Goal: Task Accomplishment & Management: Manage account settings

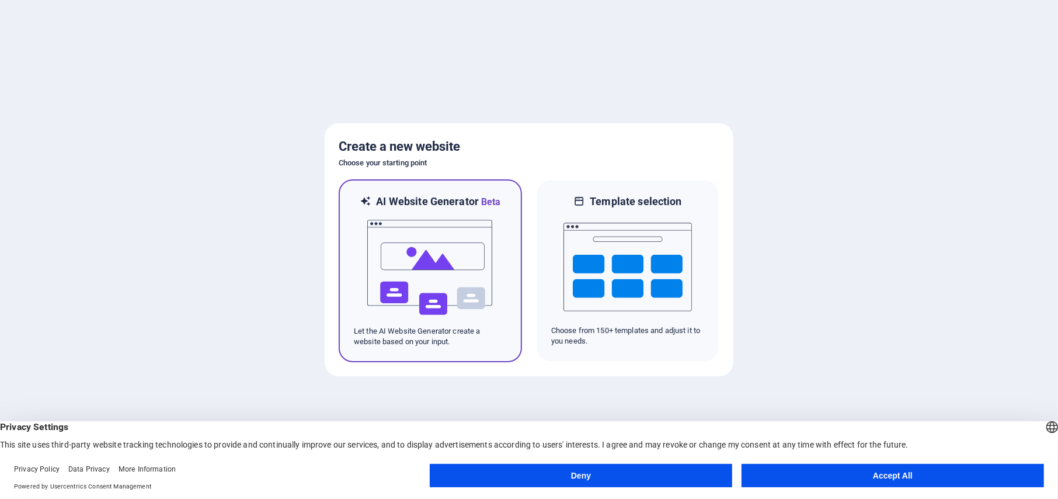
click at [443, 263] on img at bounding box center [430, 267] width 128 height 117
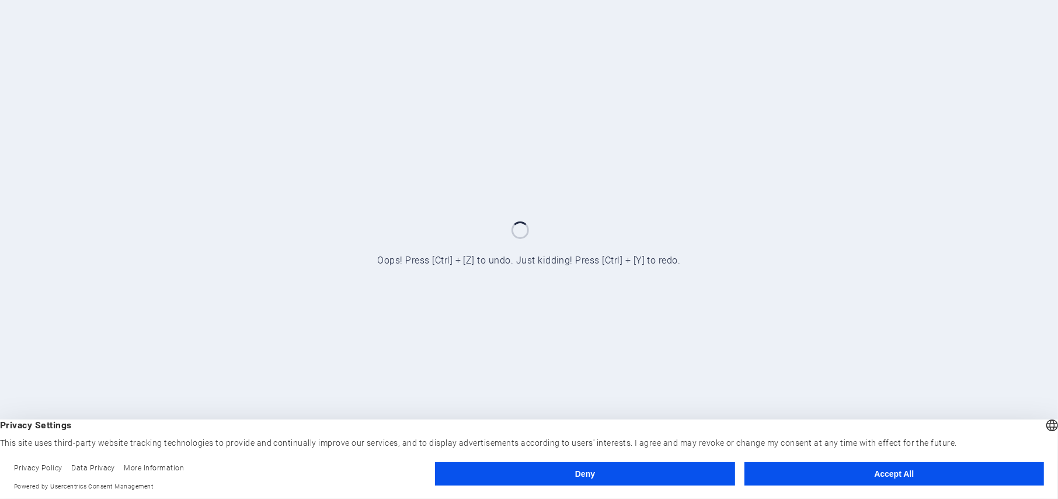
click at [635, 481] on button "Deny" at bounding box center [585, 473] width 300 height 23
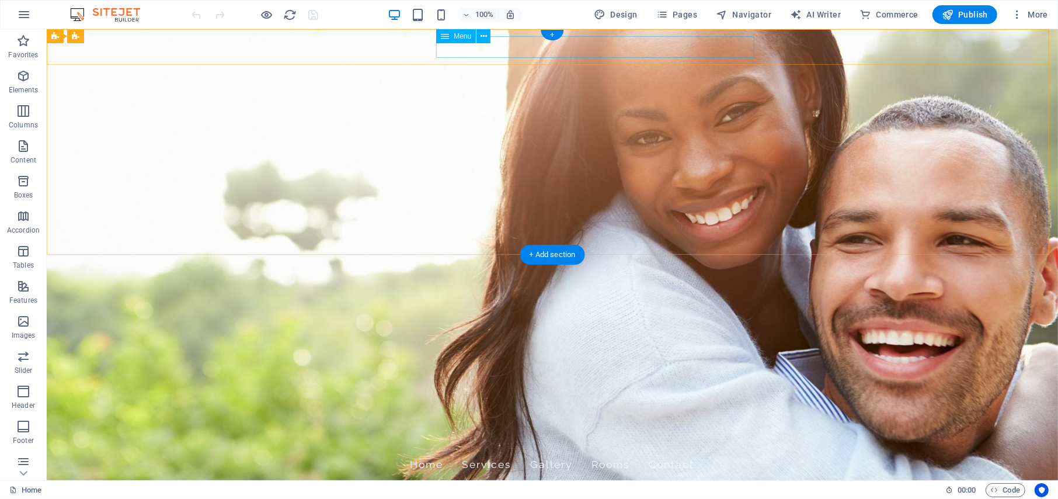
click at [692, 450] on nav "Home Services Gallery Rooms Contact" at bounding box center [551, 464] width 551 height 29
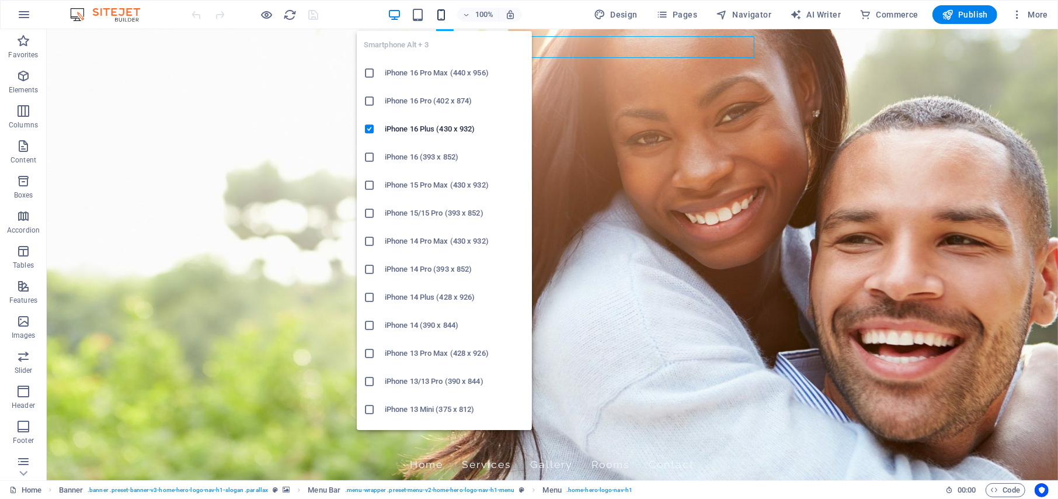
click at [443, 12] on icon "button" at bounding box center [441, 14] width 13 height 13
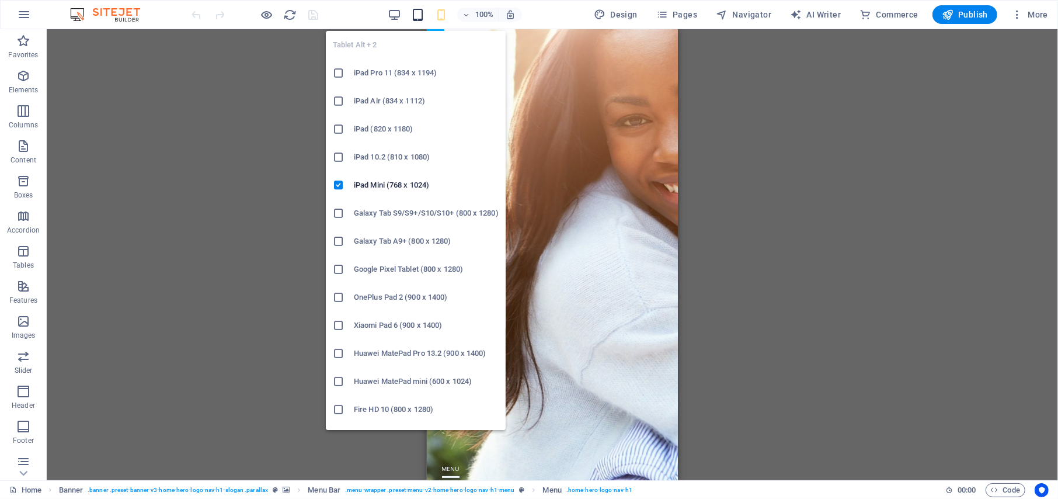
click at [419, 12] on icon "button" at bounding box center [417, 14] width 13 height 13
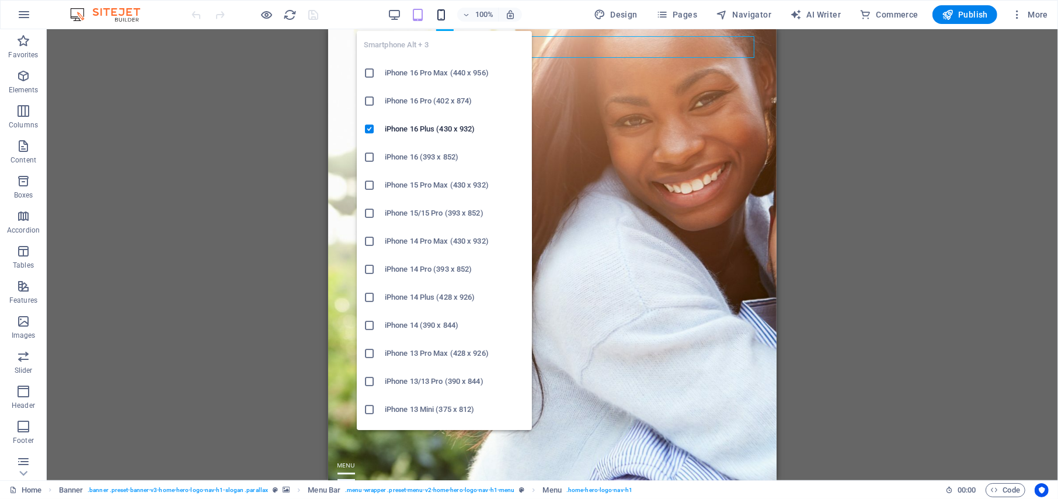
click at [446, 15] on icon "button" at bounding box center [441, 14] width 13 height 13
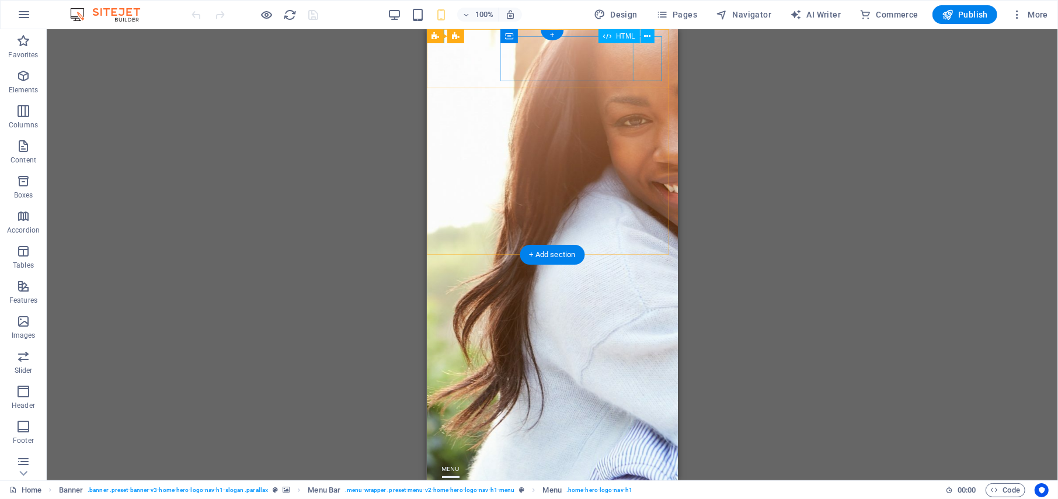
click at [650, 460] on div at bounding box center [552, 484] width 232 height 48
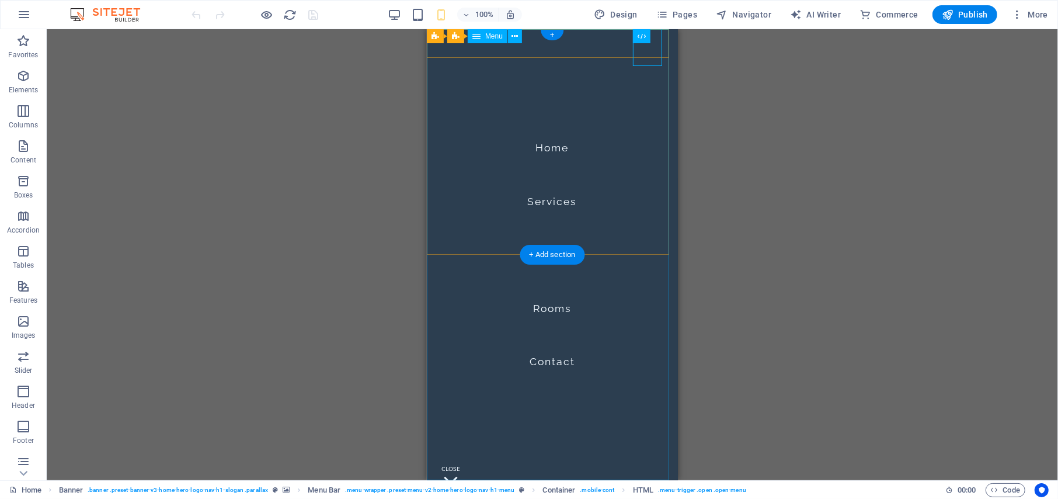
click at [541, 295] on nav "Home Services Gallery Rooms Contact" at bounding box center [551, 254] width 251 height 451
click at [465, 460] on div at bounding box center [450, 484] width 29 height 48
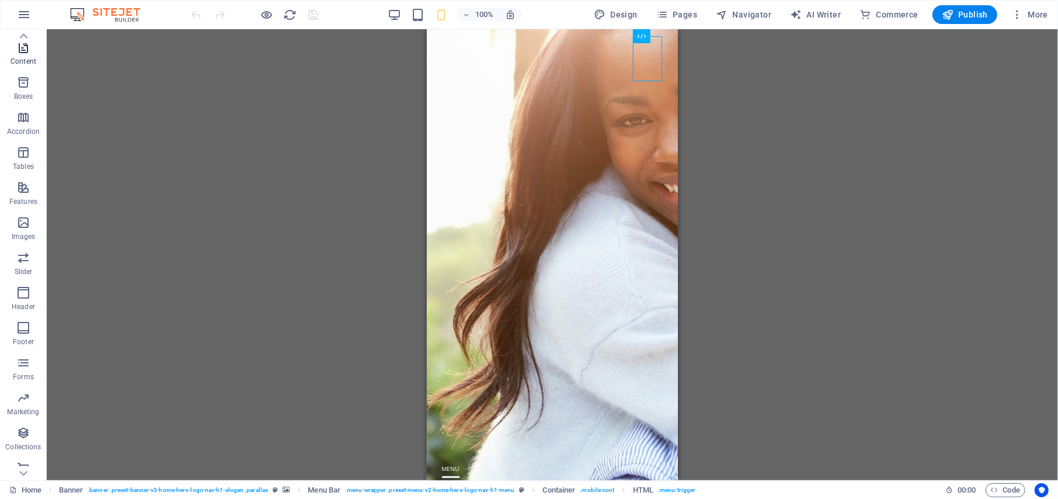
scroll to position [109, 0]
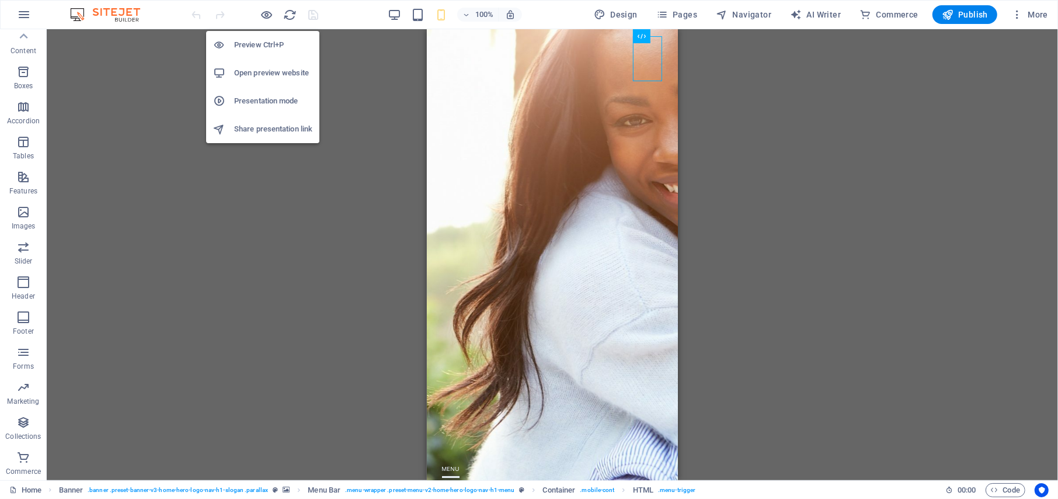
click at [246, 46] on h6 "Preview Ctrl+P" at bounding box center [273, 45] width 78 height 14
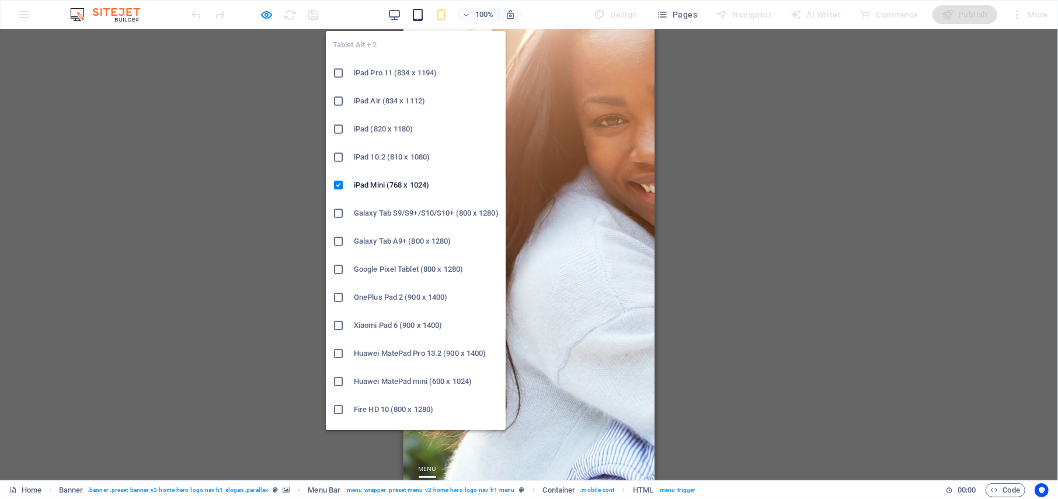
click at [418, 16] on icon "button" at bounding box center [417, 14] width 13 height 13
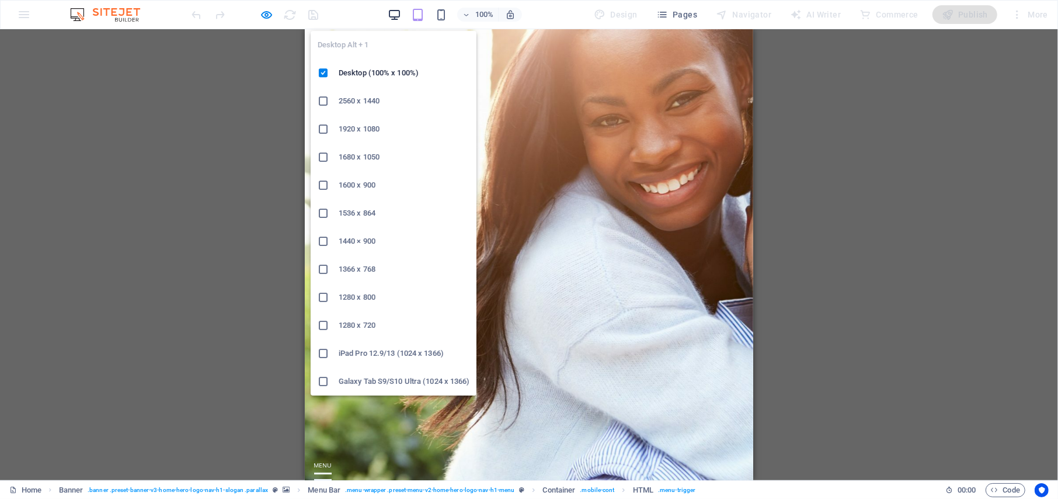
click at [395, 13] on icon "button" at bounding box center [394, 14] width 13 height 13
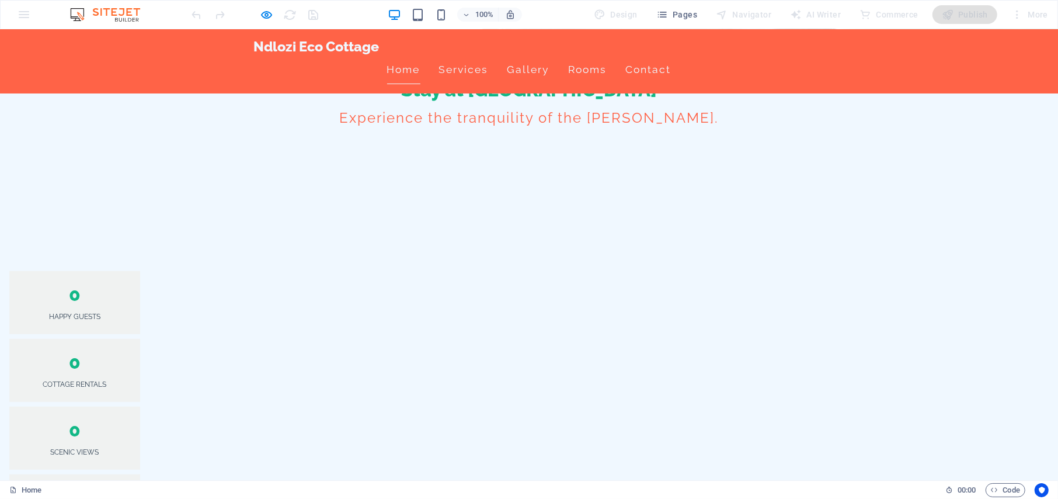
scroll to position [467, 0]
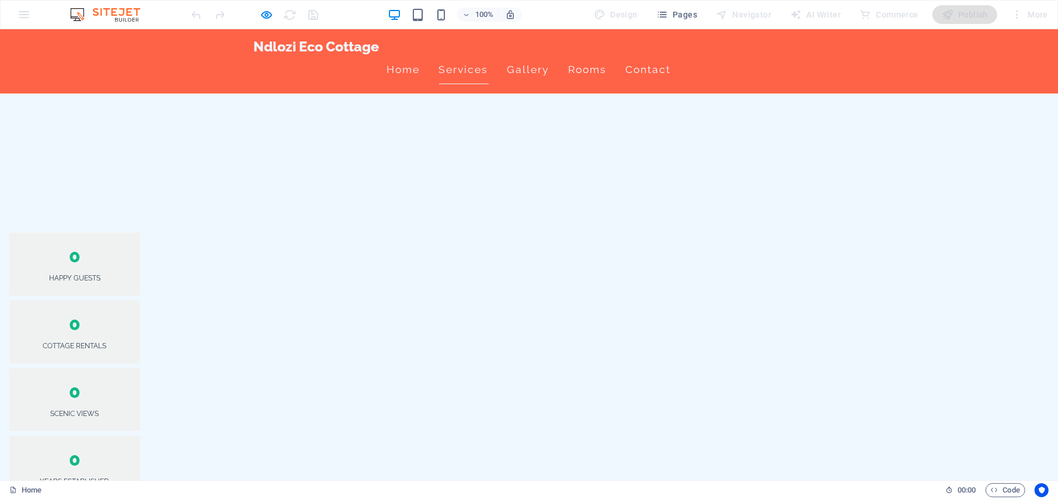
click at [679, 10] on span "Pages" at bounding box center [677, 15] width 41 height 12
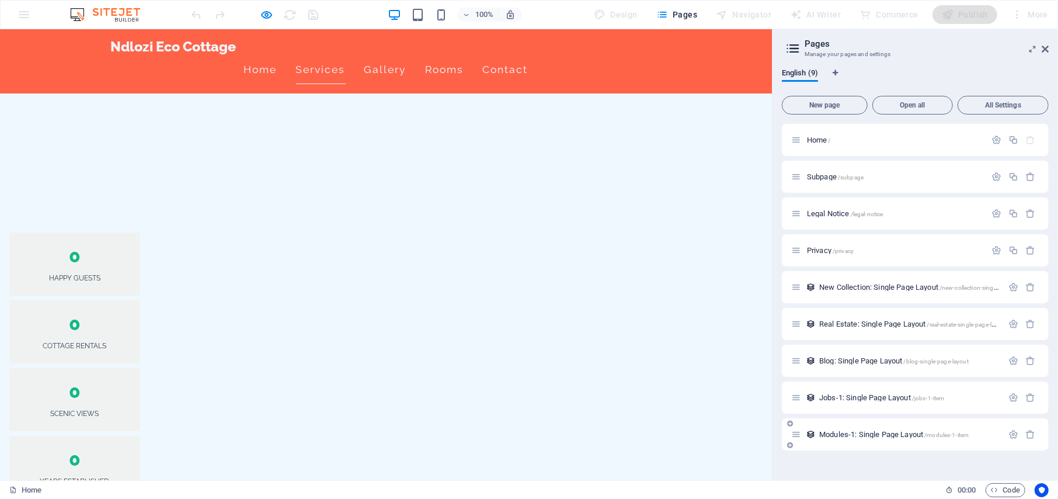
click at [895, 434] on span "Modules-1: Single Page Layout /modules-1-item" at bounding box center [894, 434] width 150 height 9
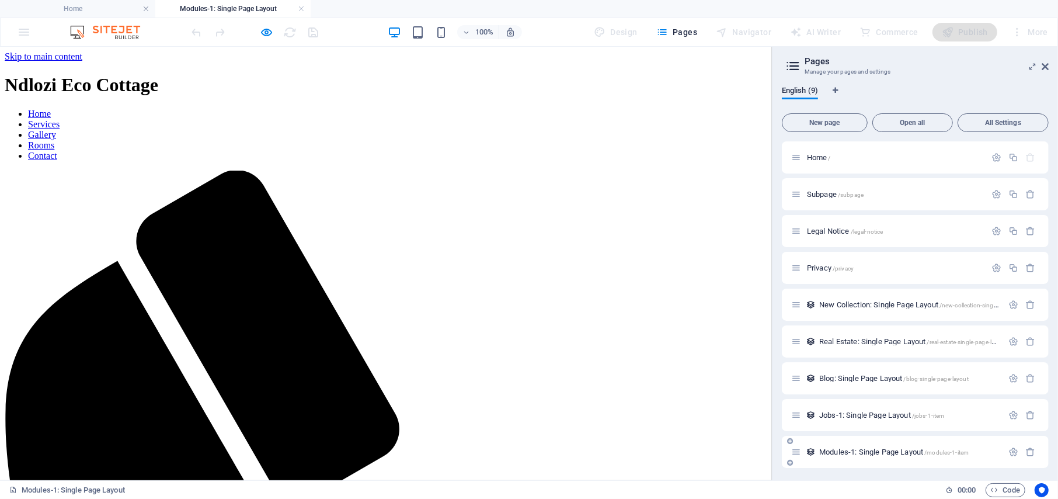
scroll to position [0, 0]
click at [866, 409] on div "Jobs-1: Single Page Layout /jobs-1-item" at bounding box center [896, 414] width 211 height 13
select select "68dcdee9e4ec0fa5770f7088"
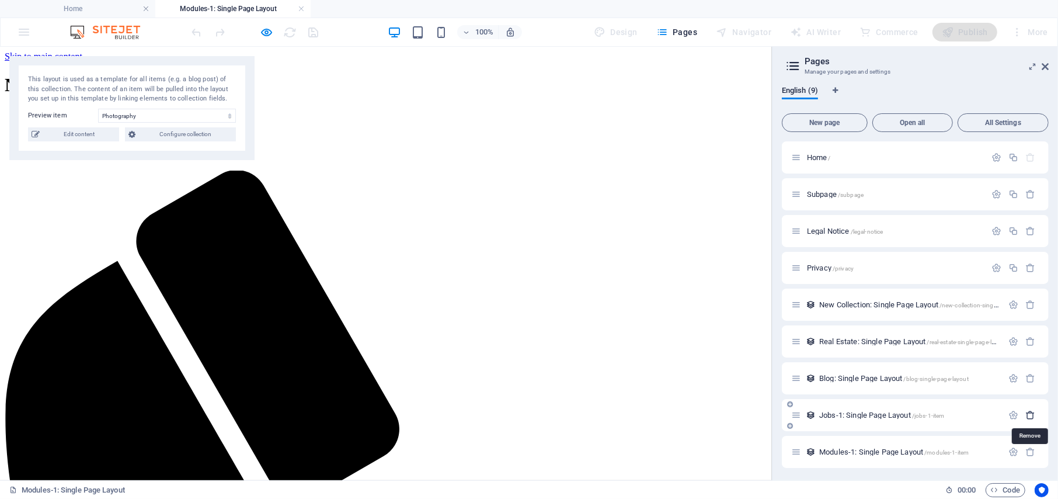
click at [1031, 414] on icon "button" at bounding box center [1031, 415] width 10 height 10
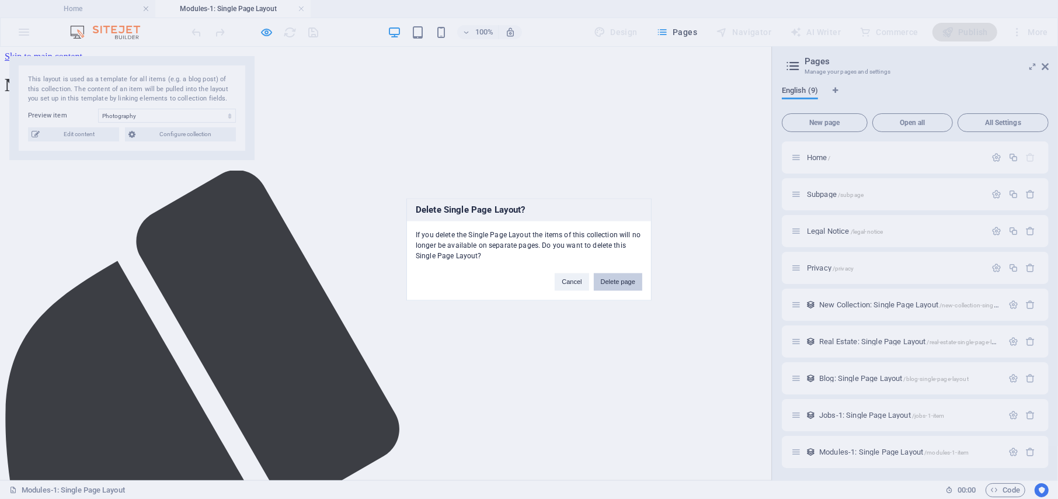
click at [628, 281] on button "Delete page" at bounding box center [618, 282] width 48 height 18
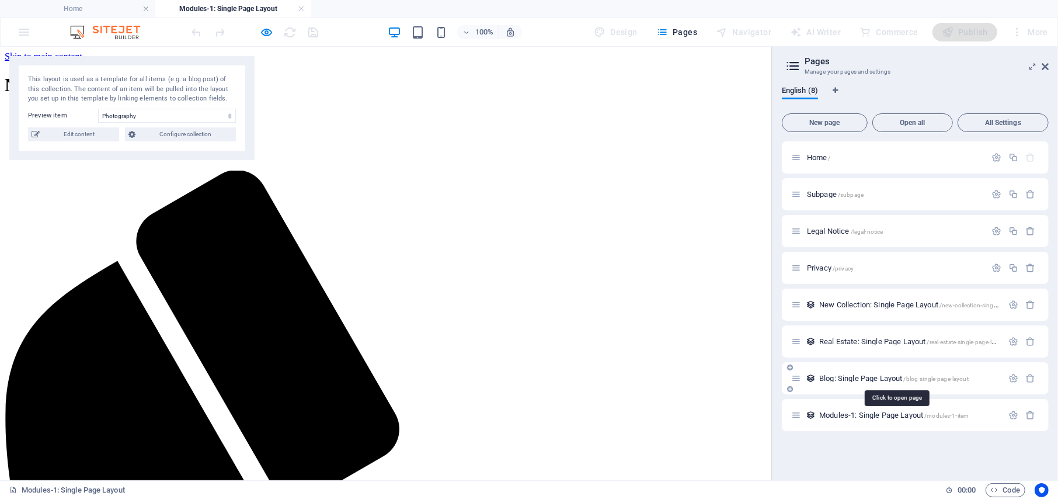
click at [912, 378] on span "/blog-single-page-layout" at bounding box center [936, 379] width 65 height 6
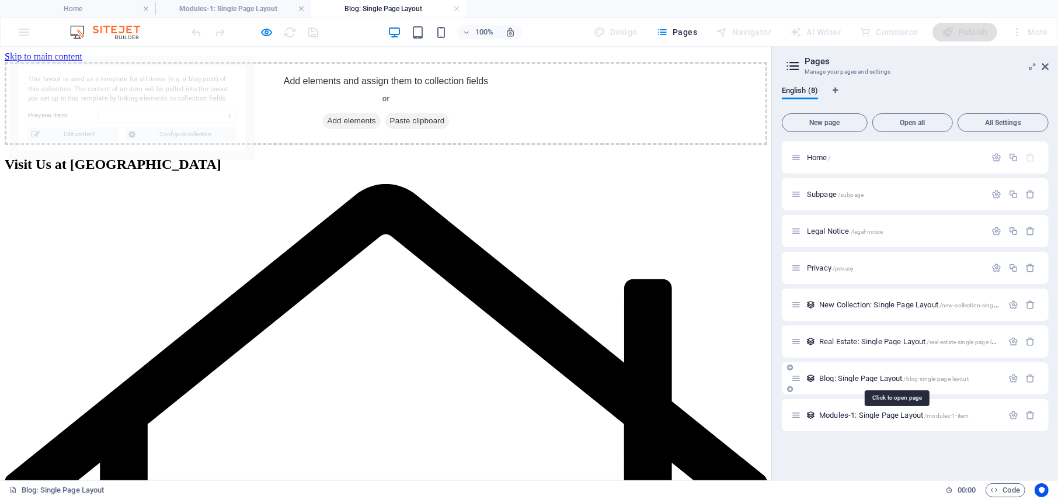
select select "68dcdee9e4ec0fa5770f707b"
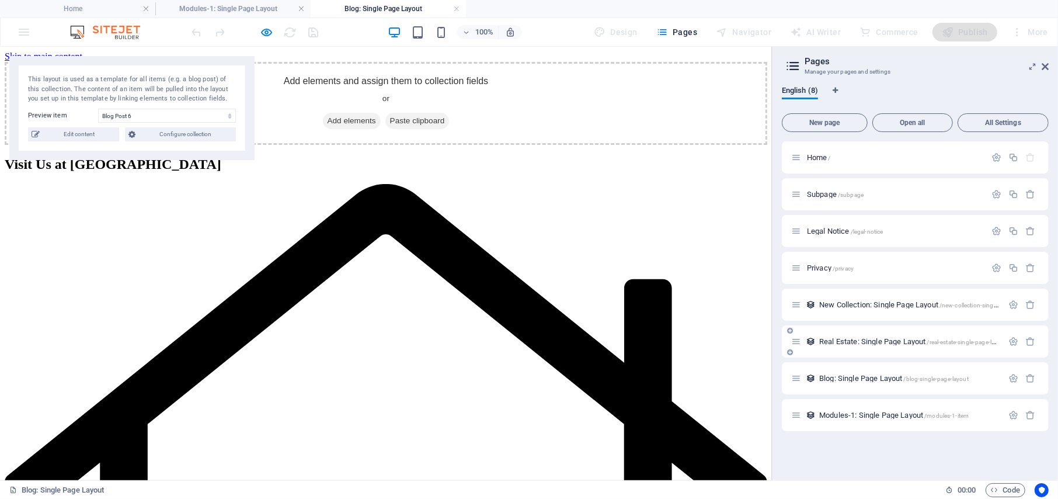
click at [855, 339] on span "Real Estate: Single Page Layout /real-estate-single-page-layout" at bounding box center [912, 341] width 187 height 9
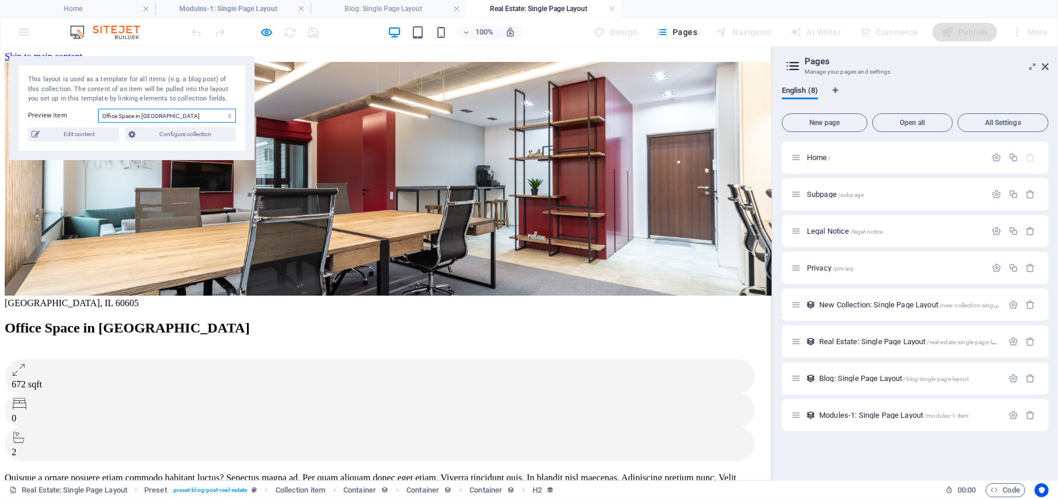
click at [226, 114] on select "Office Space in [GEOGRAPHIC_DATA] Executive Office in [GEOGRAPHIC_DATA] Service…" at bounding box center [167, 116] width 138 height 14
select select "68dcdee9e4ec0fa5770f7094"
click at [98, 109] on select "Office Space in [GEOGRAPHIC_DATA] Executive Office in [GEOGRAPHIC_DATA] Service…" at bounding box center [167, 116] width 138 height 14
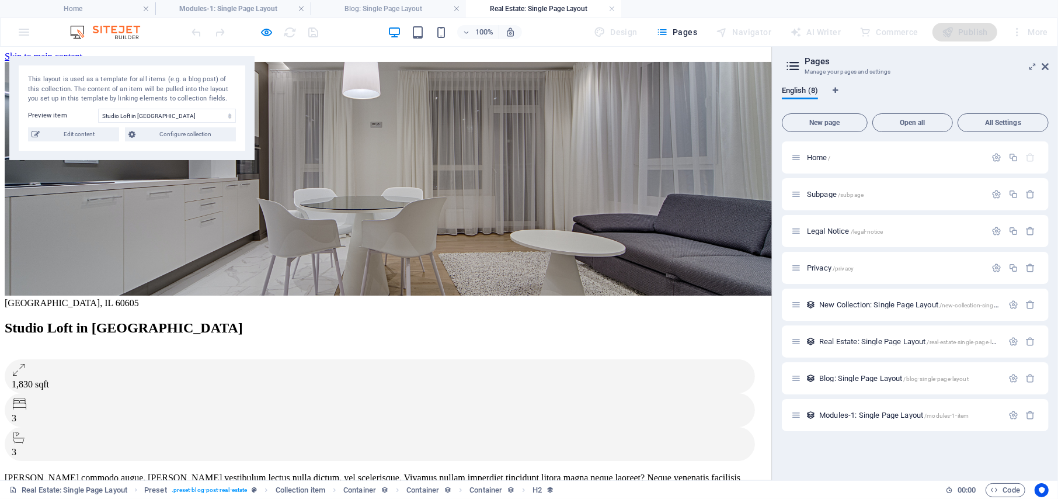
click at [835, 307] on span "New Collection: Single Page Layout /new-collection-single-page-layout" at bounding box center [924, 304] width 211 height 9
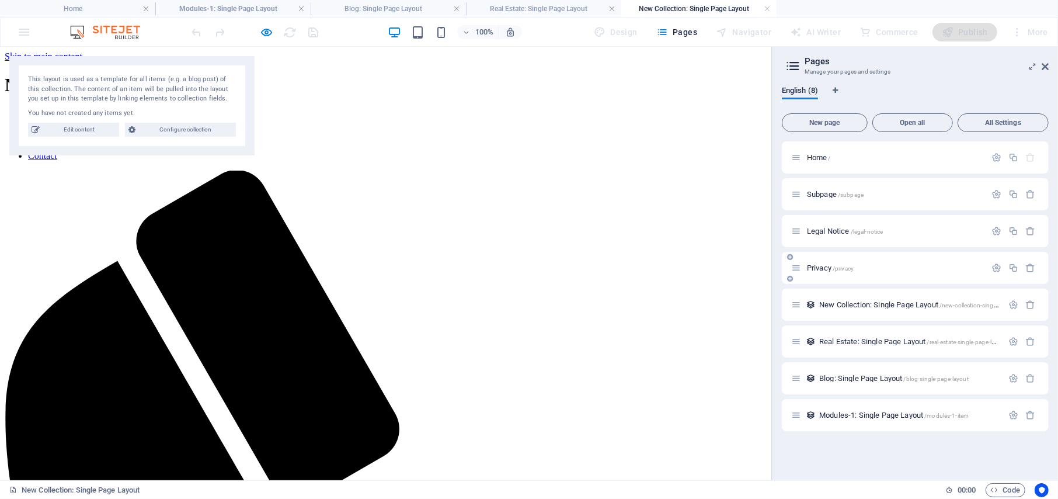
click at [852, 272] on div "Privacy /privacy" at bounding box center [888, 267] width 195 height 13
click at [916, 266] on p "Privacy /privacy" at bounding box center [894, 268] width 175 height 8
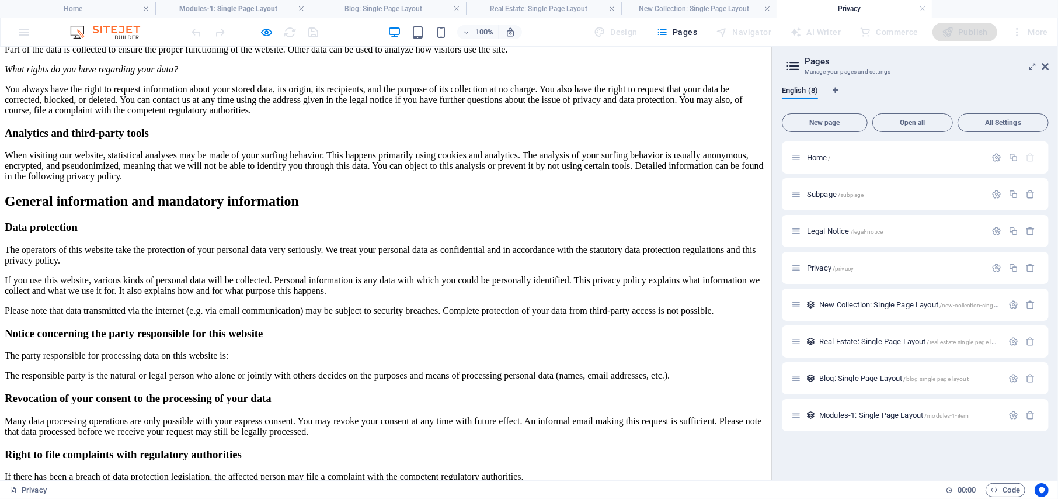
scroll to position [78, 0]
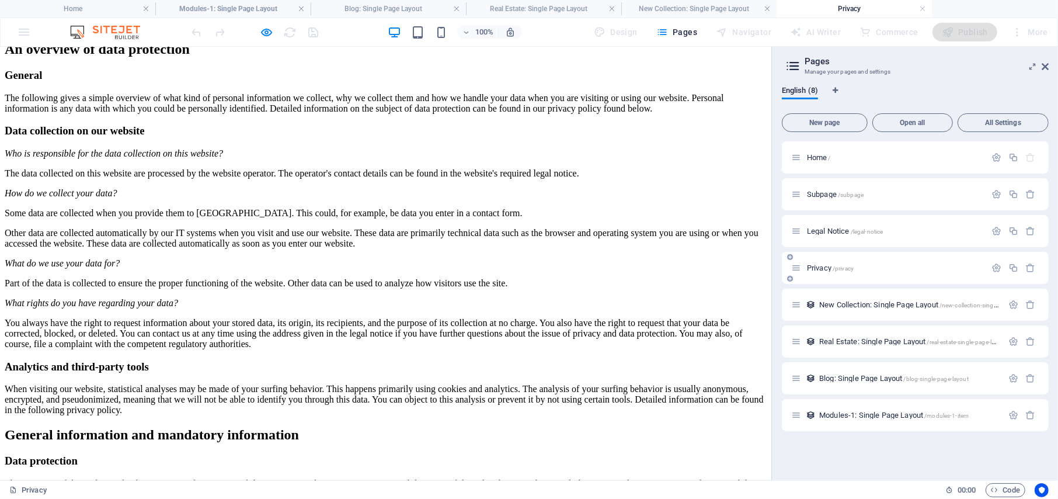
click at [918, 231] on p "Legal Notice /legal-notice" at bounding box center [894, 231] width 175 height 8
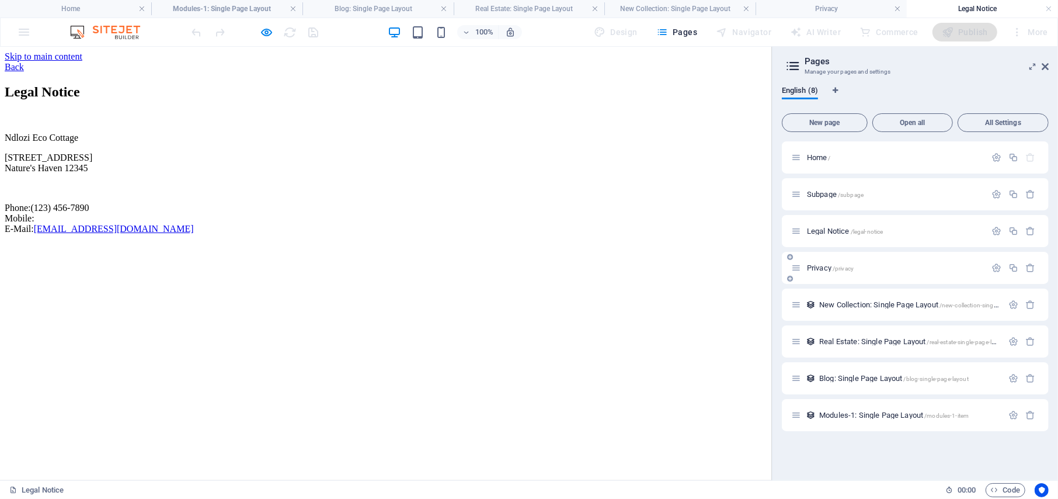
scroll to position [0, 0]
click at [880, 200] on div "Subpage /subpage" at bounding box center [888, 193] width 195 height 13
click at [887, 194] on p "Subpage /subpage" at bounding box center [894, 194] width 175 height 8
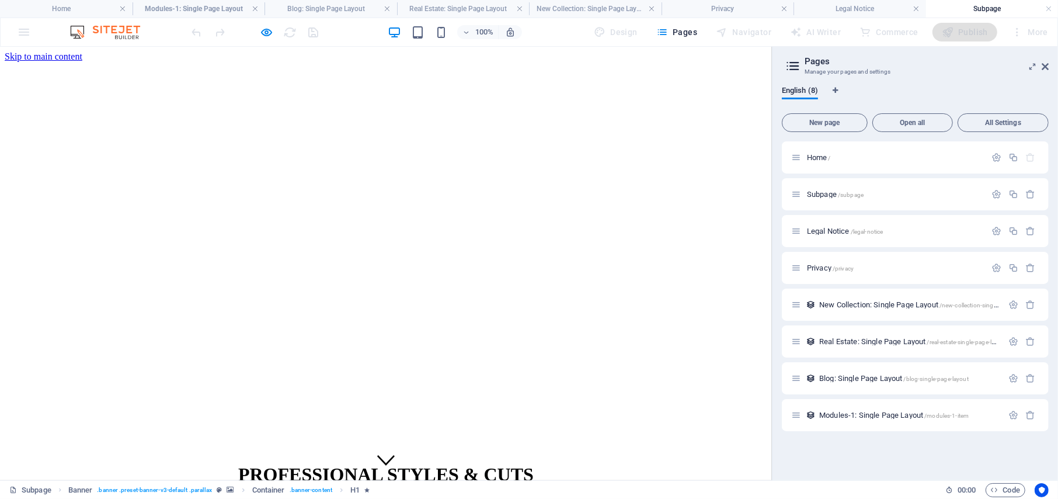
click at [382, 450] on figure at bounding box center [386, 460] width 18 height 20
click at [912, 164] on div "Home /" at bounding box center [888, 157] width 195 height 13
click at [837, 162] on div "Home /" at bounding box center [888, 157] width 195 height 13
click at [812, 155] on span "Home /" at bounding box center [819, 157] width 24 height 9
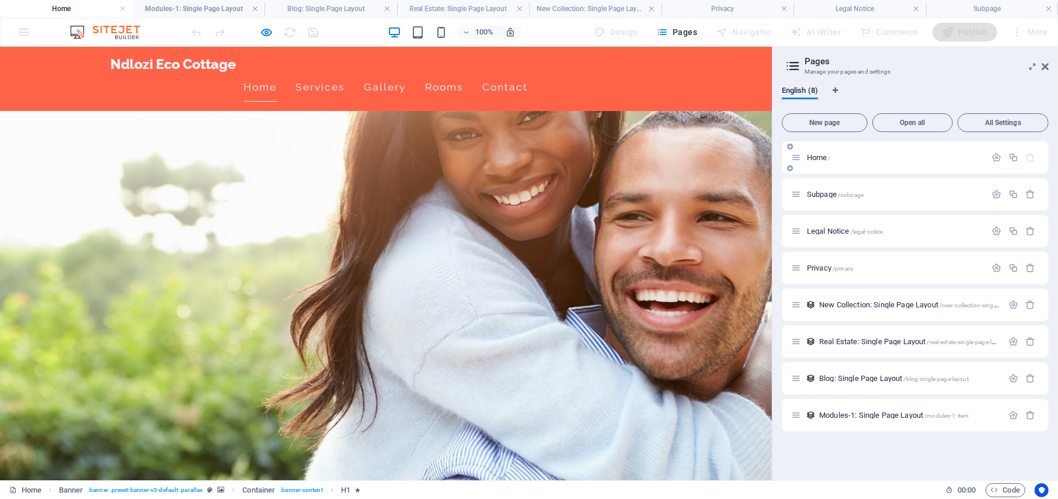
scroll to position [482, 0]
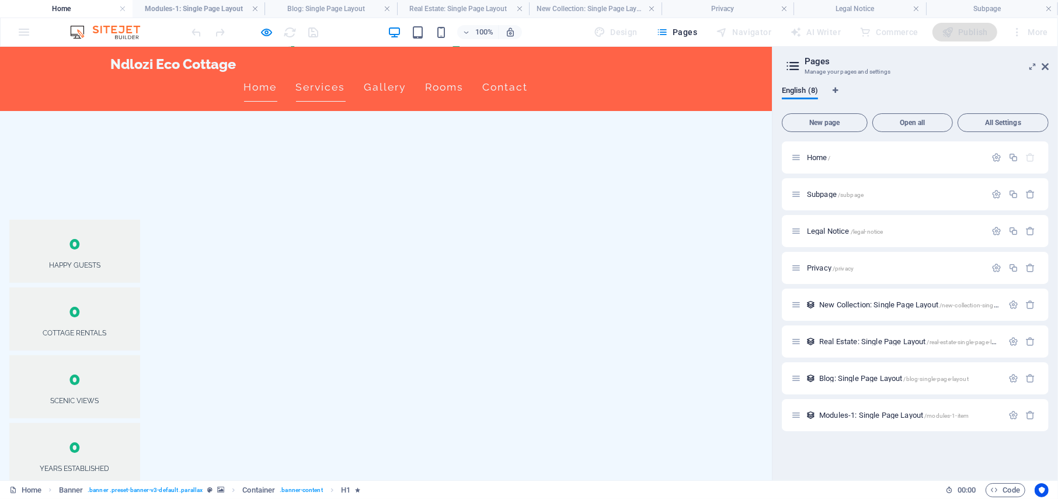
click at [277, 72] on link "Home" at bounding box center [260, 86] width 33 height 29
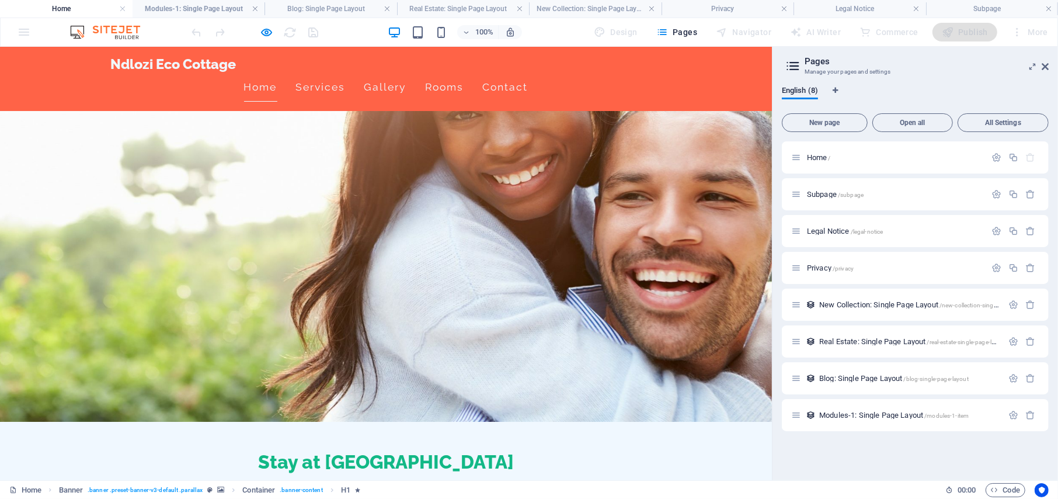
scroll to position [0, 0]
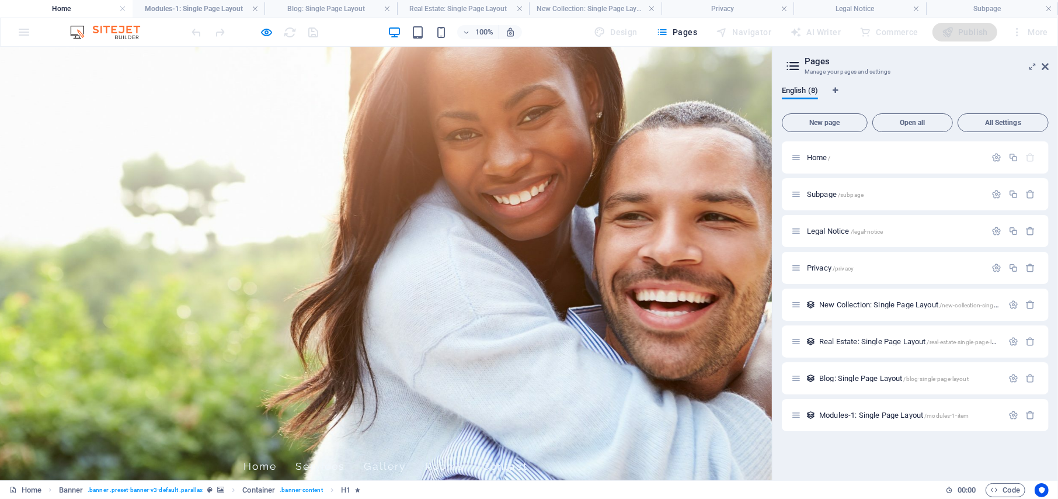
click at [346, 451] on link "Services" at bounding box center [321, 465] width 50 height 29
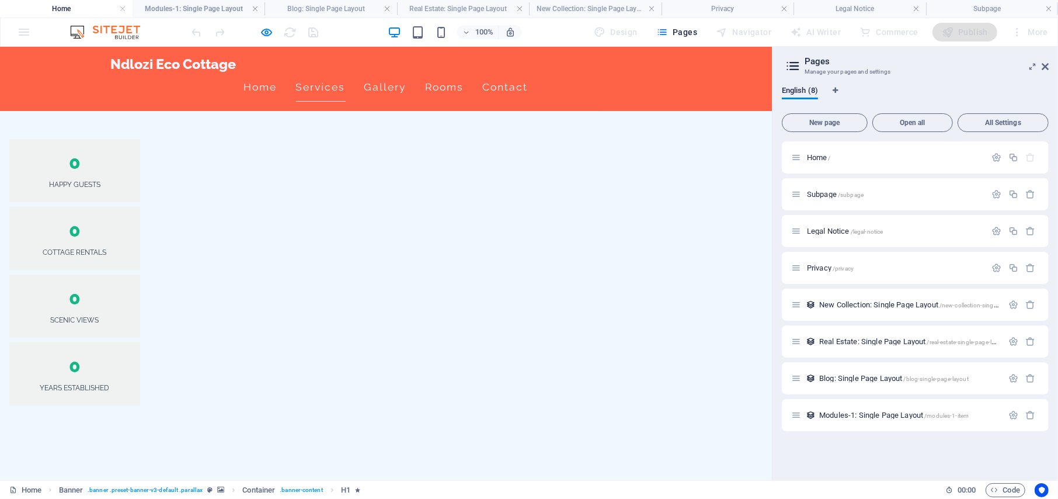
scroll to position [540, 0]
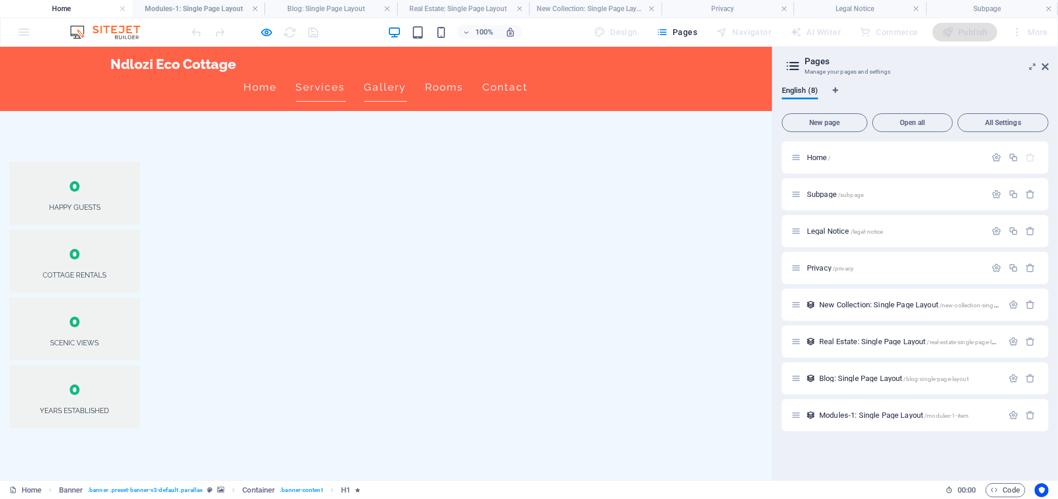
click at [407, 72] on link "Gallery" at bounding box center [385, 86] width 43 height 29
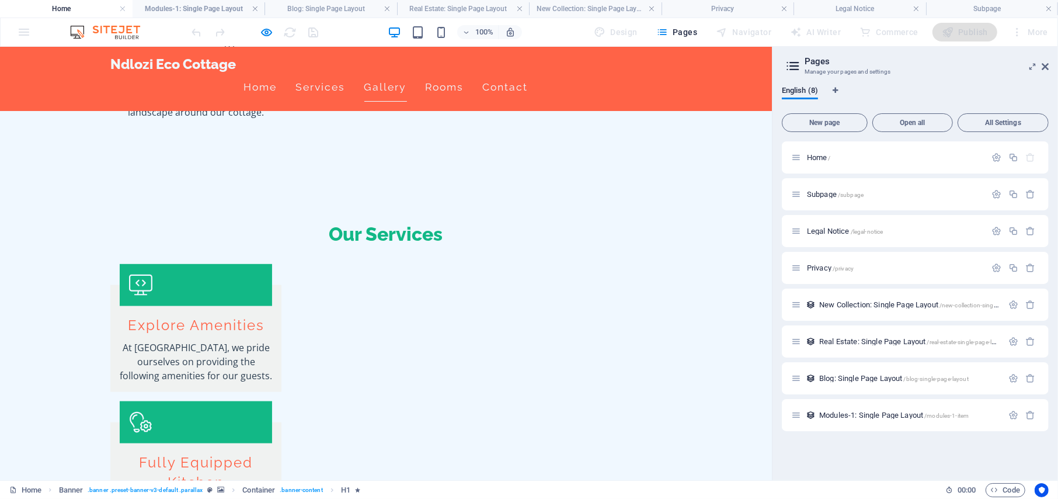
scroll to position [1477, 0]
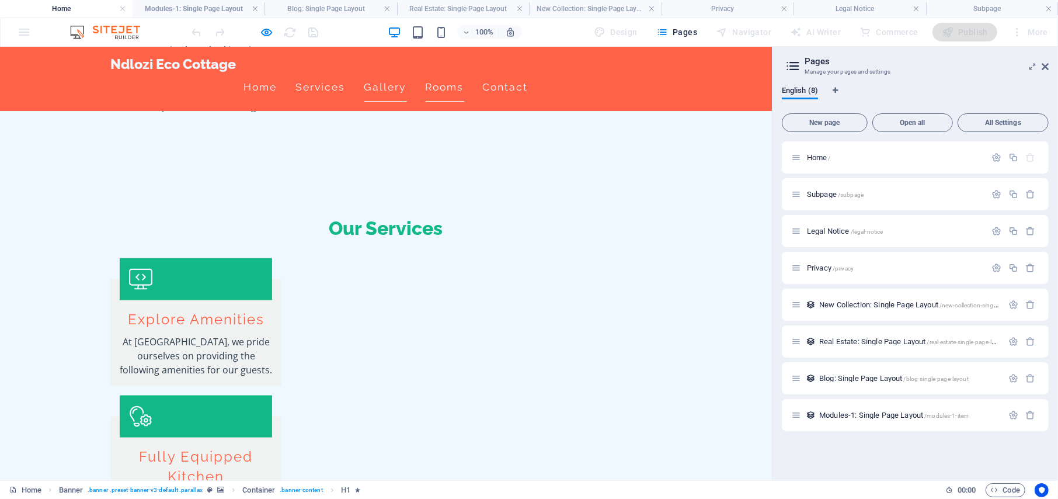
click at [464, 72] on link "Rooms" at bounding box center [445, 86] width 39 height 29
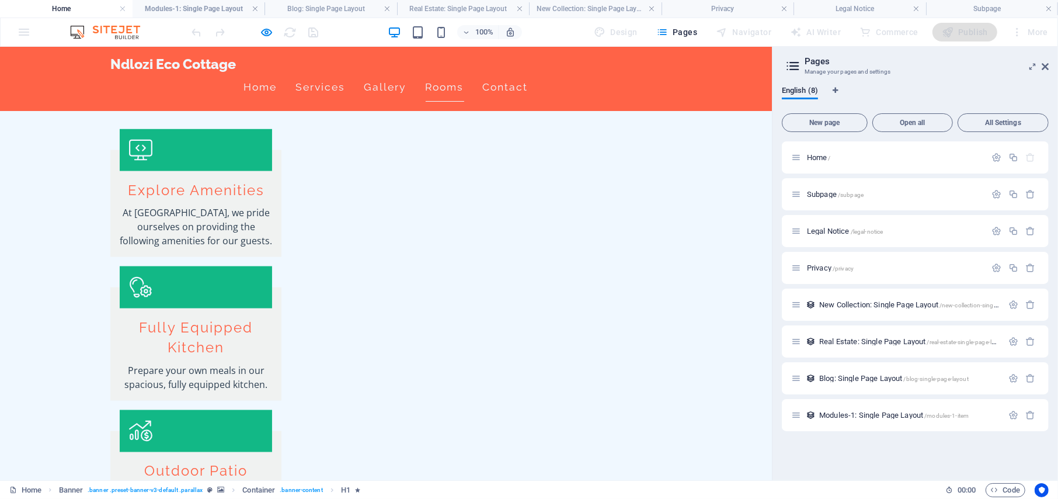
scroll to position [1629, 0]
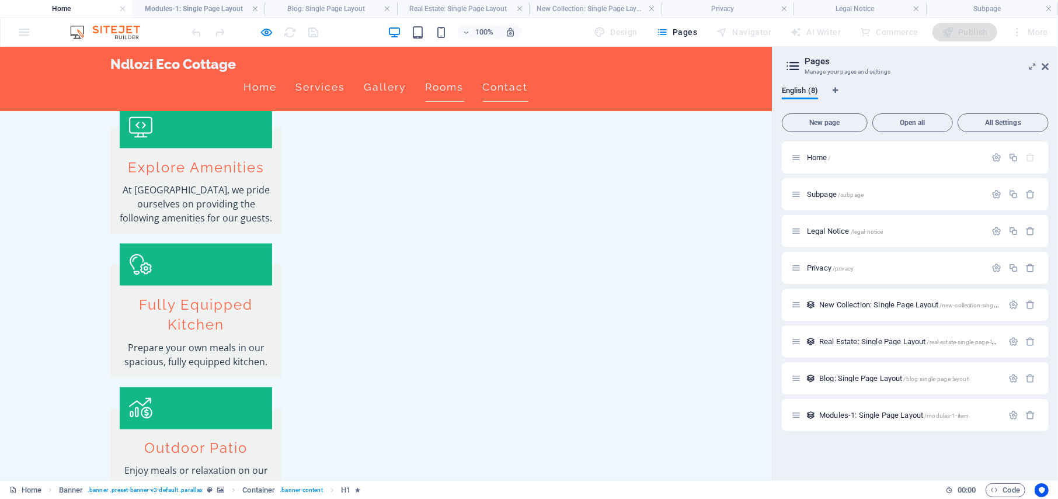
click at [522, 72] on link "Contact" at bounding box center [506, 86] width 46 height 29
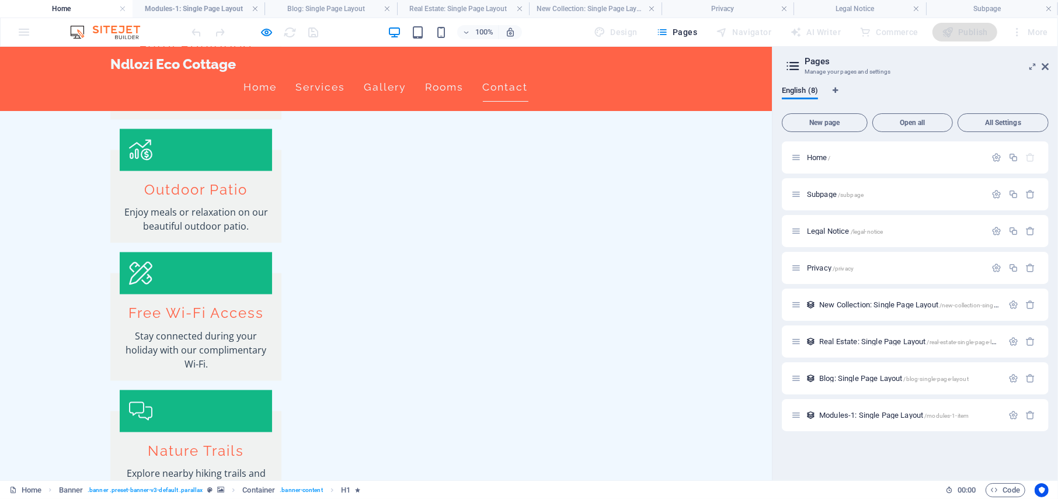
scroll to position [1958, 0]
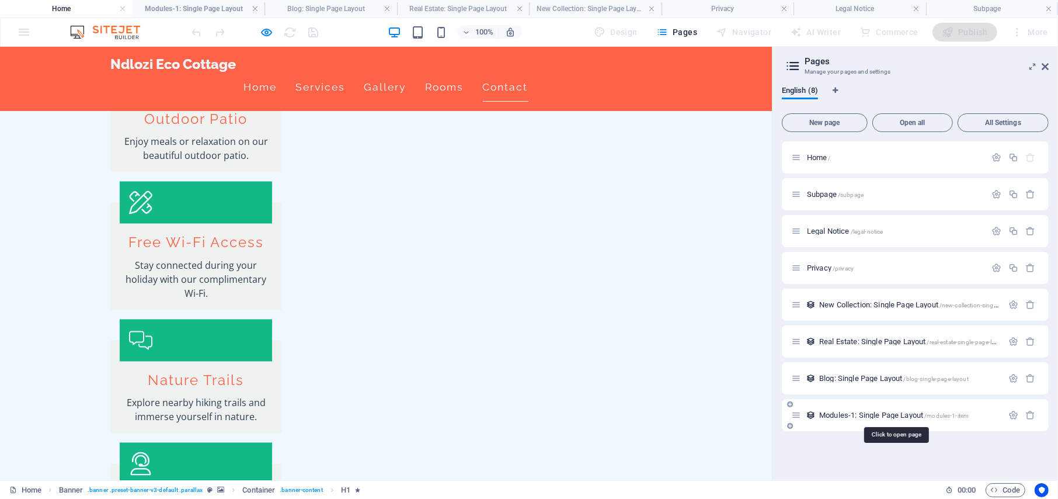
click at [882, 413] on span "Modules-1: Single Page Layout /modules-1-item" at bounding box center [894, 415] width 150 height 9
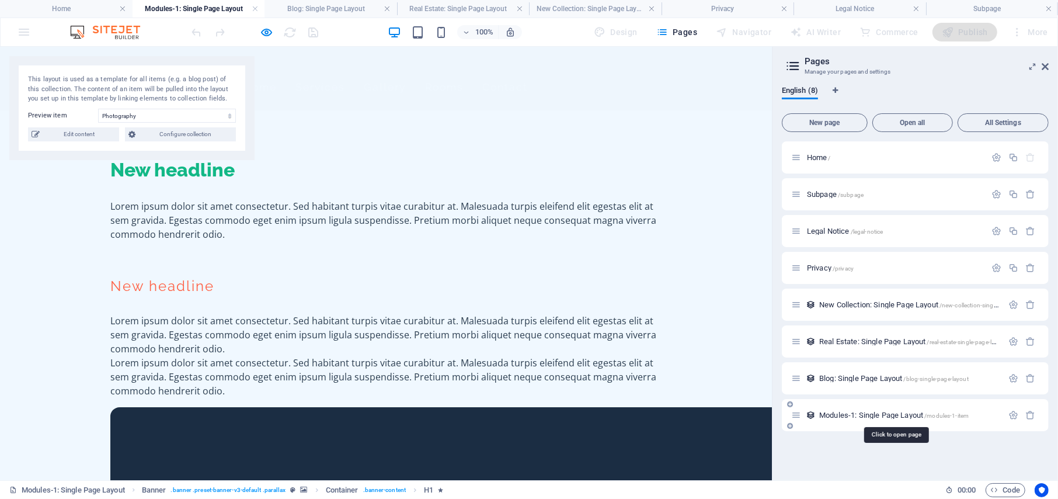
scroll to position [0, 0]
click at [882, 413] on span "Modules-1: Single Page Layout /modules-1-item" at bounding box center [894, 415] width 150 height 9
click at [826, 416] on span "Modules-1: Single Page Layout /modules-1-item" at bounding box center [894, 415] width 150 height 9
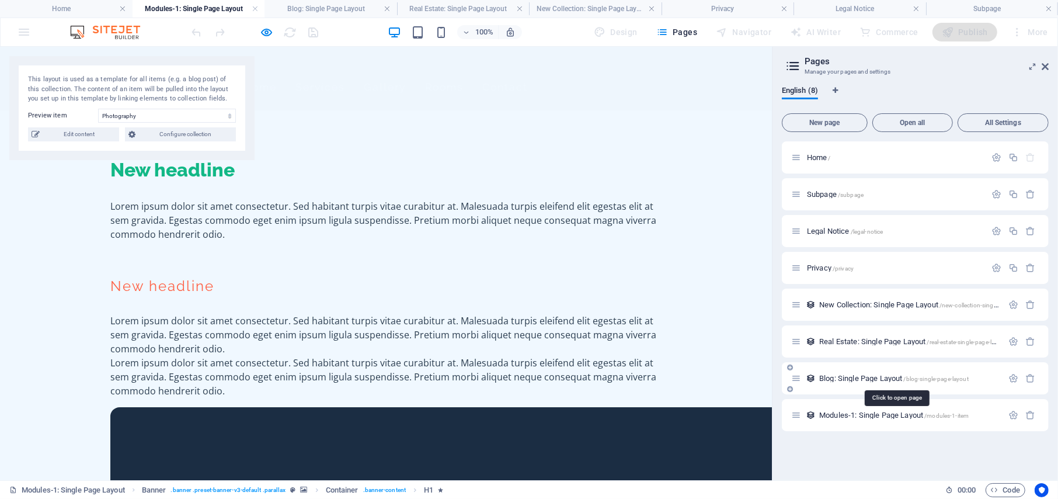
click at [838, 375] on span "Blog: Single Page Layout /blog-single-page-layout" at bounding box center [894, 378] width 150 height 9
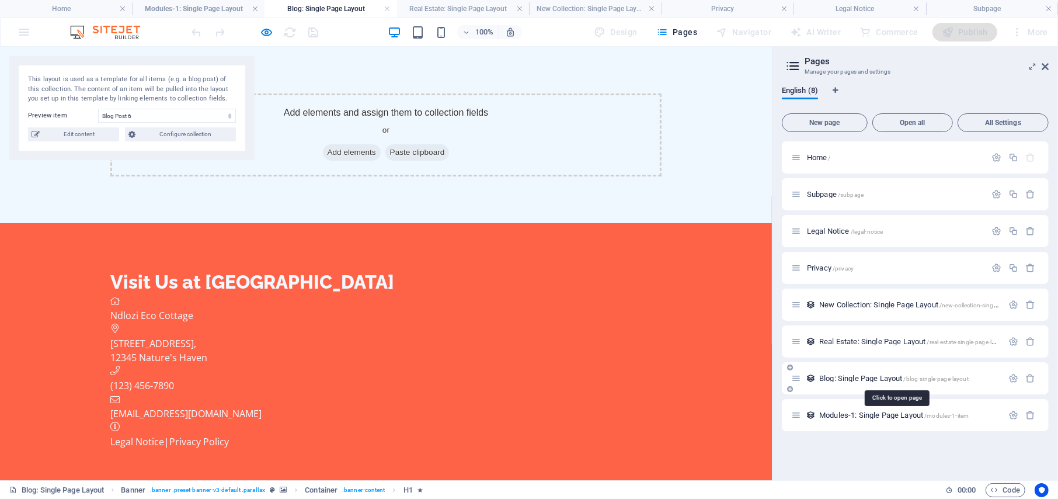
click at [838, 375] on span "Blog: Single Page Layout /blog-single-page-layout" at bounding box center [894, 378] width 150 height 9
click at [228, 112] on select "Blog Post 6 Blog Post 5 Blog Post 4 Blog Post 3 Blog Post 2 Blog Post 1" at bounding box center [167, 116] width 138 height 14
click at [916, 348] on div "Real Estate: Single Page Layout /real-estate-single-page-layout" at bounding box center [896, 341] width 211 height 13
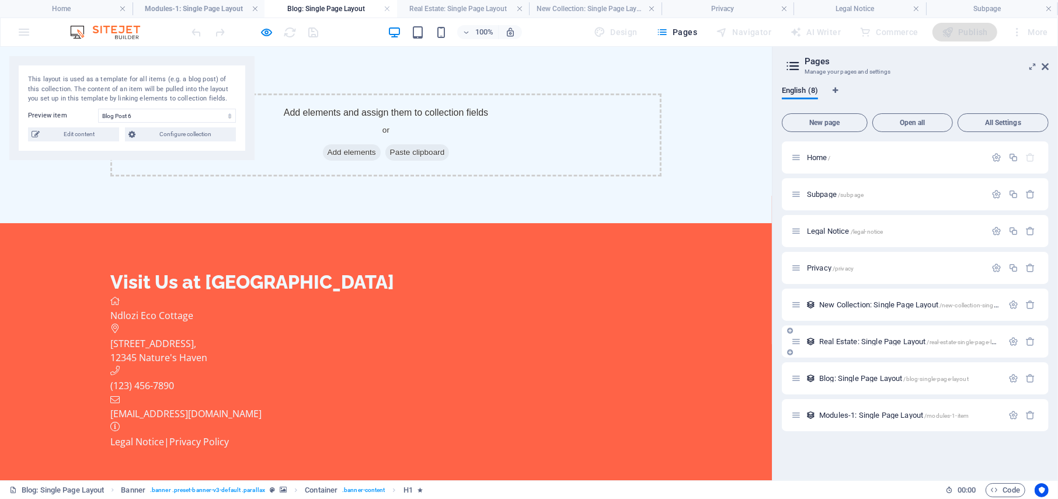
click at [817, 339] on div "Real Estate: Single Page Layout /real-estate-single-page-layout" at bounding box center [909, 342] width 187 height 8
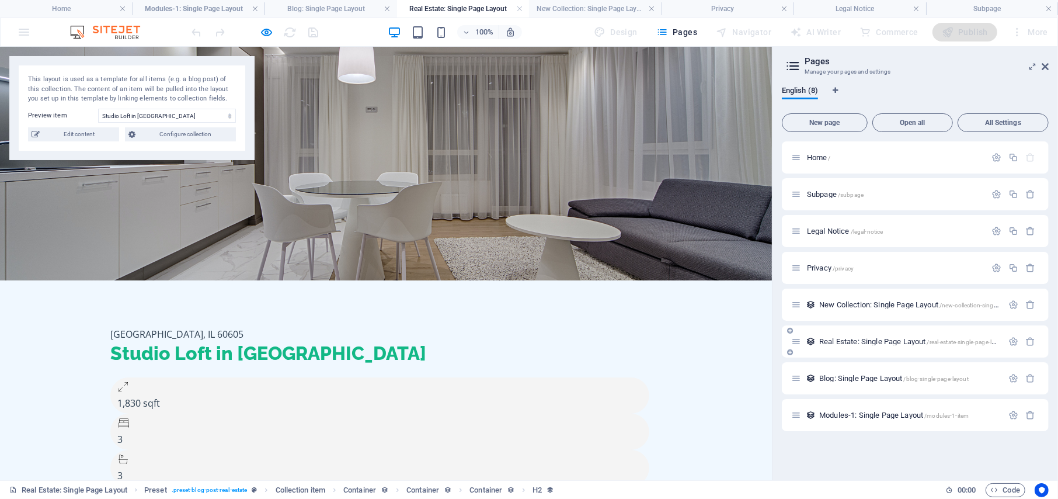
click at [817, 339] on div "Real Estate: Single Page Layout /real-estate-single-page-layout" at bounding box center [909, 342] width 187 height 8
click at [828, 301] on span "New Collection: Single Page Layout /new-collection-single-page-layout" at bounding box center [924, 304] width 211 height 9
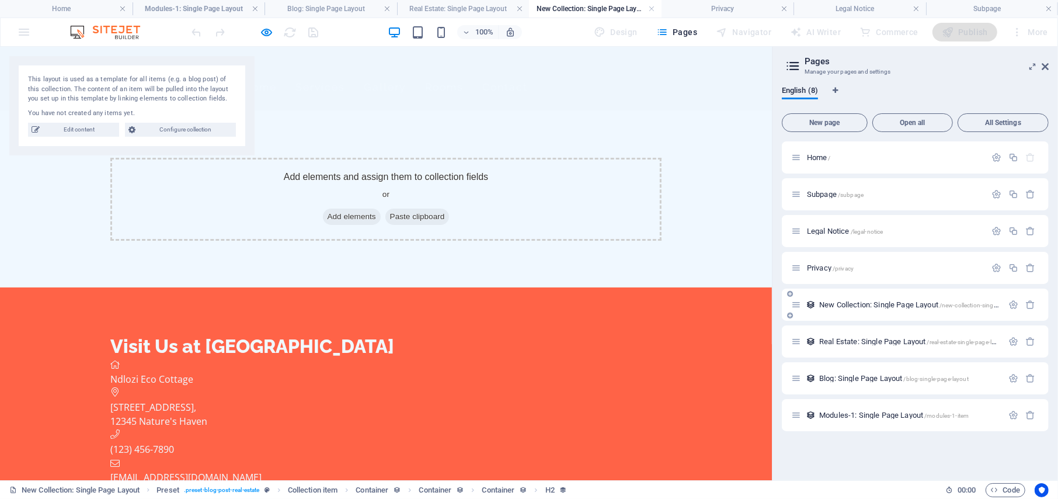
click at [828, 301] on span "New Collection: Single Page Layout /new-collection-single-page-layout" at bounding box center [924, 304] width 211 height 9
click at [833, 416] on span "Modules-1: Single Page Layout /modules-1-item" at bounding box center [894, 415] width 150 height 9
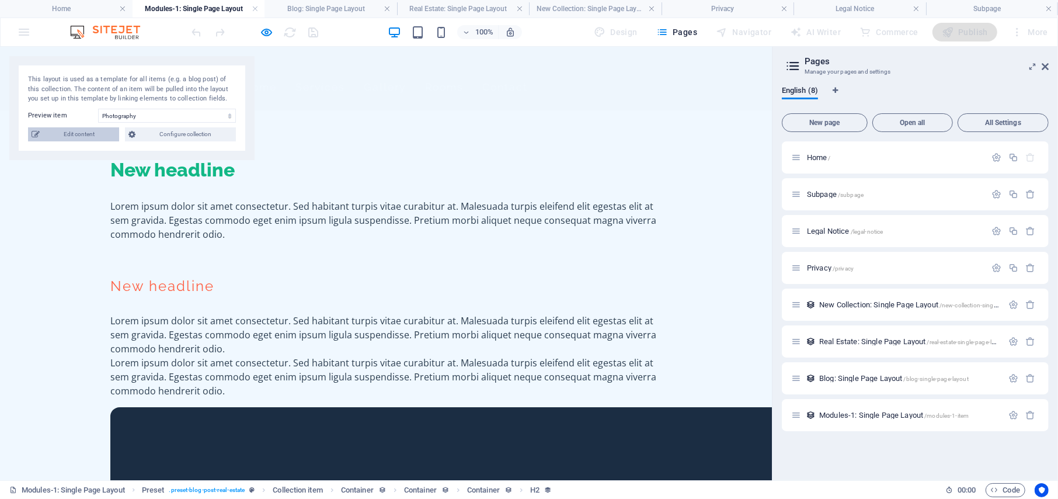
click at [74, 131] on span "Edit content" at bounding box center [79, 134] width 72 height 14
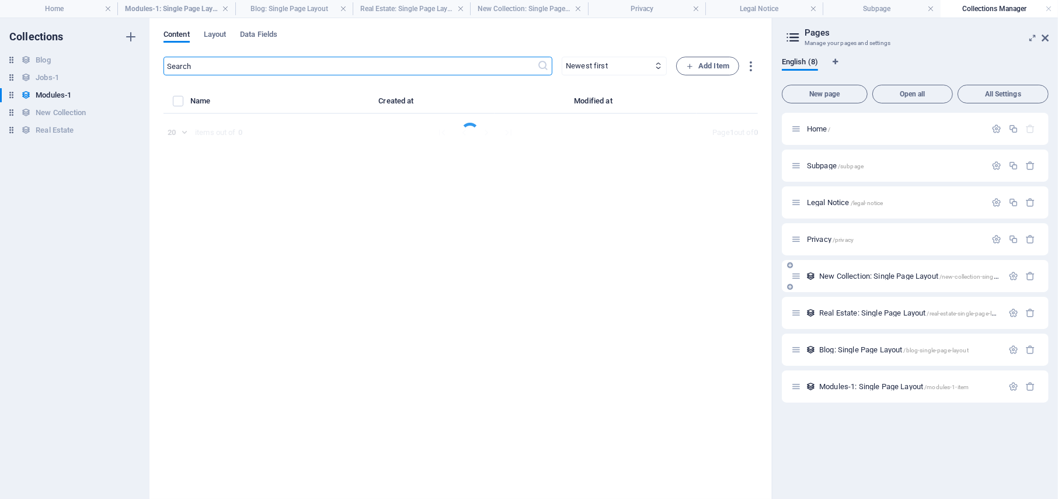
select select "Creativity"
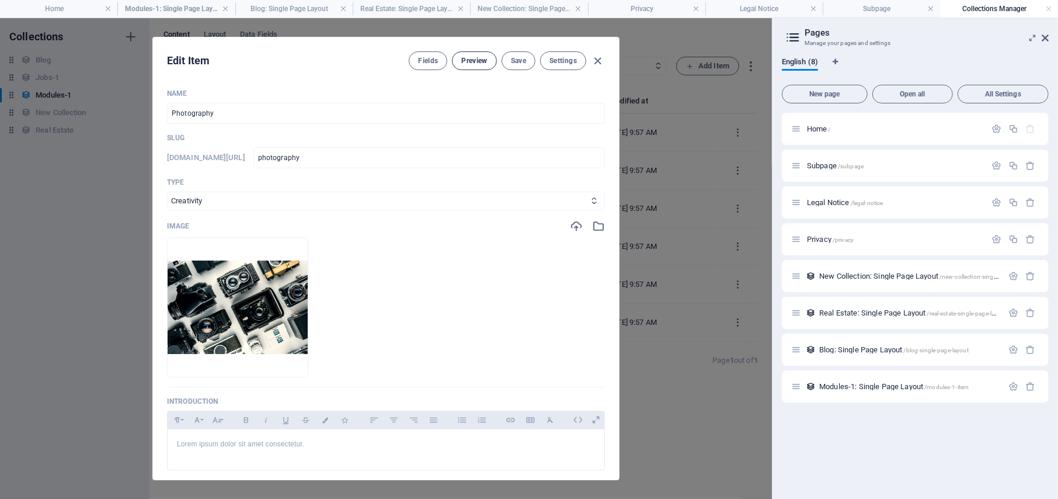
click at [478, 61] on span "Preview" at bounding box center [474, 60] width 26 height 9
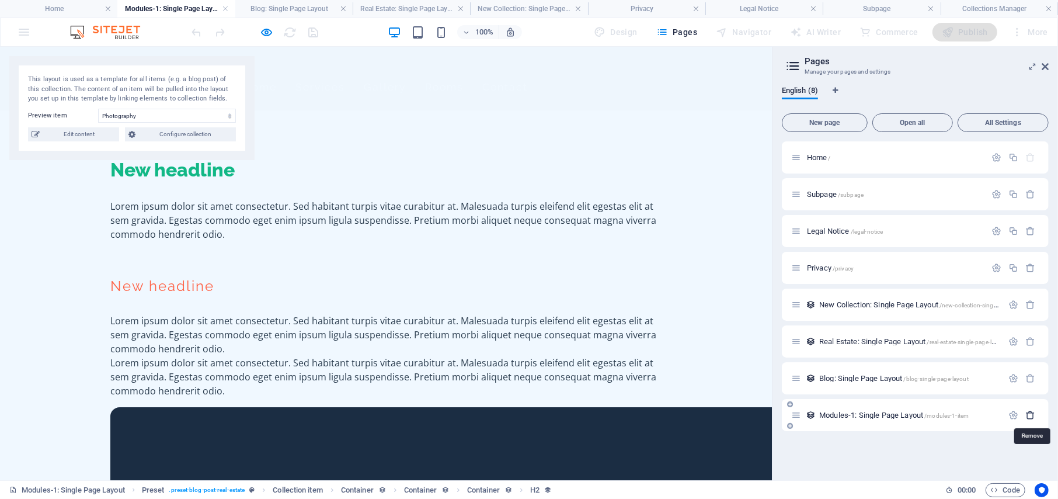
click at [1030, 416] on icon "button" at bounding box center [1031, 415] width 10 height 10
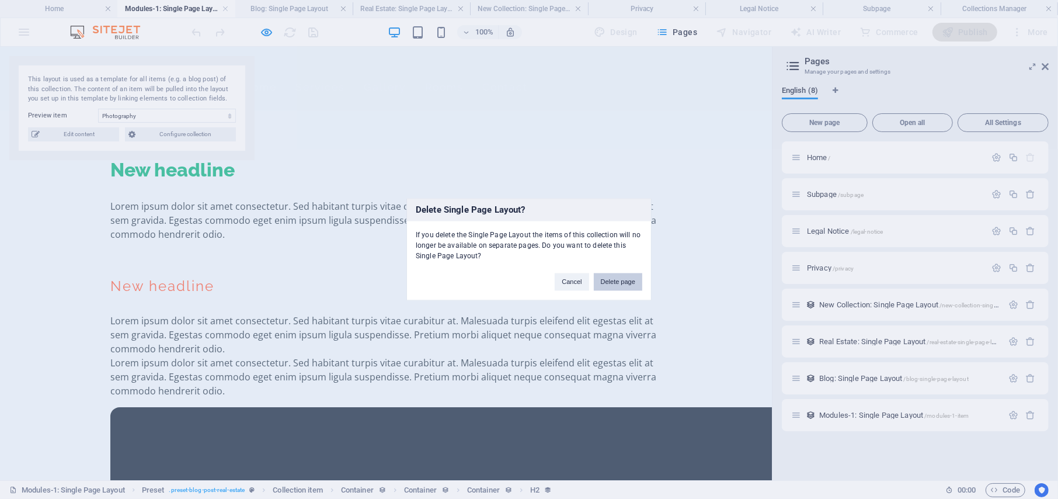
click at [607, 282] on button "Delete page" at bounding box center [618, 282] width 48 height 18
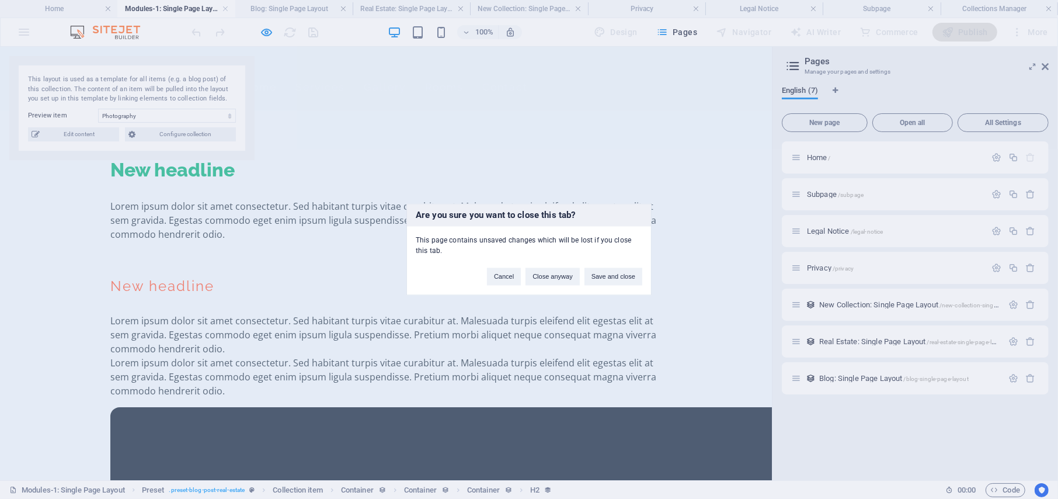
click at [926, 377] on div "Are you sure you want to close this tab? This page contains unsaved changes whi…" at bounding box center [529, 249] width 1058 height 499
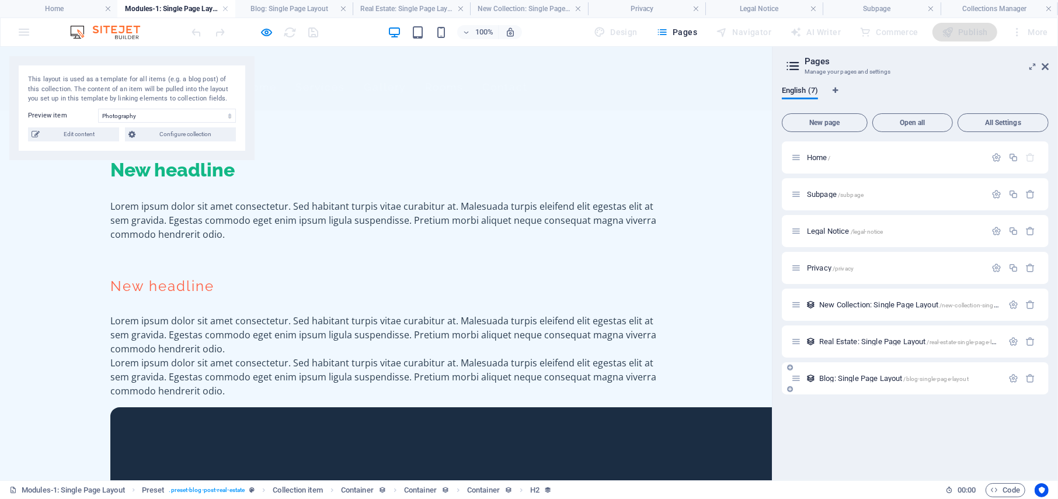
click at [903, 381] on span "Blog: Single Page Layout /blog-single-page-layout" at bounding box center [894, 378] width 150 height 9
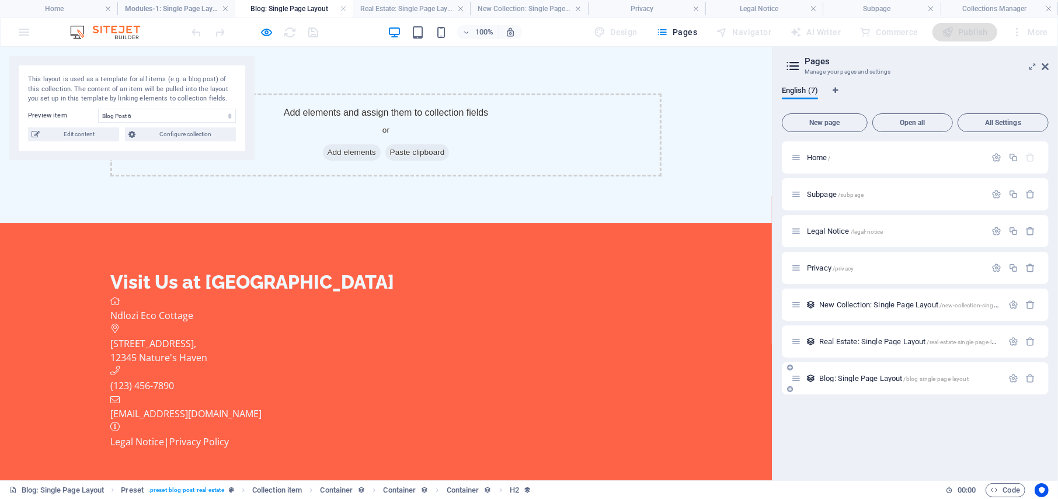
click at [903, 381] on span "Blog: Single Page Layout /blog-single-page-layout" at bounding box center [894, 378] width 150 height 9
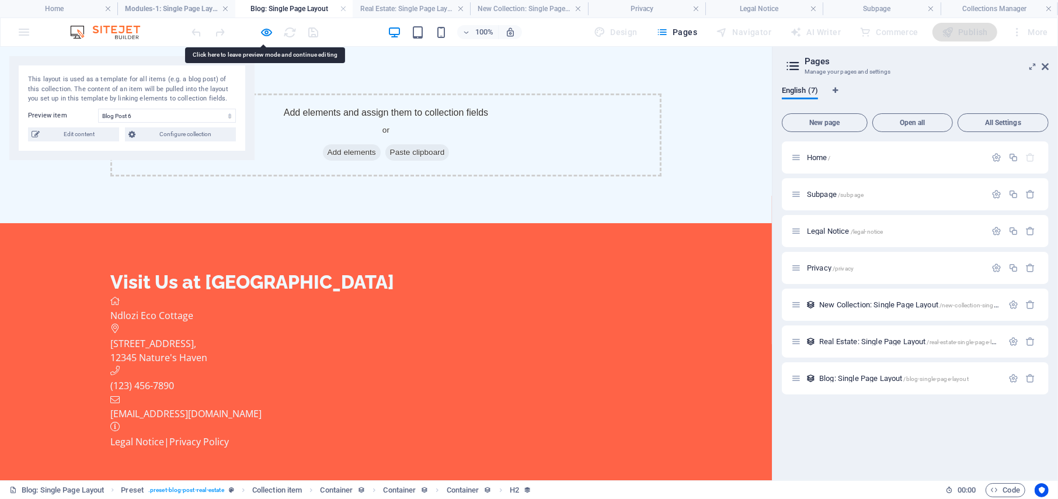
click at [261, 32] on icon "button" at bounding box center [267, 32] width 13 height 13
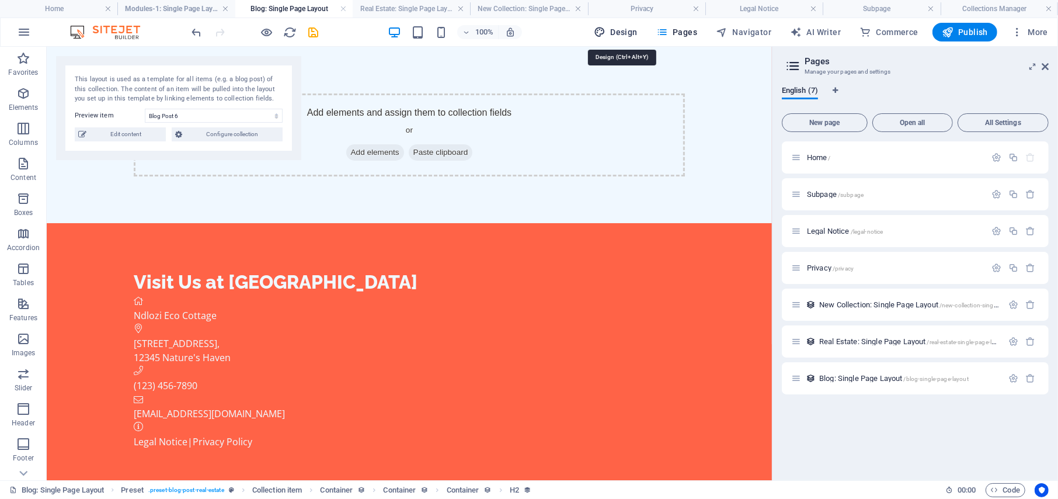
click at [631, 35] on span "Design" at bounding box center [616, 32] width 44 height 12
select select "rem"
select select "200"
select select "px"
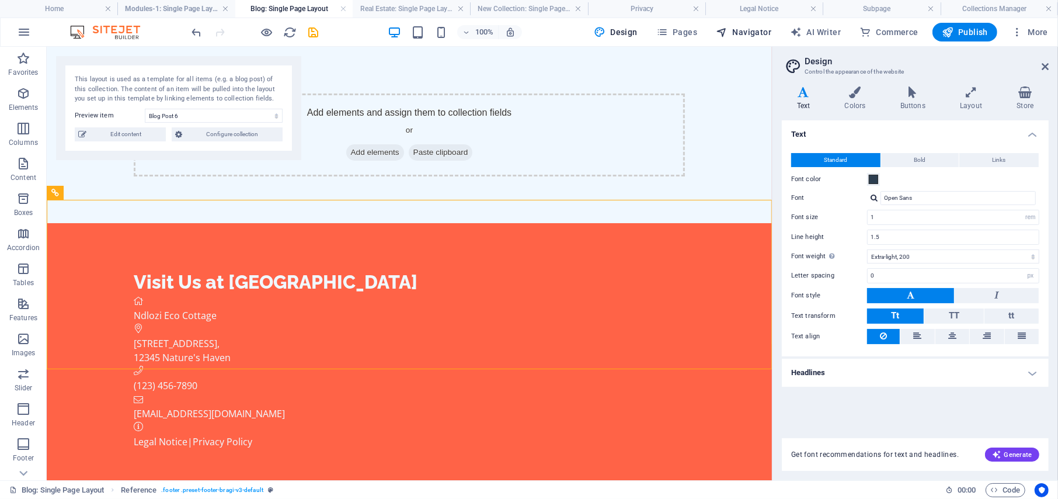
click at [744, 32] on span "Navigator" at bounding box center [743, 32] width 55 height 12
select select "18059664-en"
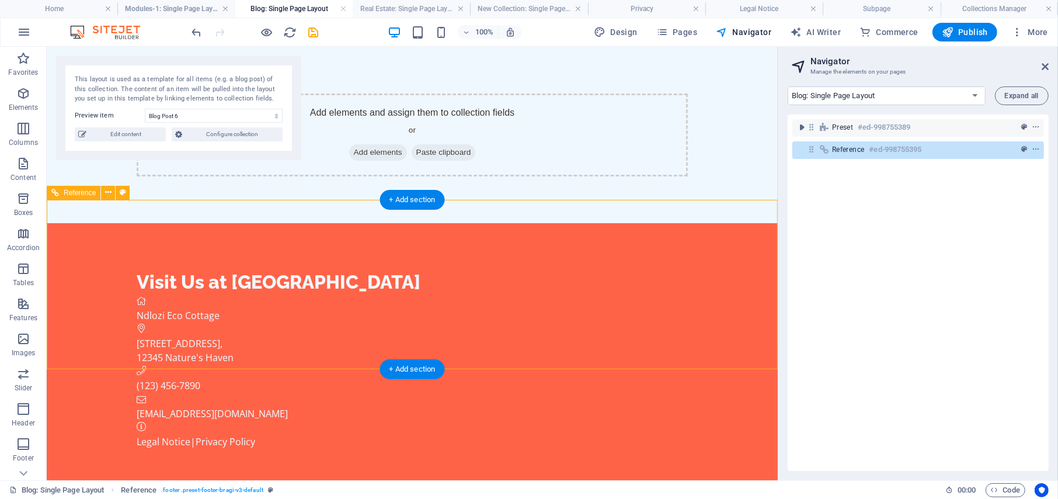
click at [881, 148] on h6 "#ed-998755395" at bounding box center [896, 150] width 53 height 14
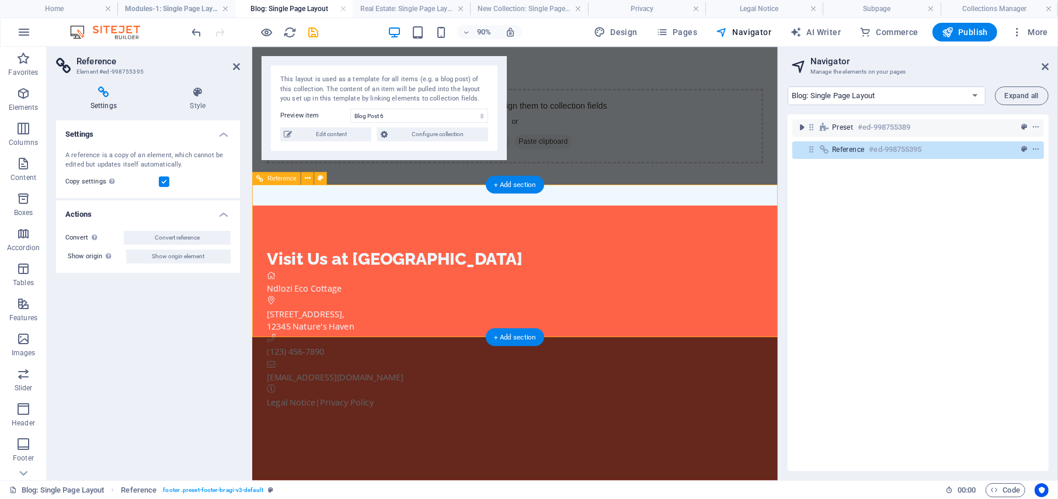
click at [881, 148] on h6 "#ed-998755395" at bounding box center [896, 150] width 53 height 14
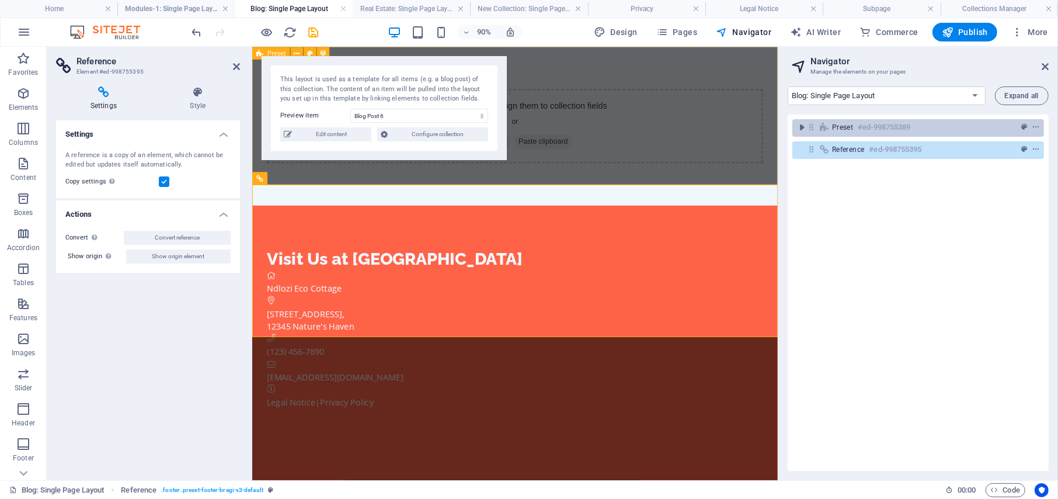
click at [879, 132] on h6 "#ed-998755389" at bounding box center [884, 127] width 53 height 14
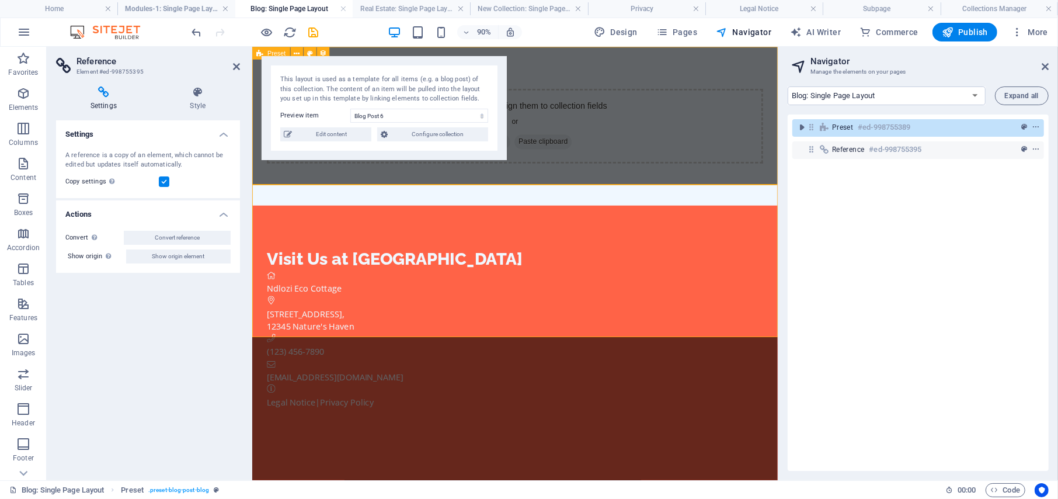
click at [879, 132] on h6 "#ed-998755389" at bounding box center [884, 127] width 53 height 14
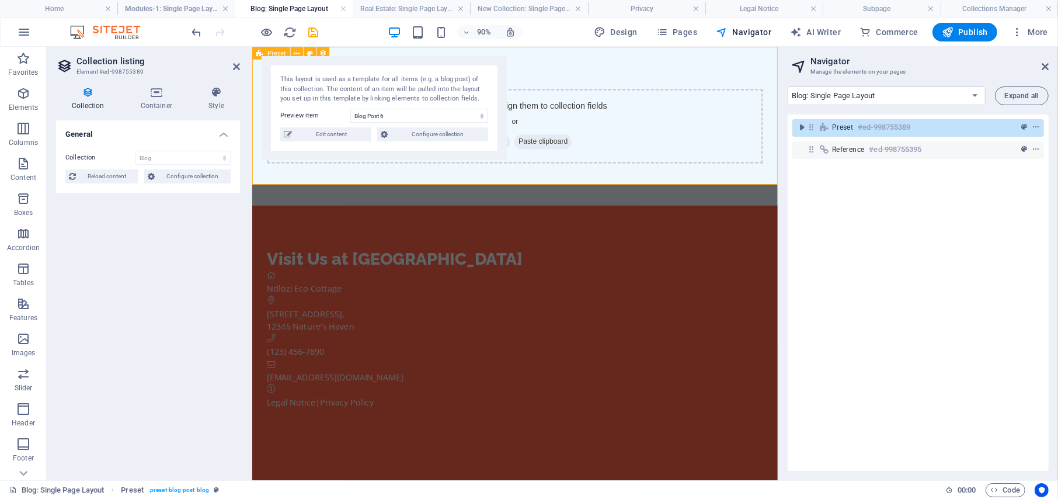
click at [879, 132] on h6 "#ed-998755389" at bounding box center [884, 127] width 53 height 14
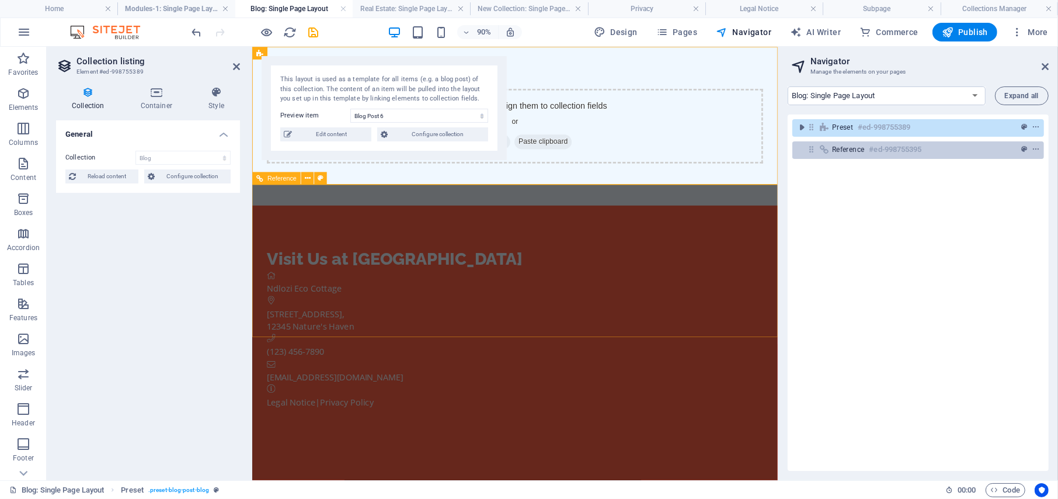
click at [878, 150] on h6 "#ed-998755395" at bounding box center [896, 150] width 53 height 14
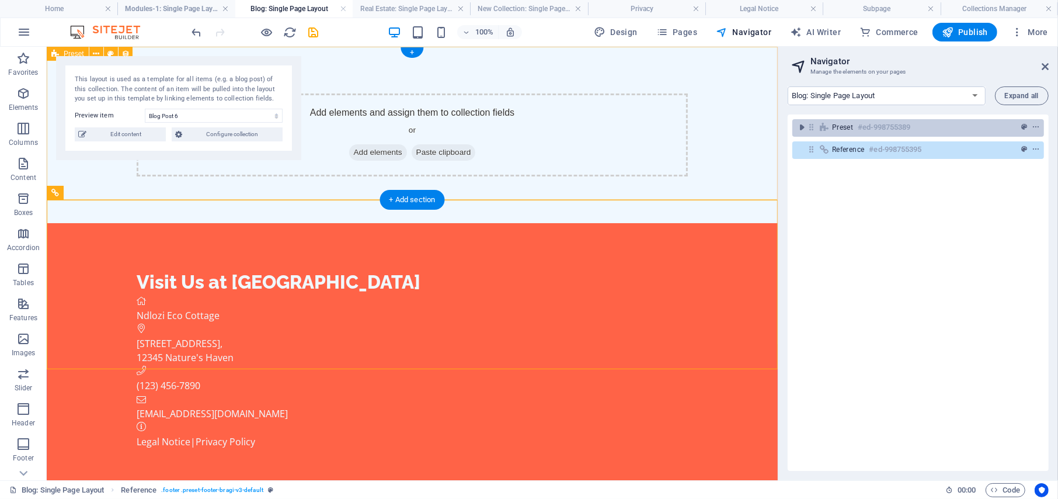
click at [878, 127] on h6 "#ed-998755389" at bounding box center [884, 127] width 53 height 14
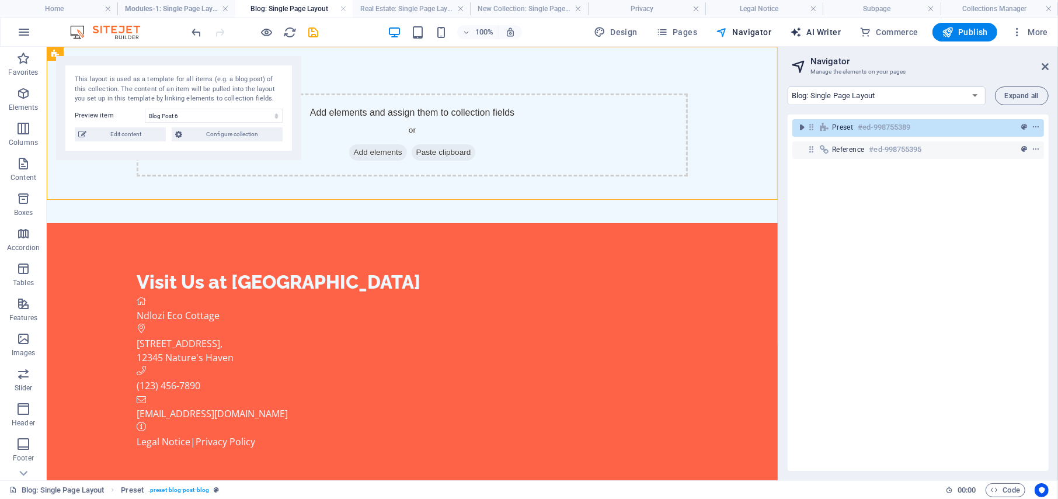
click at [826, 35] on span "AI Writer" at bounding box center [815, 32] width 51 height 12
select select "English"
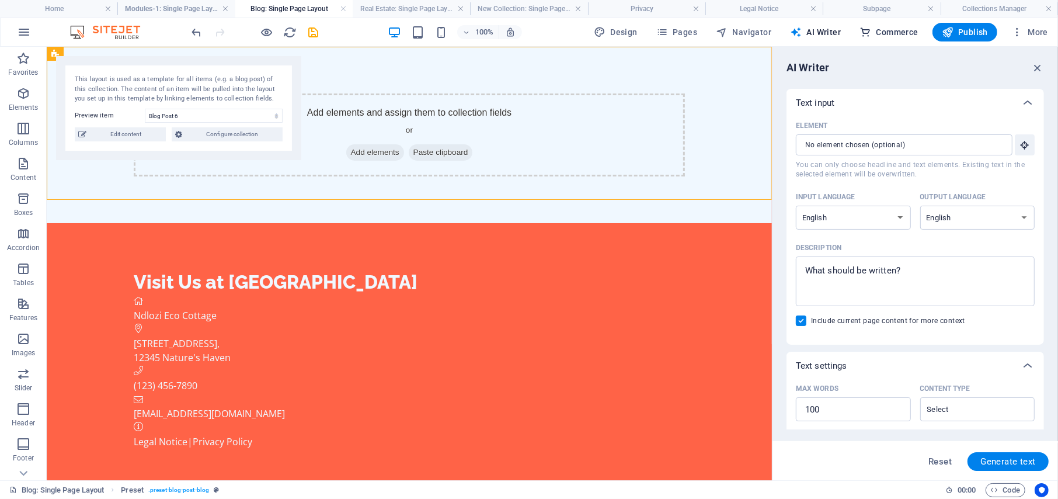
click at [904, 32] on span "Commerce" at bounding box center [889, 32] width 59 height 12
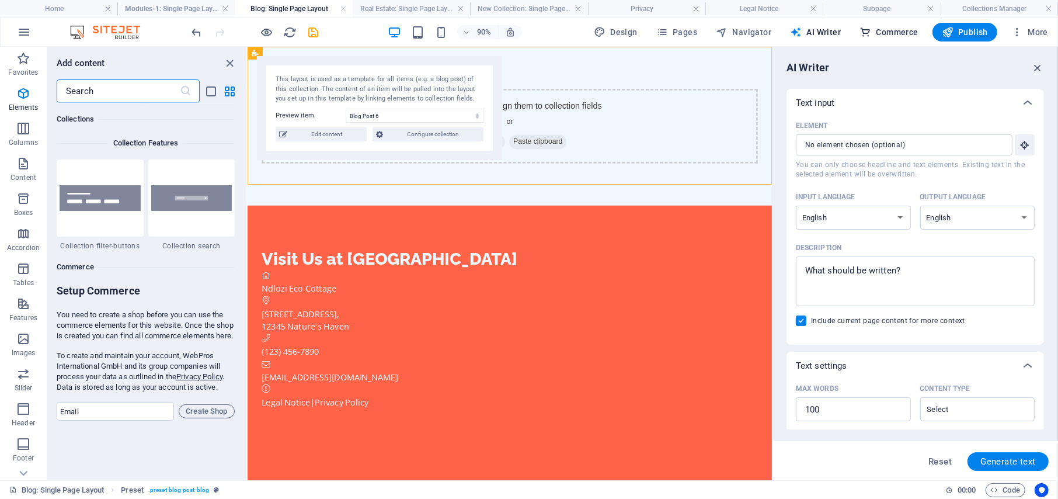
scroll to position [11253, 0]
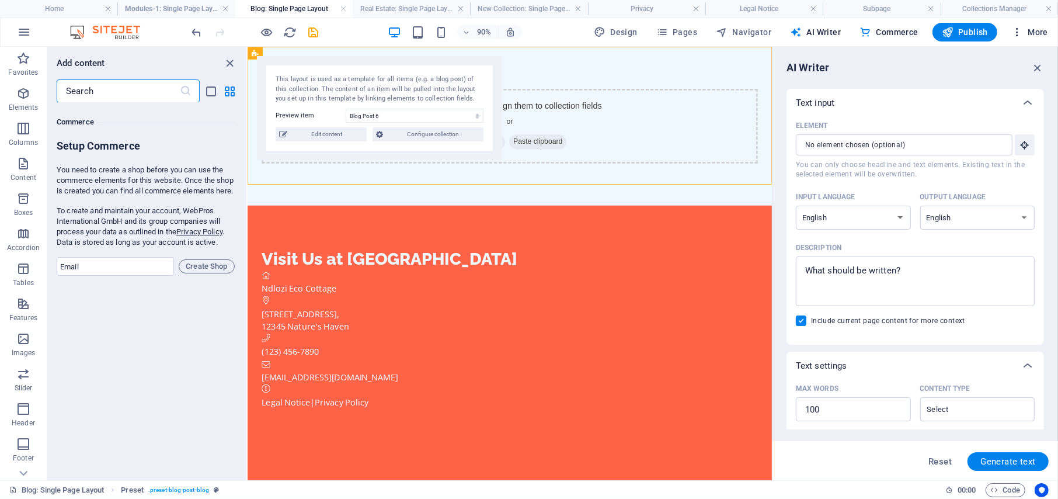
click at [1036, 31] on span "More" at bounding box center [1030, 32] width 37 height 12
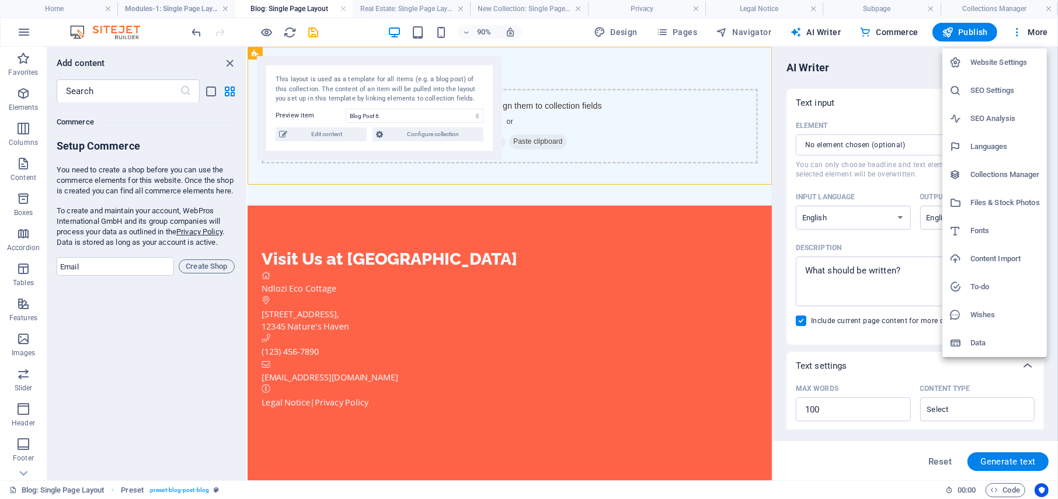
click at [397, 263] on div at bounding box center [529, 249] width 1058 height 499
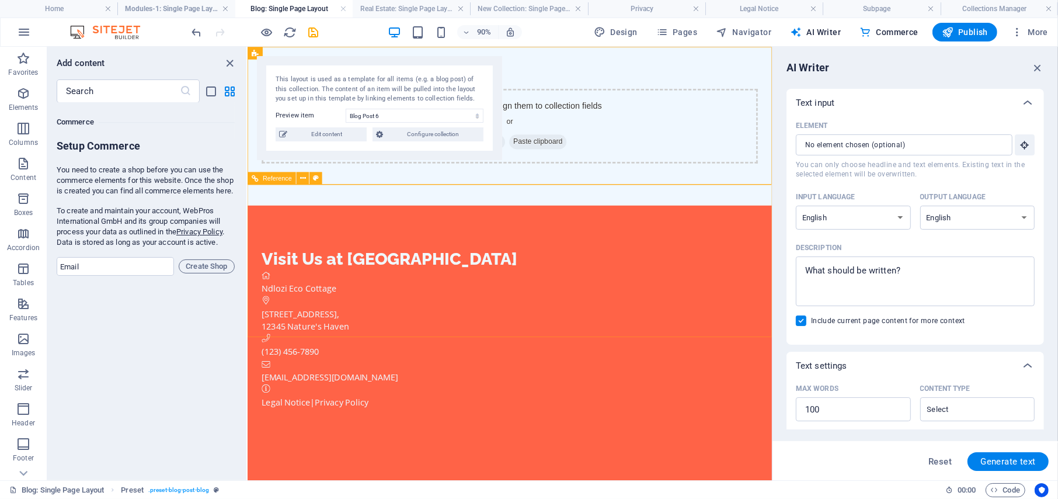
click at [276, 178] on span "Reference" at bounding box center [277, 178] width 29 height 6
click at [302, 176] on icon at bounding box center [303, 177] width 6 height 11
click at [317, 178] on icon at bounding box center [316, 177] width 6 height 11
select select "%"
select select "rem"
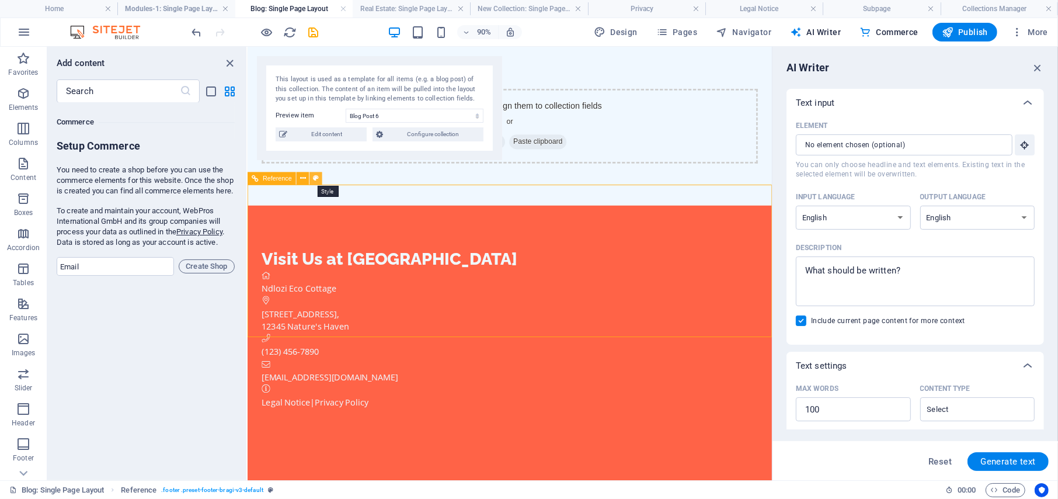
select select "px"
select select "rem"
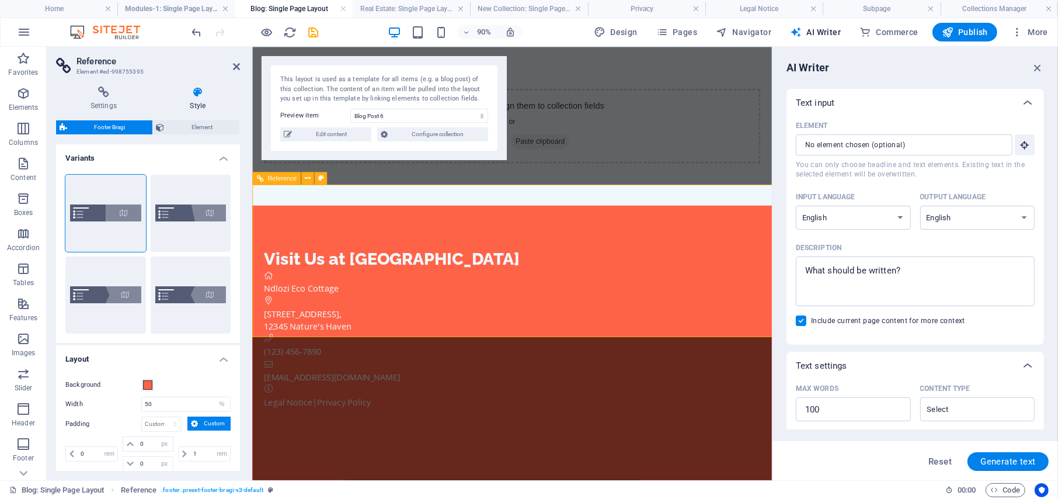
click at [277, 176] on span "Reference" at bounding box center [282, 178] width 29 height 6
click at [261, 179] on icon at bounding box center [259, 178] width 7 height 13
click at [390, 336] on div "[STREET_ADDRESS]" at bounding box center [542, 350] width 555 height 28
click at [348, 308] on span "Ndlozi Eco Cottage" at bounding box center [306, 314] width 83 height 13
click at [1039, 62] on icon "button" at bounding box center [1037, 67] width 13 height 13
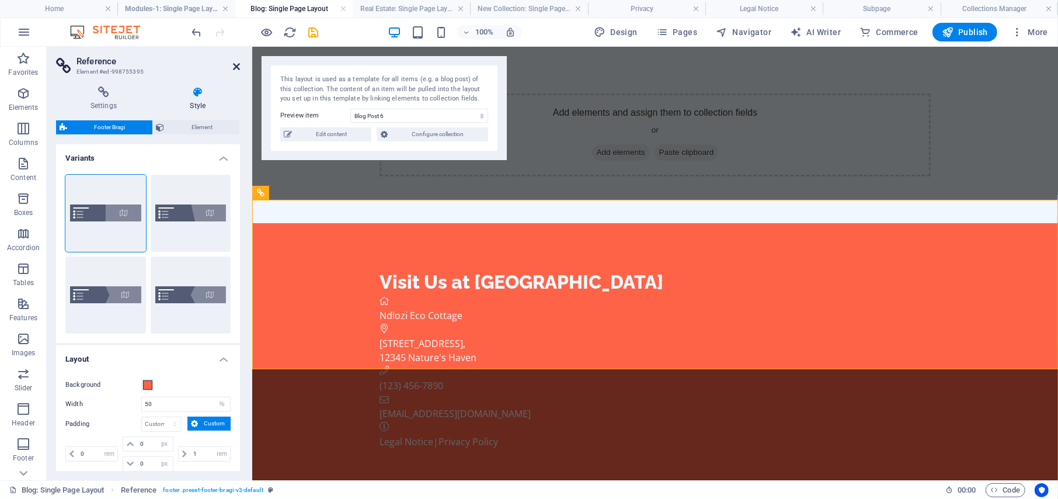
click at [235, 64] on icon at bounding box center [236, 66] width 7 height 9
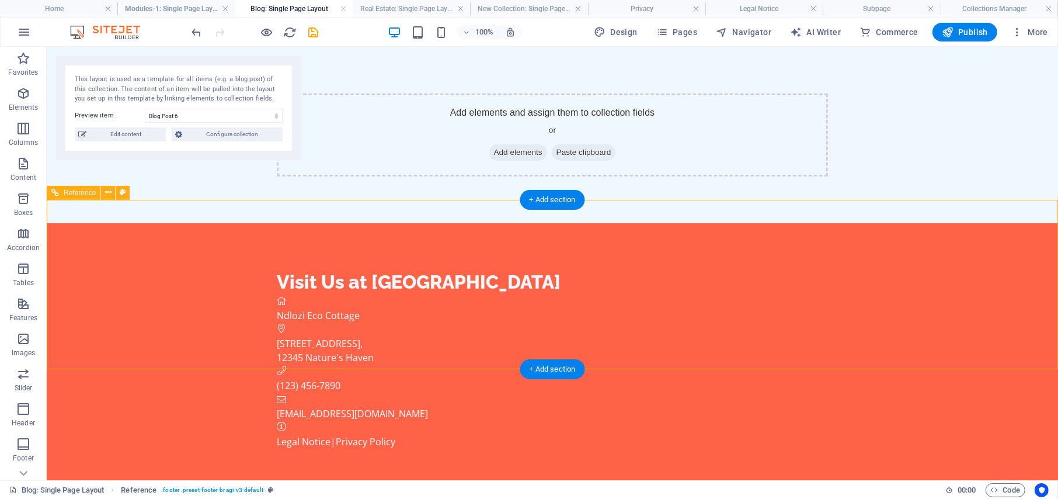
click at [254, 261] on div "Visit Us at [GEOGRAPHIC_DATA] [STREET_ADDRESS] (123) 456-7890 [EMAIL_ADDRESS][D…" at bounding box center [552, 451] width 1012 height 456
drag, startPoint x: 781, startPoint y: 282, endPoint x: 774, endPoint y: 261, distance: 22.2
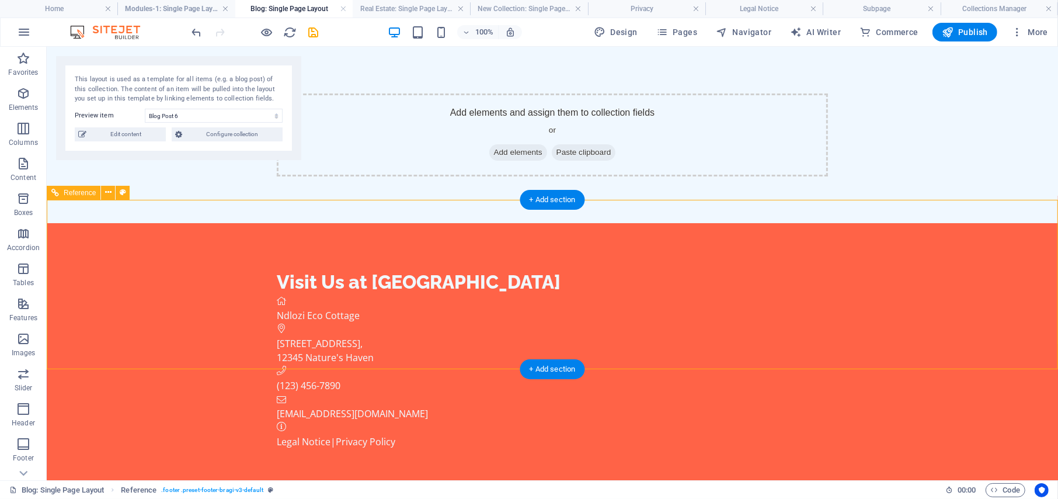
select select "%"
select select "rem"
select select "px"
select select "rem"
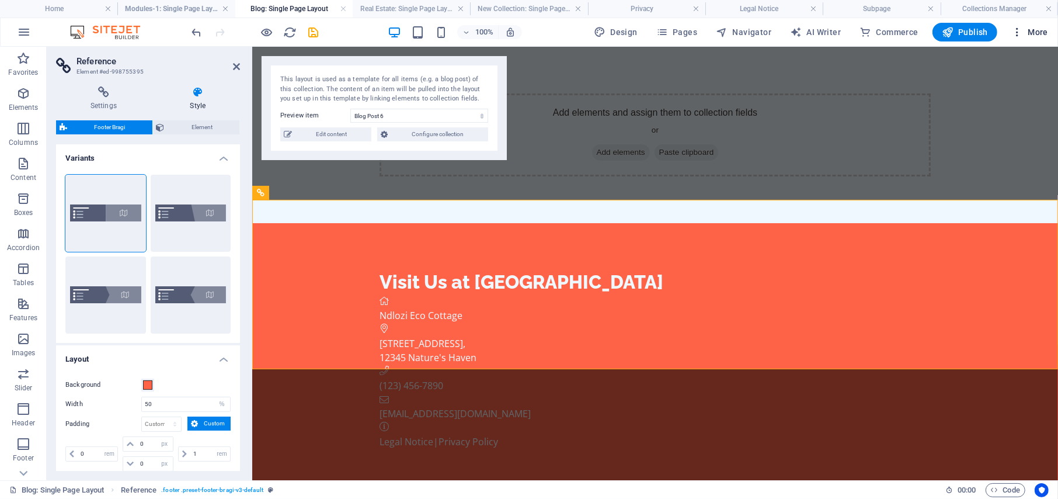
click at [1031, 31] on span "More" at bounding box center [1030, 32] width 37 height 12
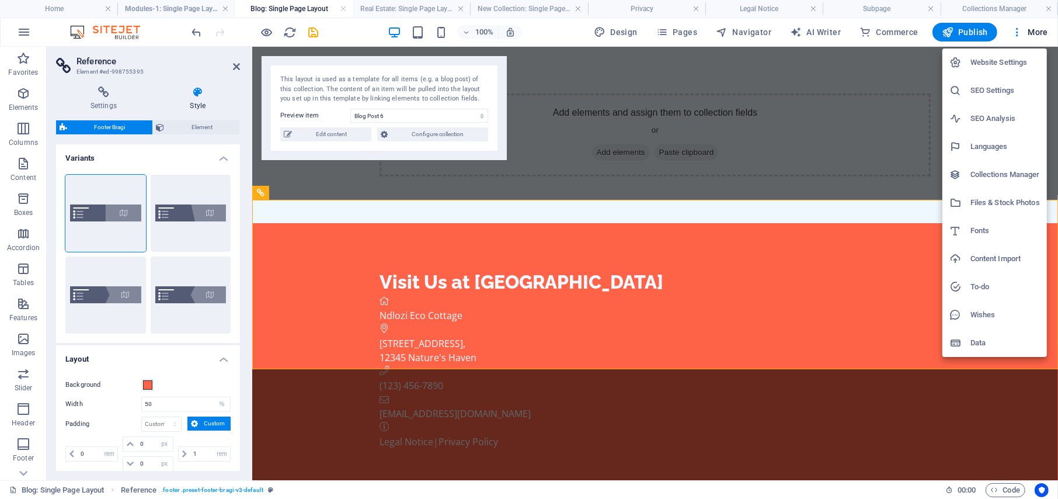
click at [980, 60] on h6 "Website Settings" at bounding box center [1006, 62] width 70 height 14
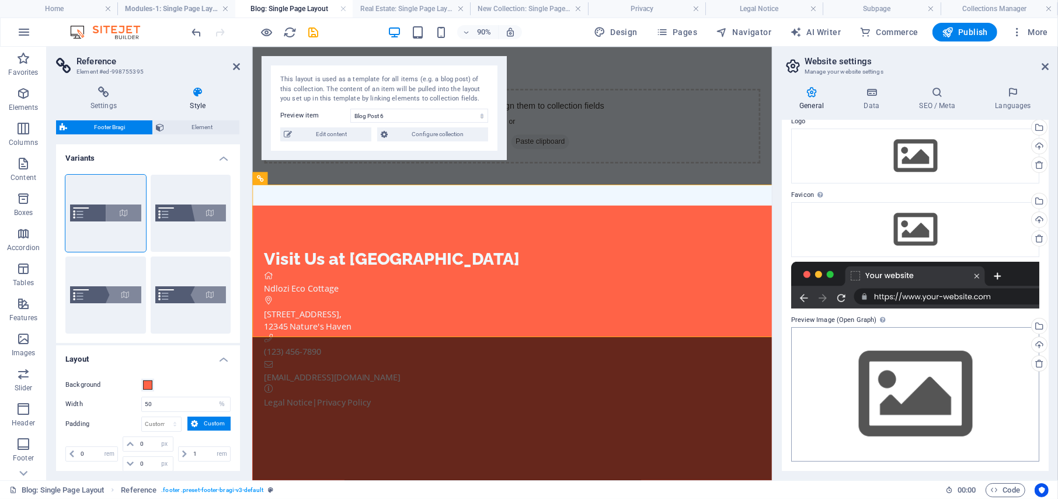
scroll to position [0, 0]
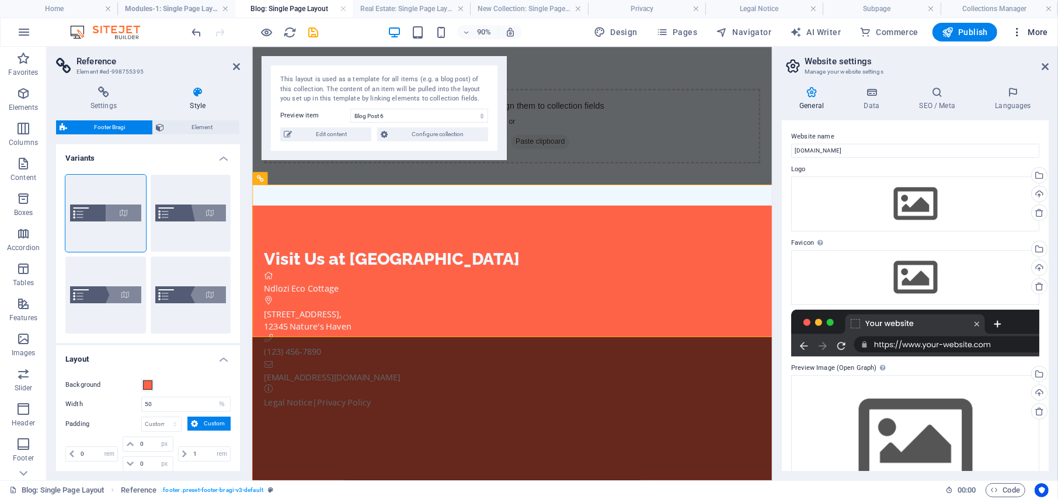
click at [1031, 31] on span "More" at bounding box center [1030, 32] width 37 height 12
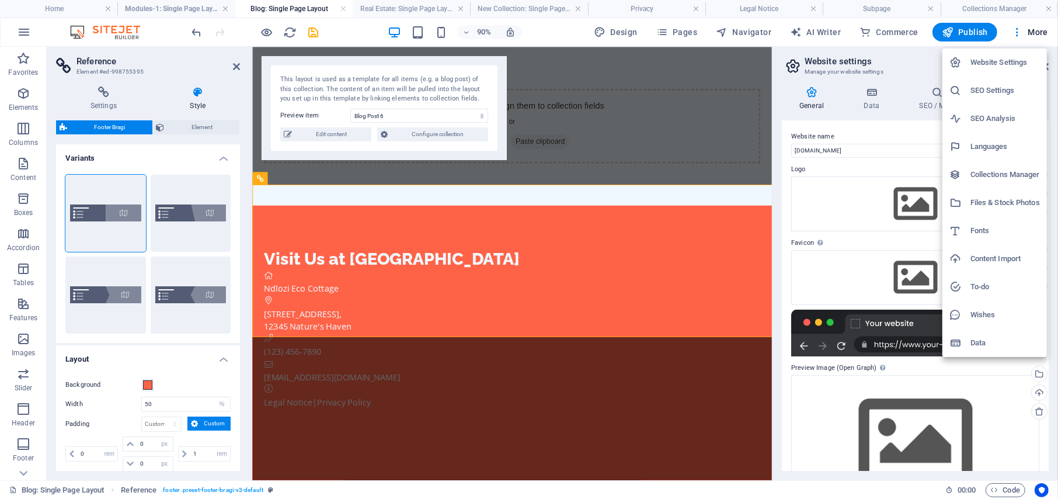
click at [999, 88] on h6 "SEO Settings" at bounding box center [1006, 91] width 70 height 14
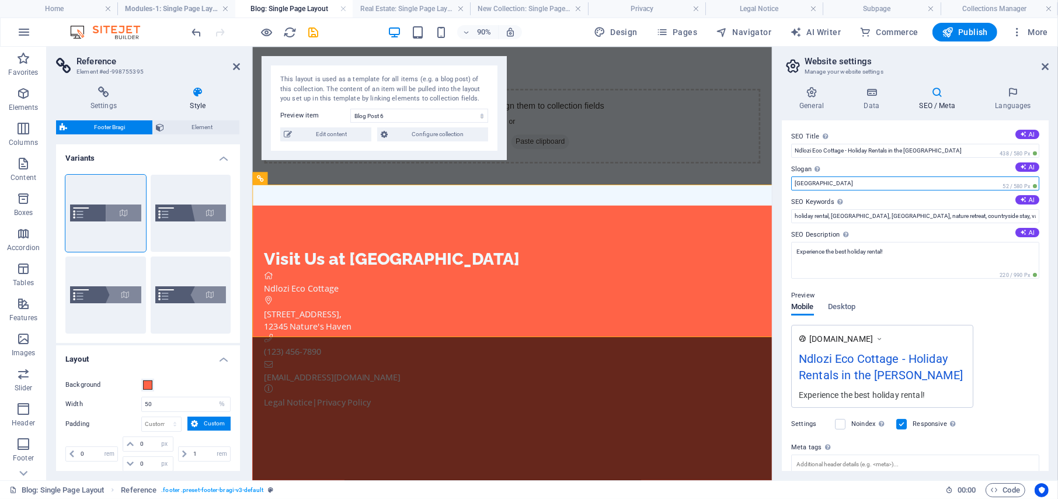
click at [825, 185] on input "[GEOGRAPHIC_DATA]" at bounding box center [915, 183] width 248 height 14
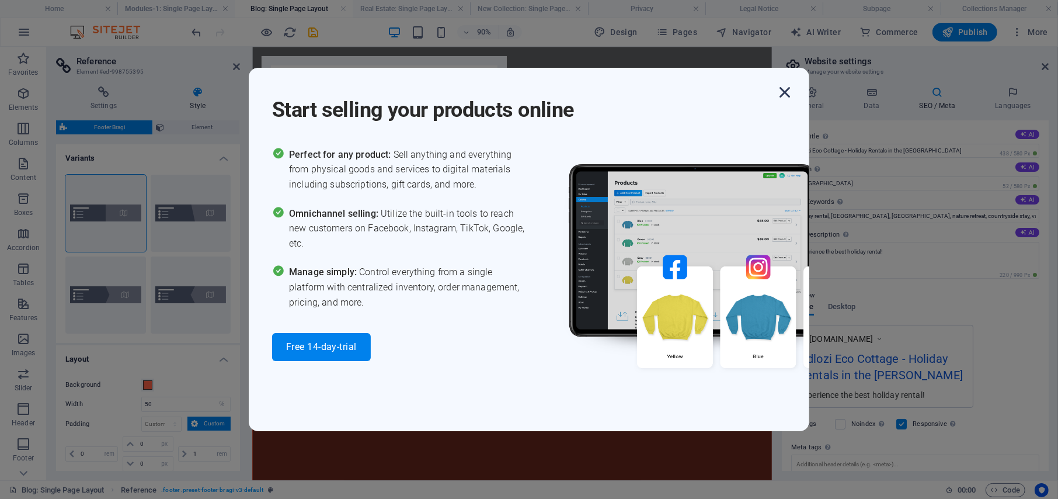
click at [787, 88] on icon "button" at bounding box center [784, 92] width 21 height 21
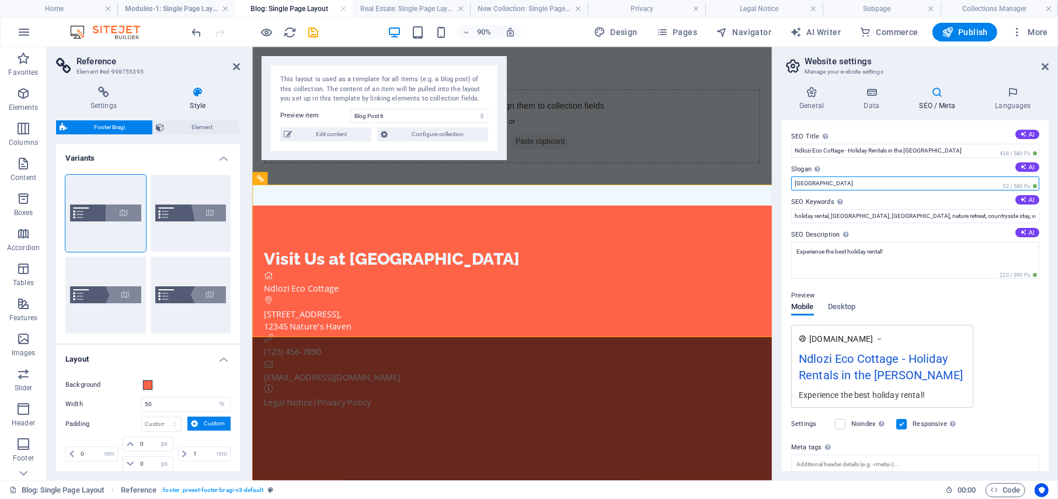
scroll to position [95, 0]
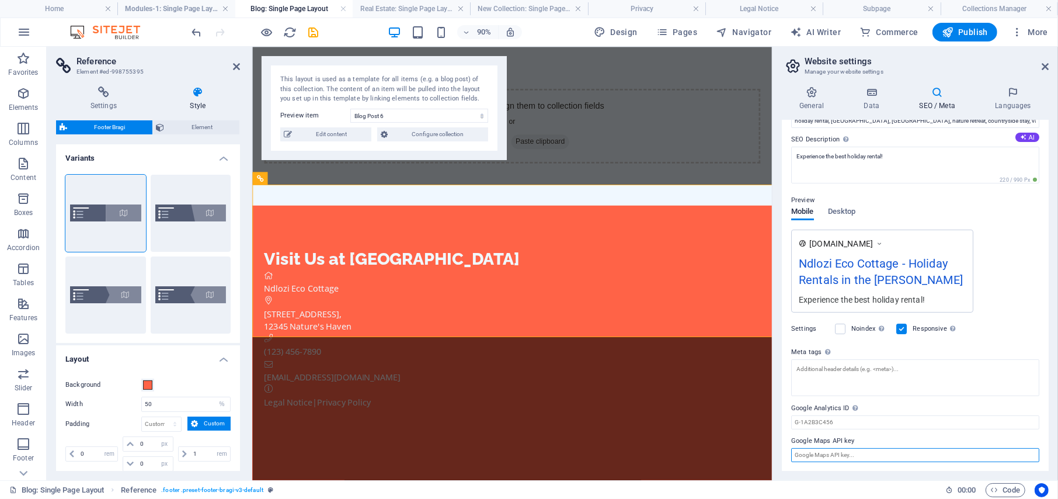
click at [860, 451] on input "Google Maps API key" at bounding box center [915, 455] width 248 height 14
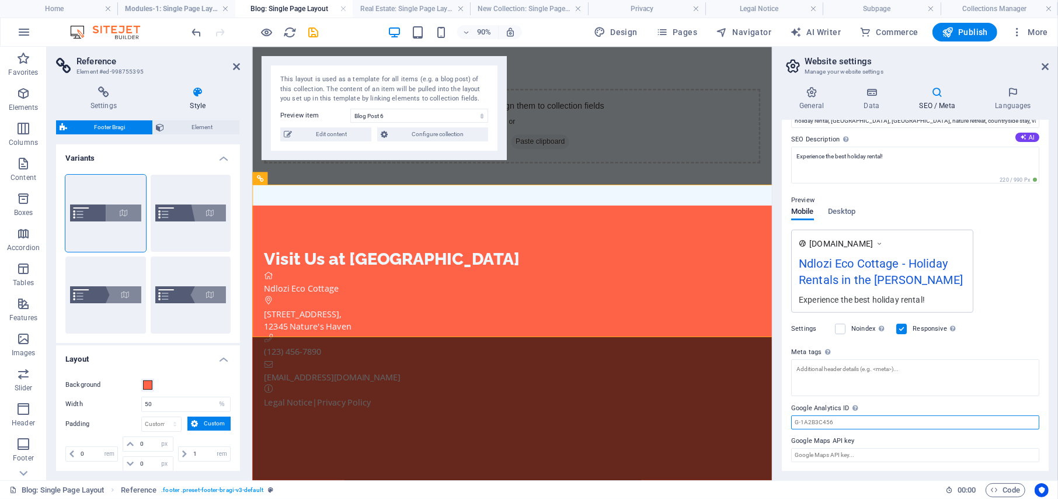
click at [848, 419] on input "Google Analytics ID Please only add the Google Analytics ID. We automatically i…" at bounding box center [915, 422] width 248 height 14
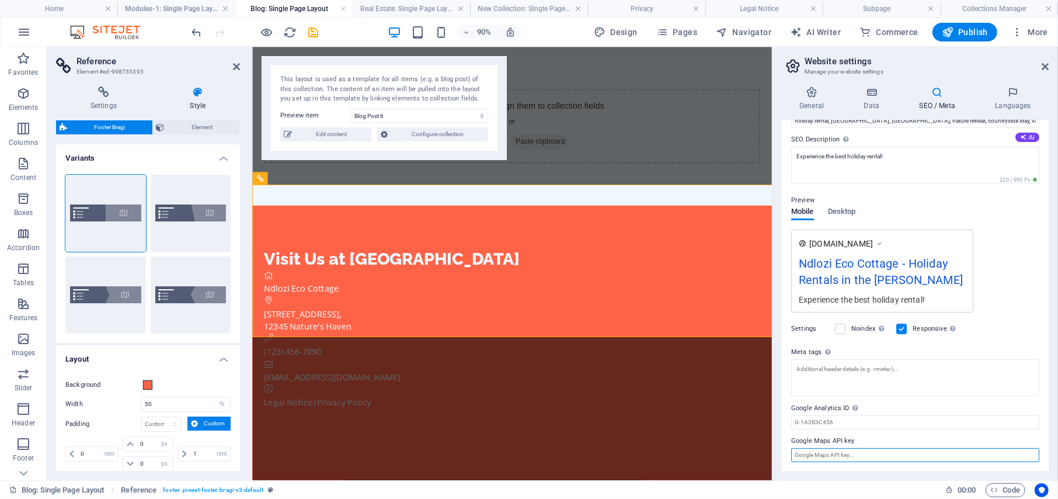
click at [853, 453] on input "Google Maps API key" at bounding box center [915, 455] width 248 height 14
drag, startPoint x: 853, startPoint y: 453, endPoint x: 834, endPoint y: 453, distance: 18.7
click at [834, 453] on input "Google Maps API key" at bounding box center [915, 455] width 248 height 14
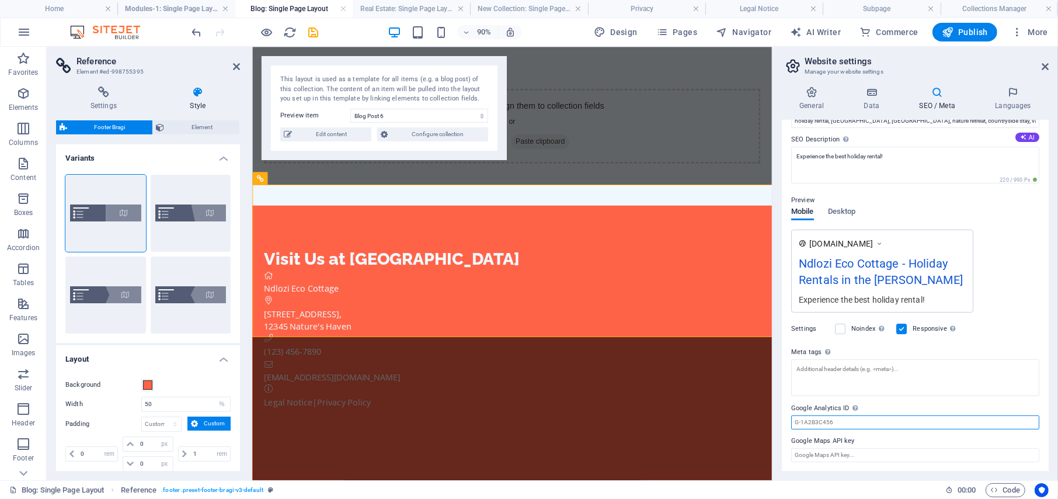
click at [829, 425] on input "Google Analytics ID Please only add the Google Analytics ID. We automatically i…" at bounding box center [915, 422] width 248 height 14
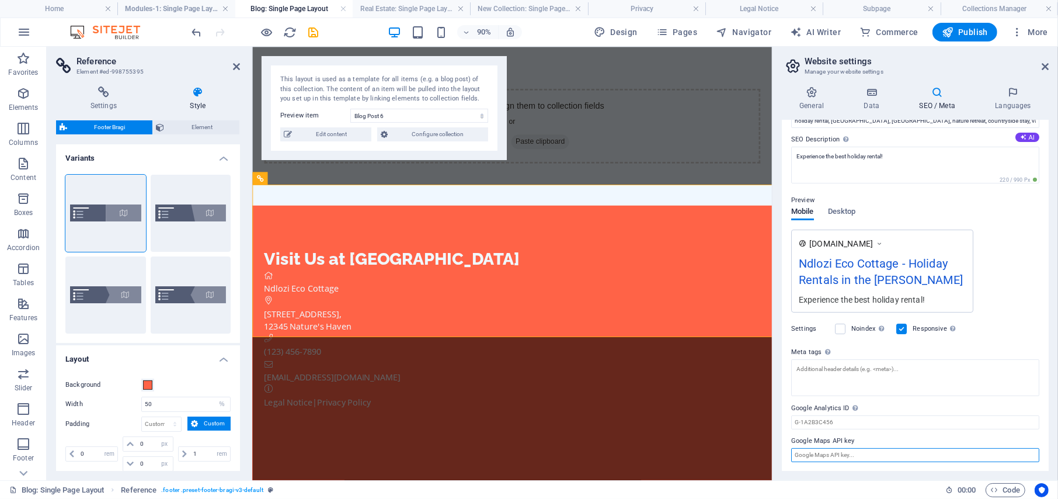
click at [850, 449] on input "Google Maps API key" at bounding box center [915, 455] width 248 height 14
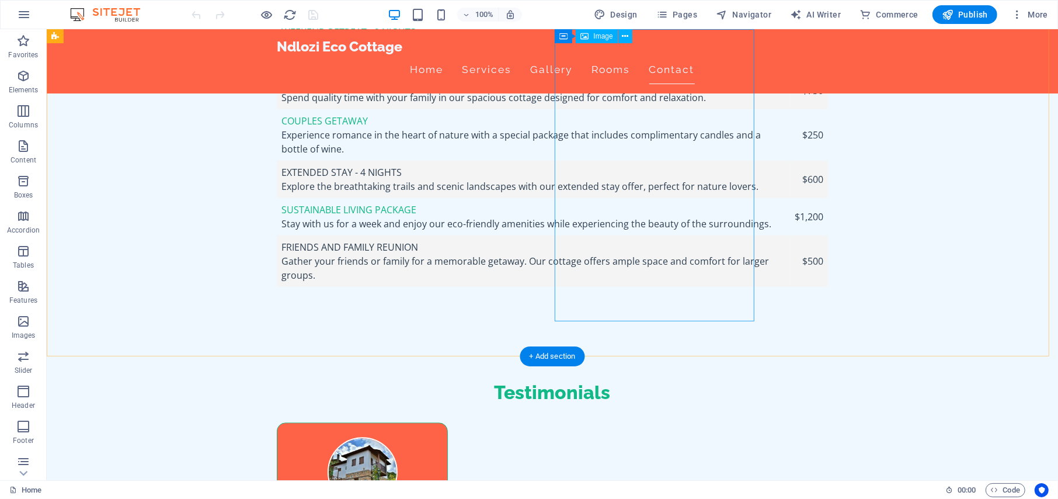
scroll to position [2693, 0]
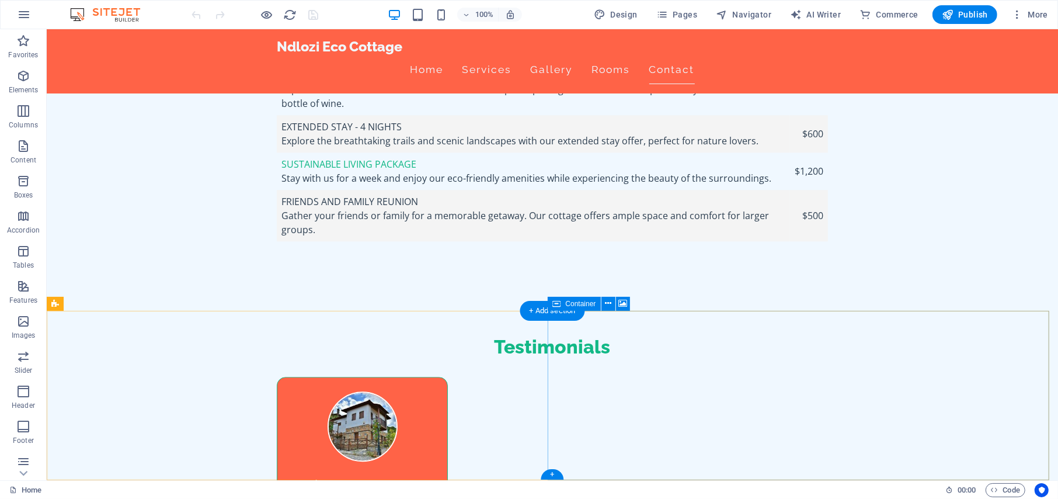
click at [612, 304] on button at bounding box center [609, 304] width 14 height 14
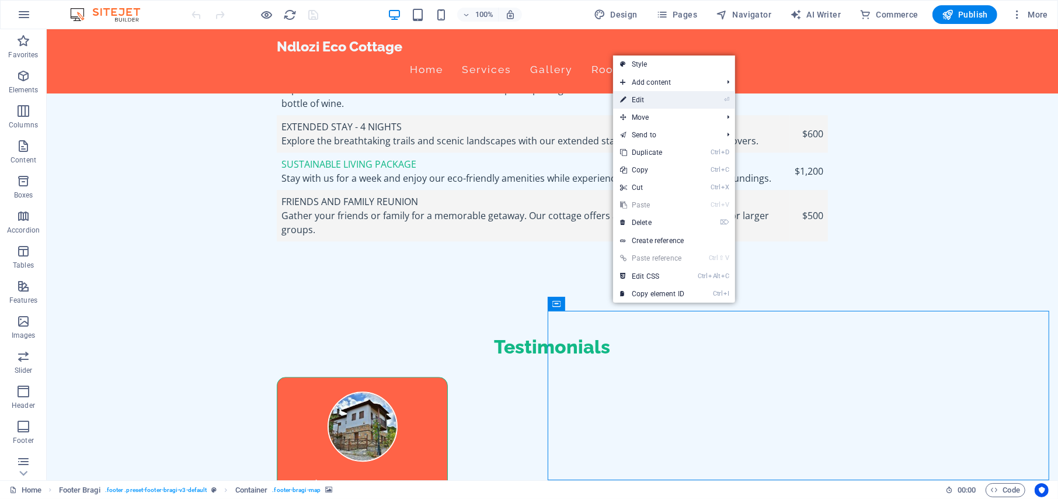
click at [639, 97] on link "⏎ Edit" at bounding box center [652, 100] width 78 height 18
select select "px"
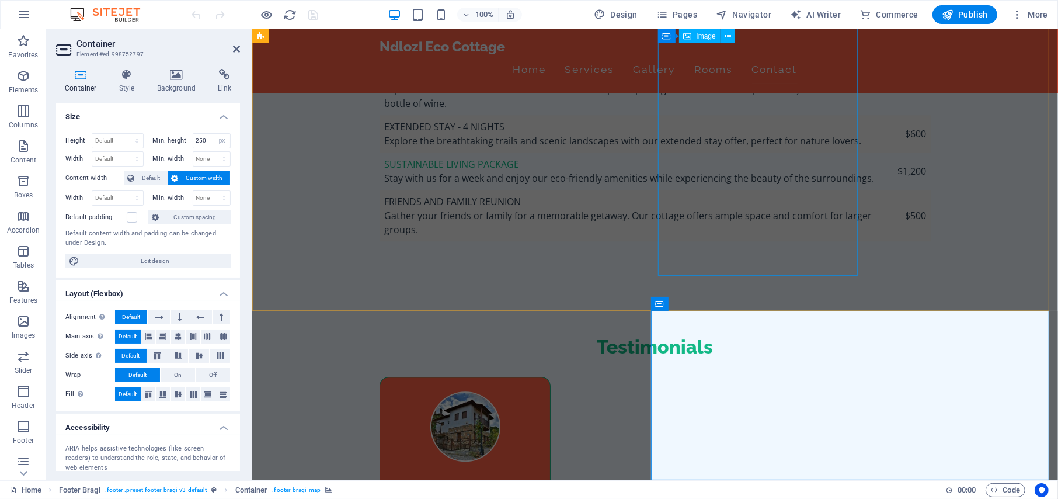
scroll to position [2652, 0]
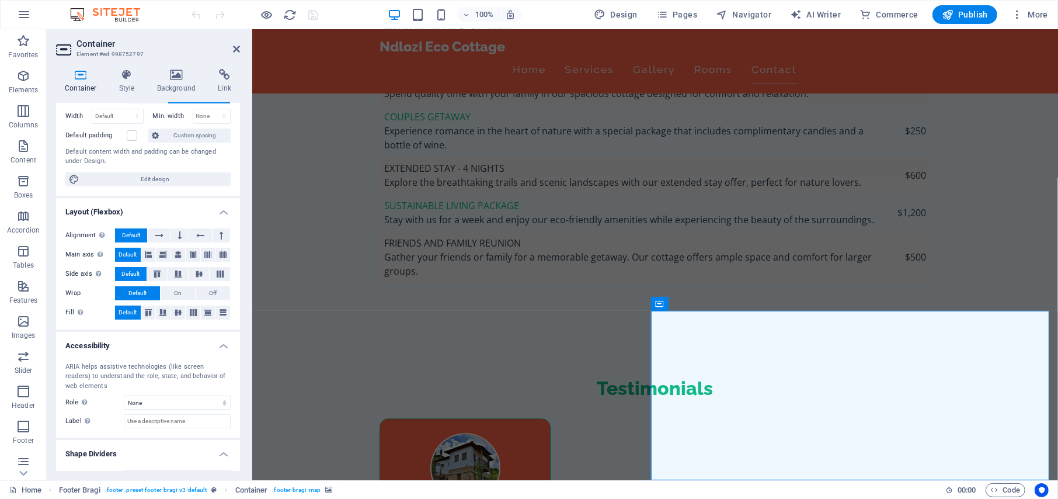
scroll to position [104, 0]
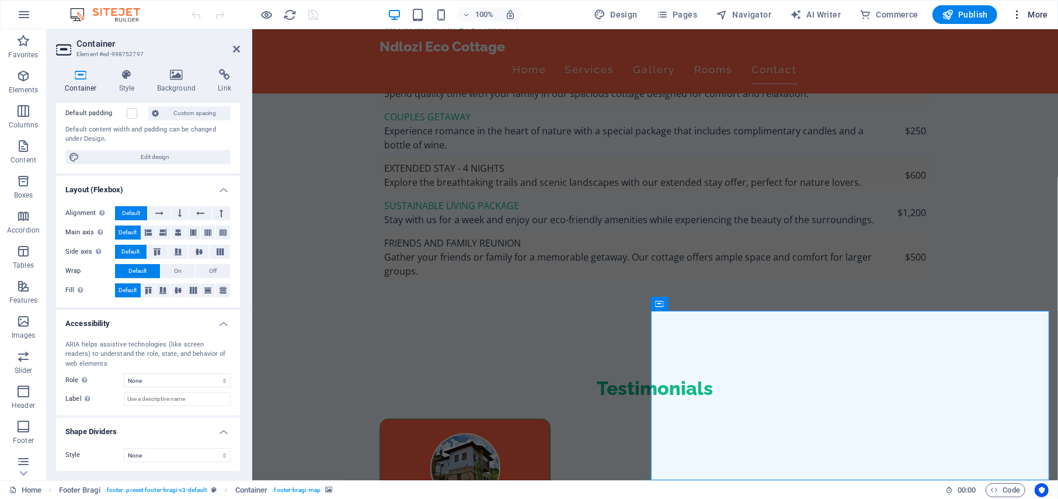
click at [1037, 10] on span "More" at bounding box center [1030, 15] width 37 height 12
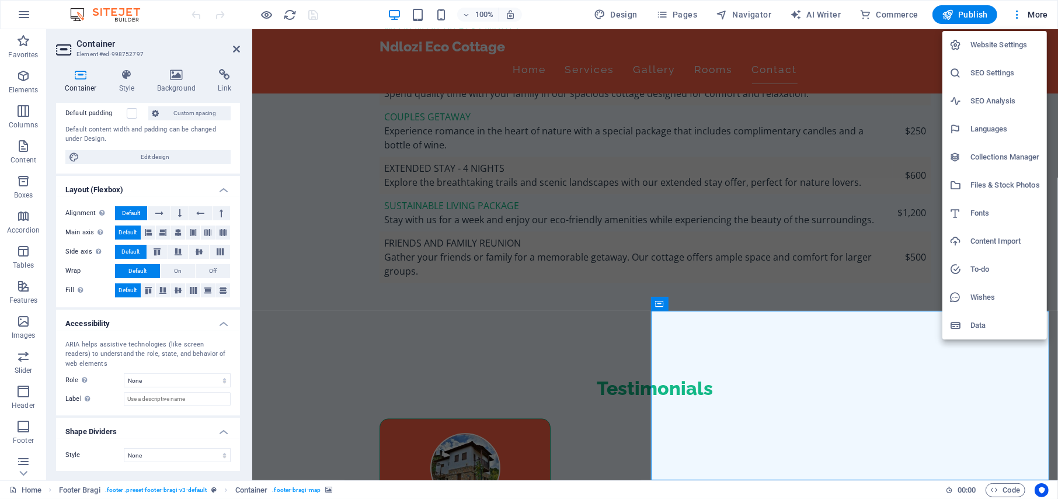
click at [923, 282] on div at bounding box center [529, 249] width 1058 height 499
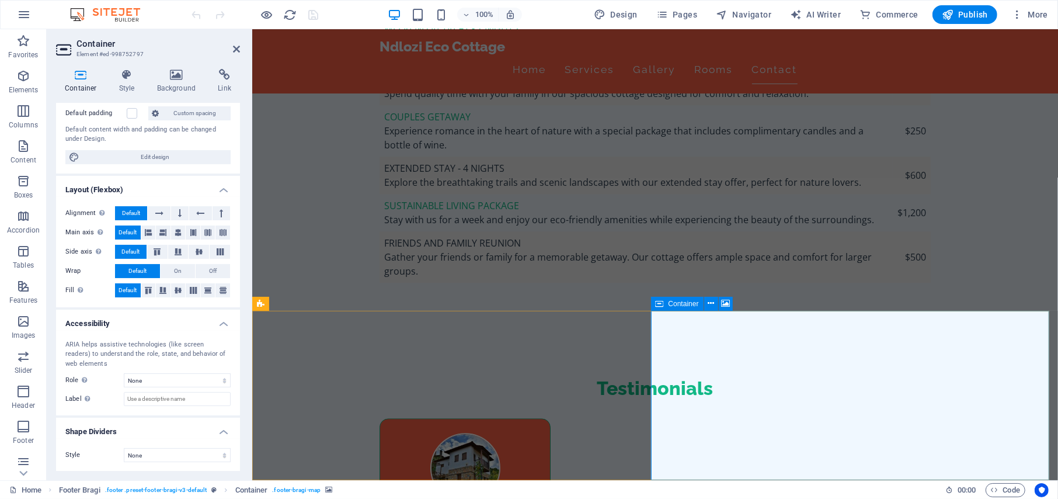
click at [678, 303] on span "Container" at bounding box center [684, 303] width 30 height 7
click at [710, 304] on icon at bounding box center [711, 303] width 6 height 12
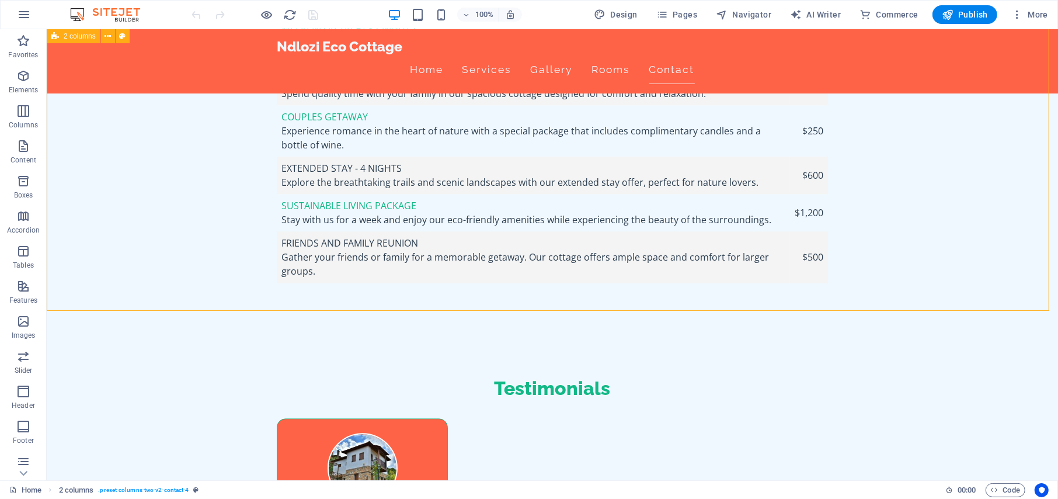
scroll to position [2693, 0]
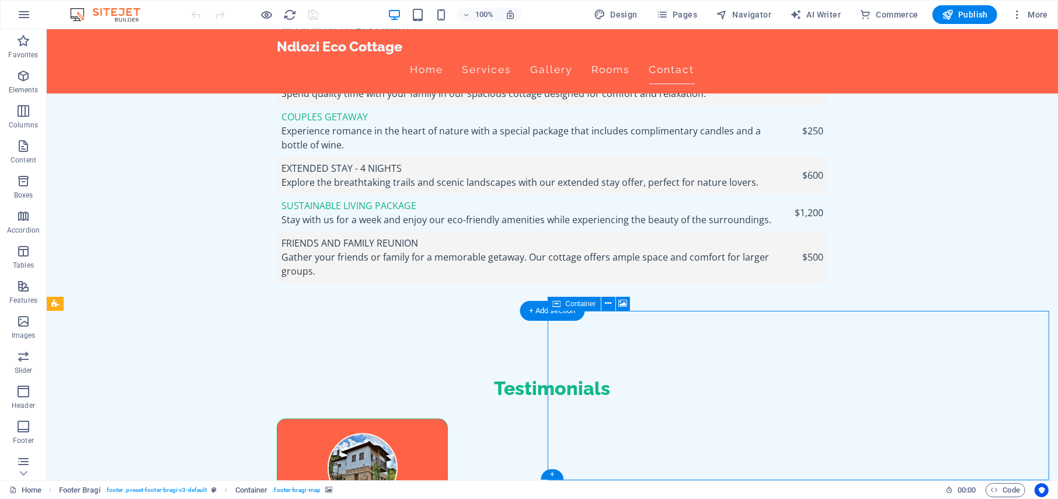
select select "px"
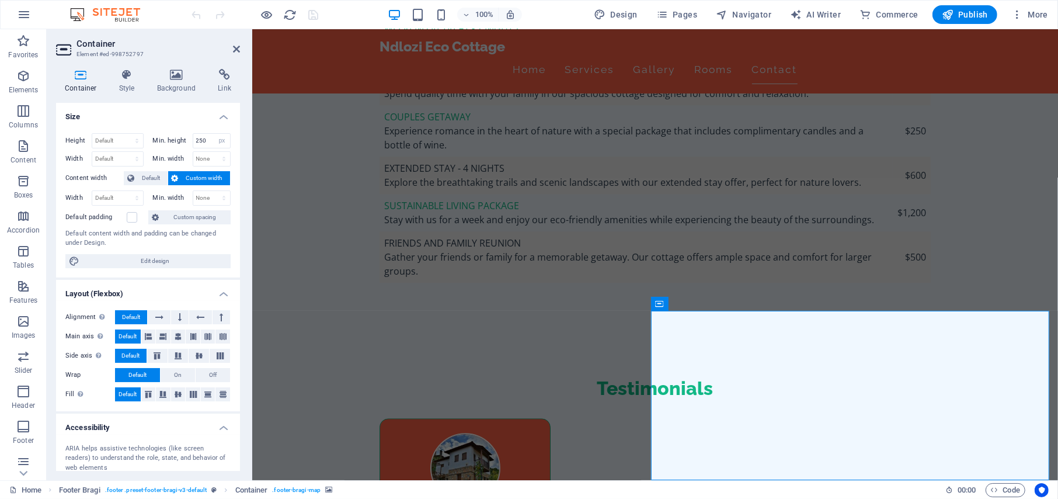
click at [79, 77] on icon at bounding box center [81, 75] width 50 height 12
click at [128, 81] on h4 "Style" at bounding box center [129, 81] width 38 height 25
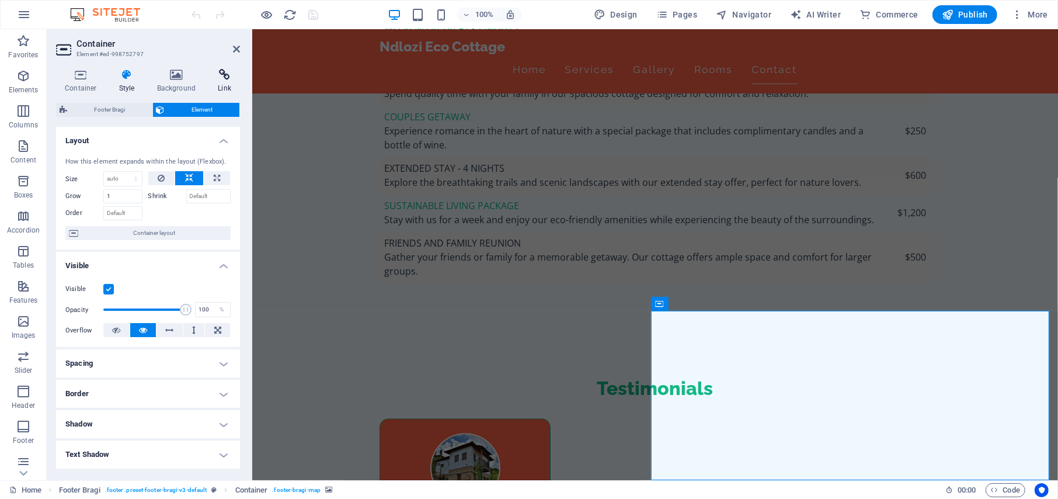
click at [212, 84] on h4 "Link" at bounding box center [224, 81] width 31 height 25
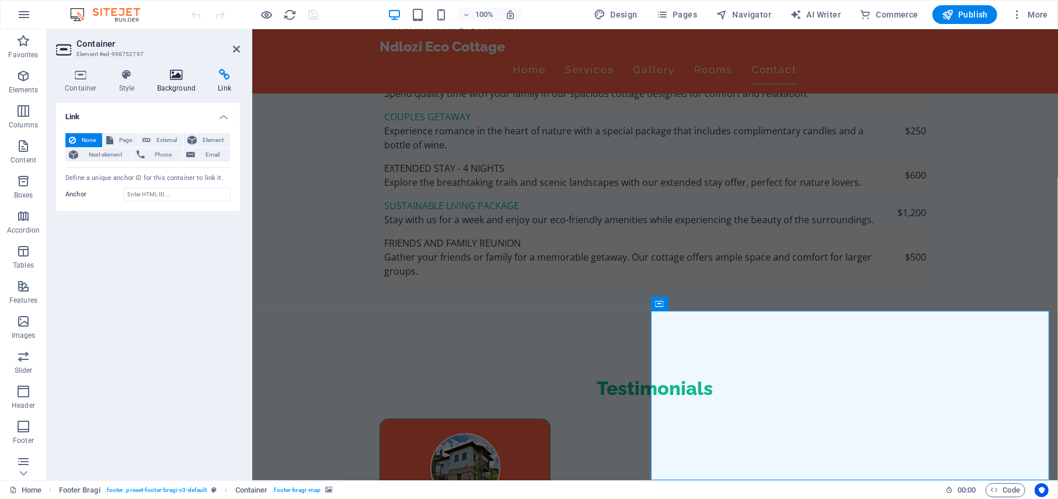
click at [177, 75] on icon at bounding box center [176, 75] width 57 height 12
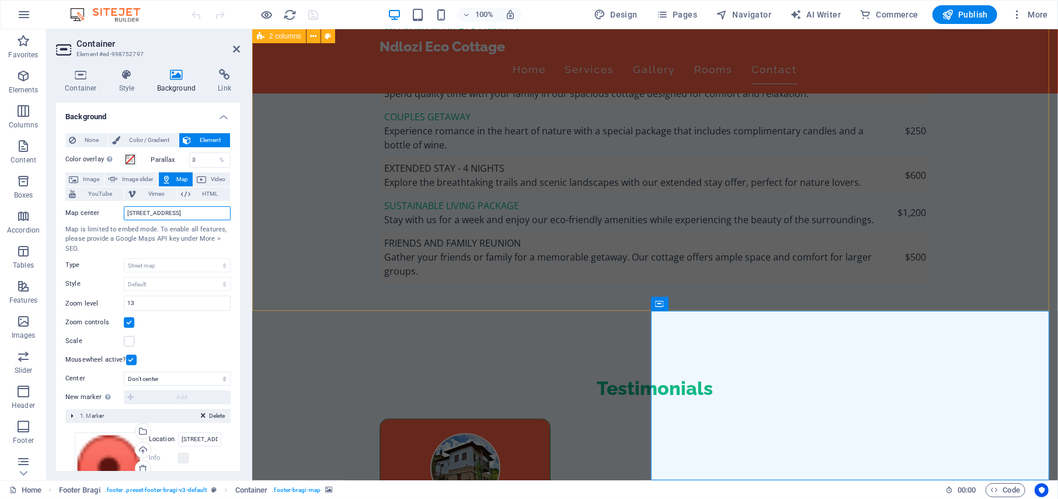
drag, startPoint x: 378, startPoint y: 244, endPoint x: 503, endPoint y: 244, distance: 125.6
click at [137, 214] on input "D11 KZN South Africa" at bounding box center [177, 213] width 107 height 14
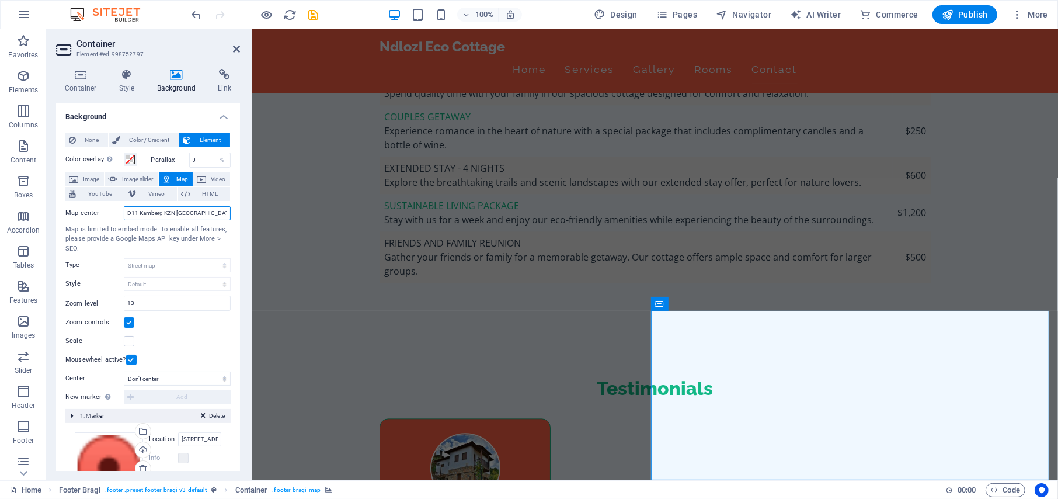
click at [127, 216] on input "D11 Kamberg KZN South Africa" at bounding box center [177, 213] width 107 height 14
type input "Ndlozi Cottage D11 Kamberg KZN South Africa"
drag, startPoint x: 734, startPoint y: 445, endPoint x: 764, endPoint y: 402, distance: 52.0
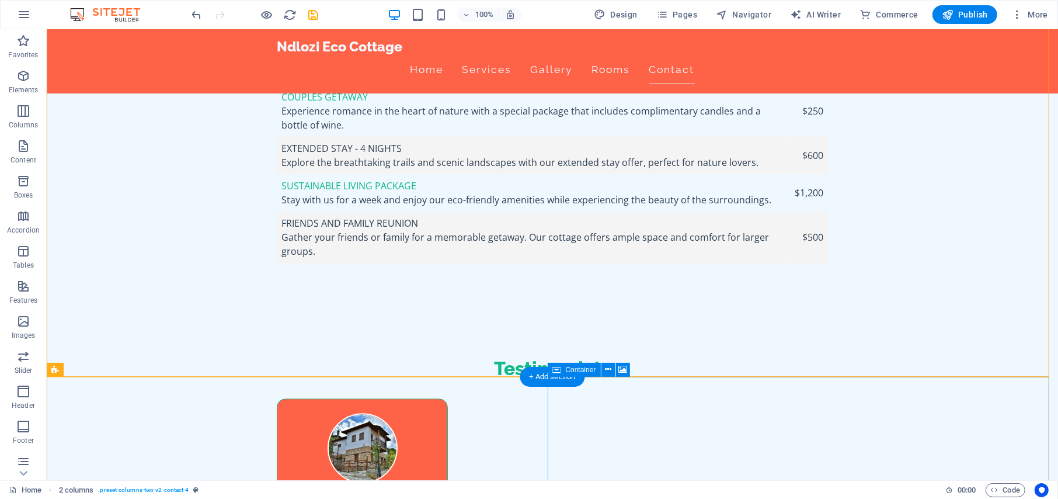
scroll to position [2693, 0]
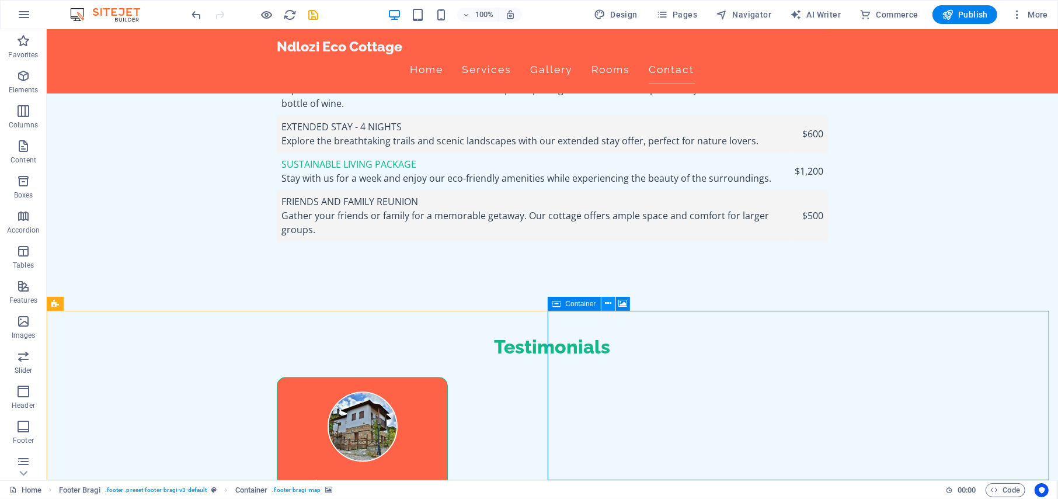
click at [606, 305] on icon at bounding box center [608, 303] width 6 height 12
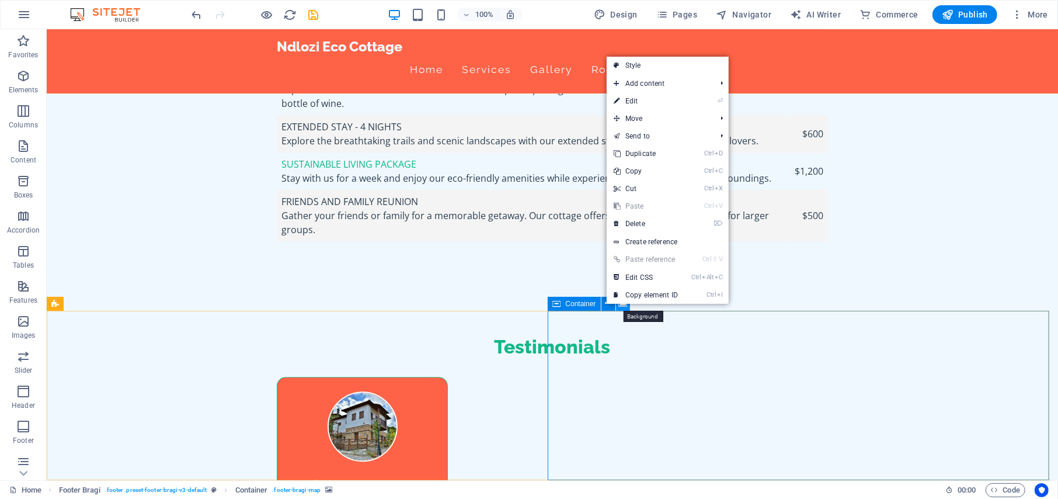
click at [626, 307] on icon at bounding box center [623, 303] width 9 height 12
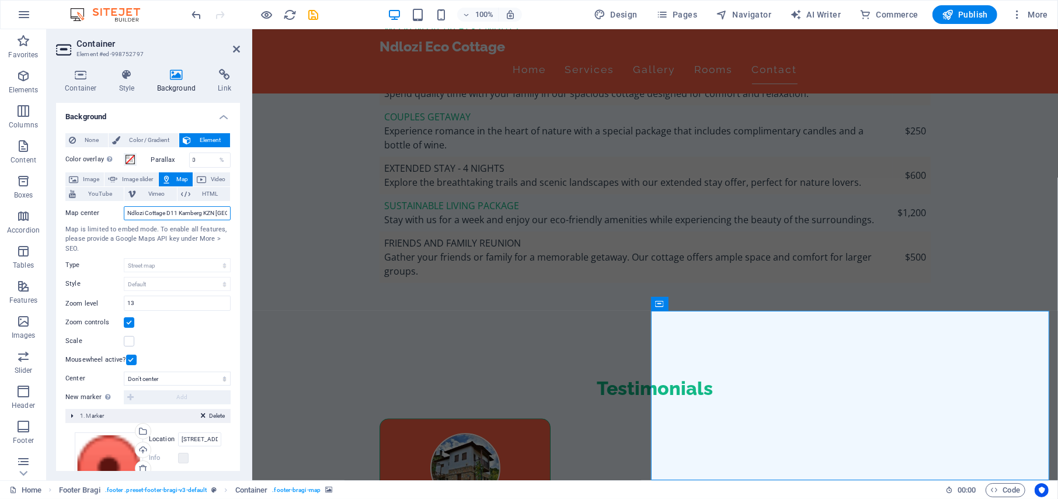
click at [204, 213] on input "Ndlozi Cottage D11 Kamberg KZN South Africa" at bounding box center [177, 213] width 107 height 14
click at [179, 211] on input "Ndlozi Cottage, KZN South Africa" at bounding box center [177, 213] width 107 height 14
type input "Ndlozi Cottage, KZN, South Africa"
click at [176, 300] on input "13" at bounding box center [177, 303] width 106 height 14
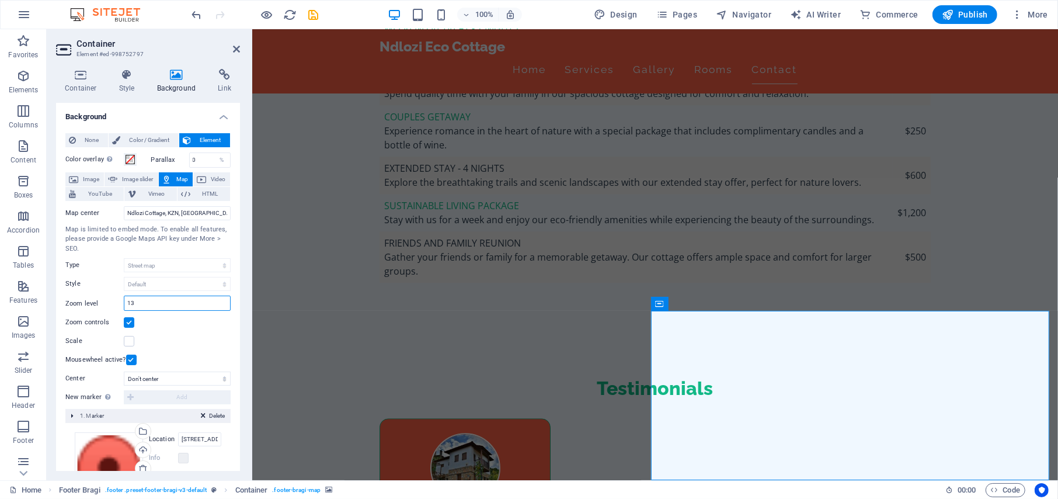
type input "1"
type input "14"
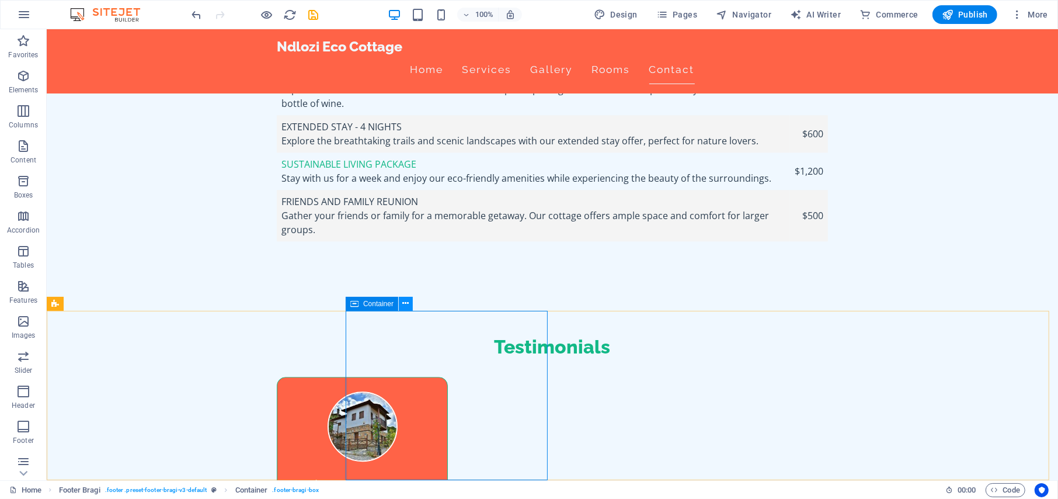
click at [407, 306] on icon at bounding box center [406, 303] width 6 height 12
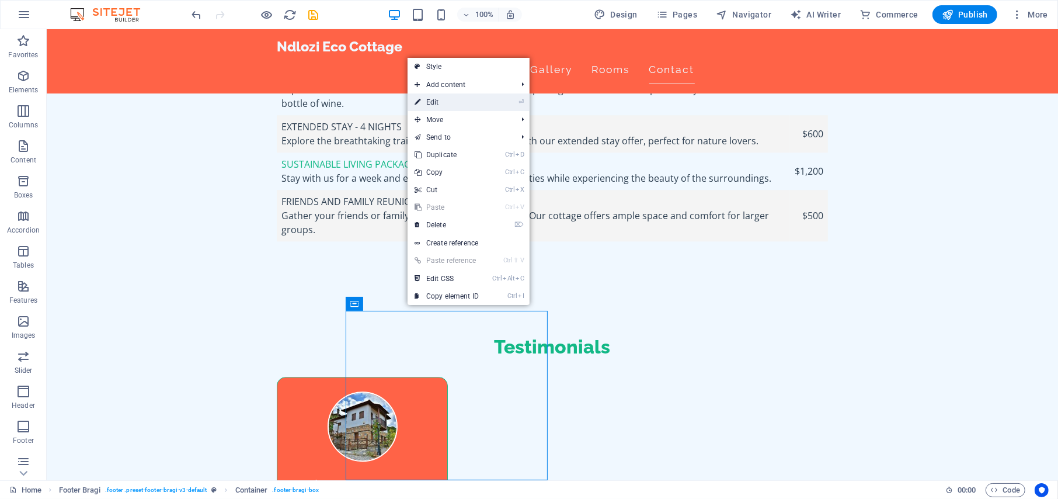
click at [443, 107] on link "⏎ Edit" at bounding box center [447, 102] width 78 height 18
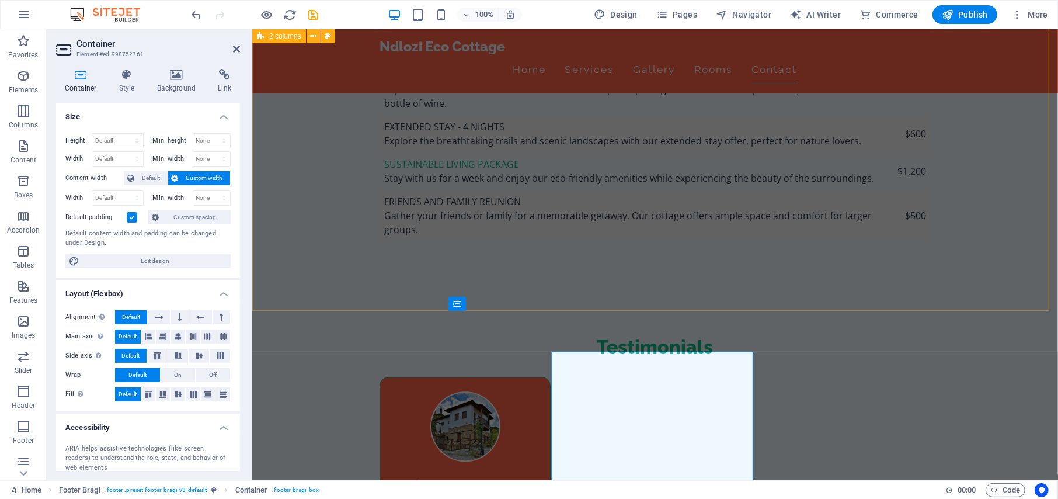
scroll to position [2652, 0]
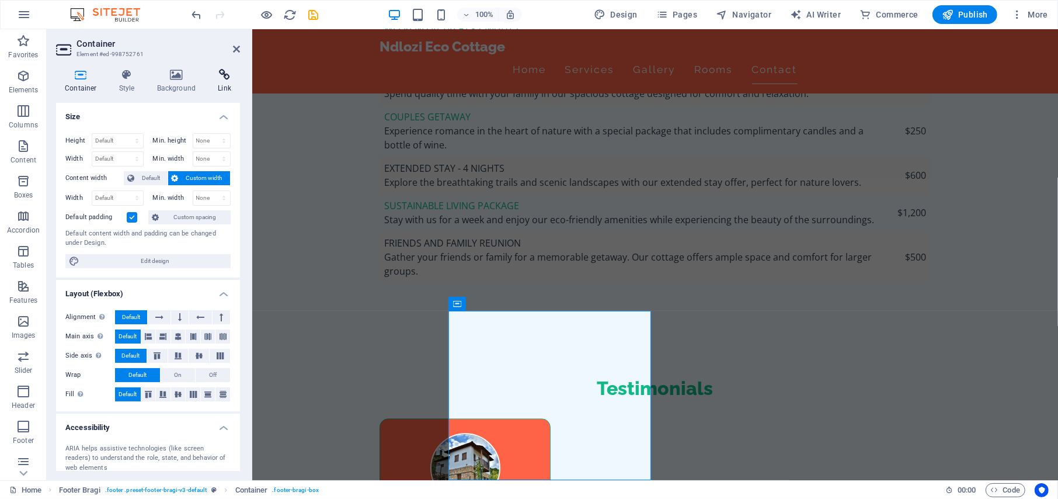
click at [224, 75] on icon at bounding box center [224, 75] width 31 height 12
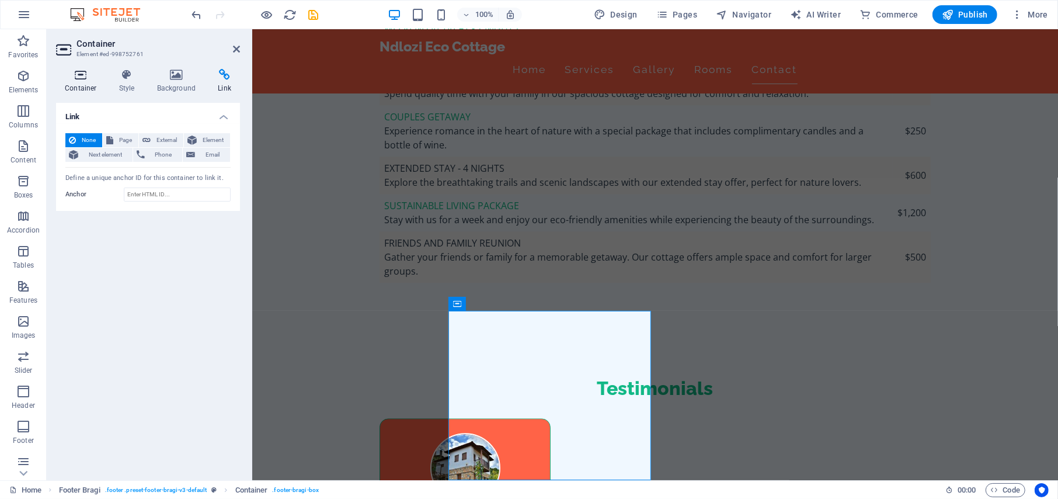
click at [77, 78] on icon at bounding box center [81, 75] width 50 height 12
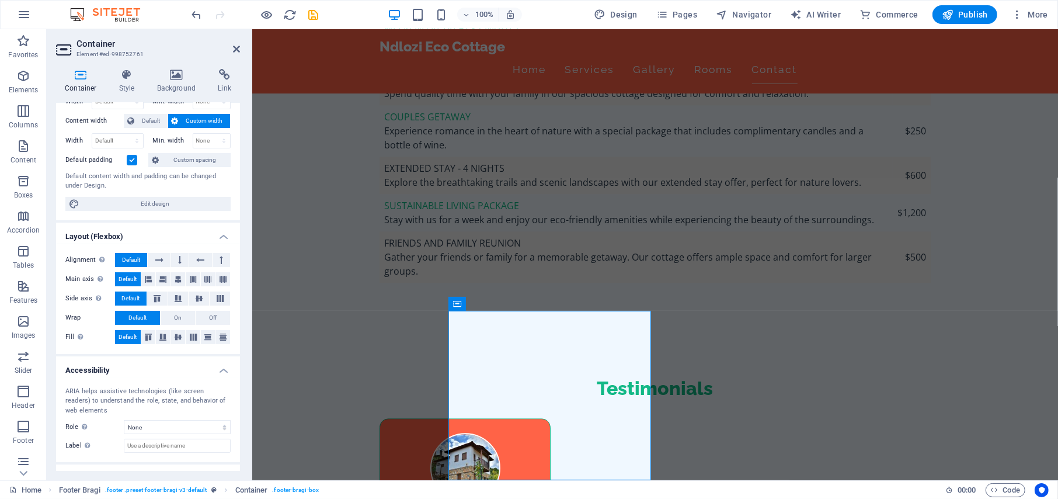
scroll to position [104, 0]
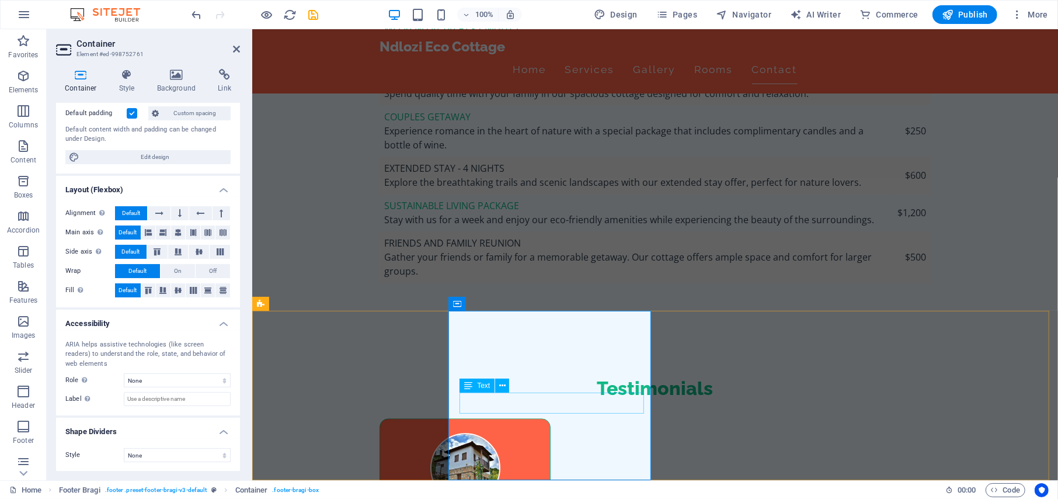
click at [487, 388] on span "Text" at bounding box center [483, 385] width 13 height 7
click at [506, 385] on button at bounding box center [502, 385] width 14 height 14
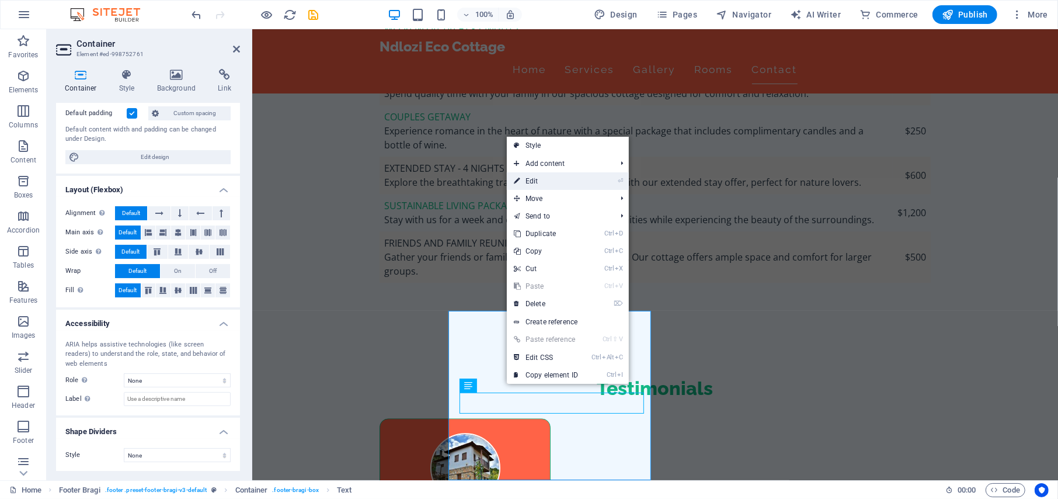
click at [536, 182] on link "⏎ Edit" at bounding box center [546, 181] width 78 height 18
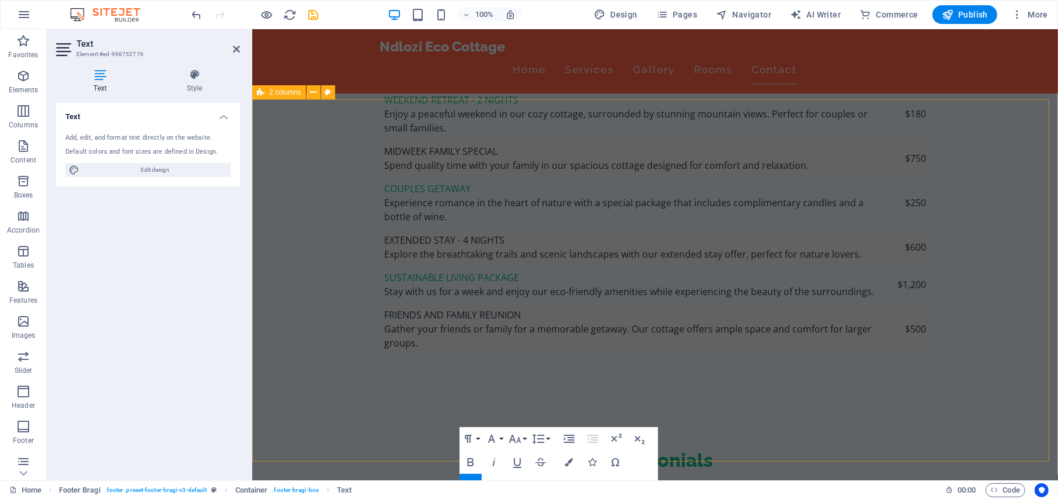
scroll to position [2652, 0]
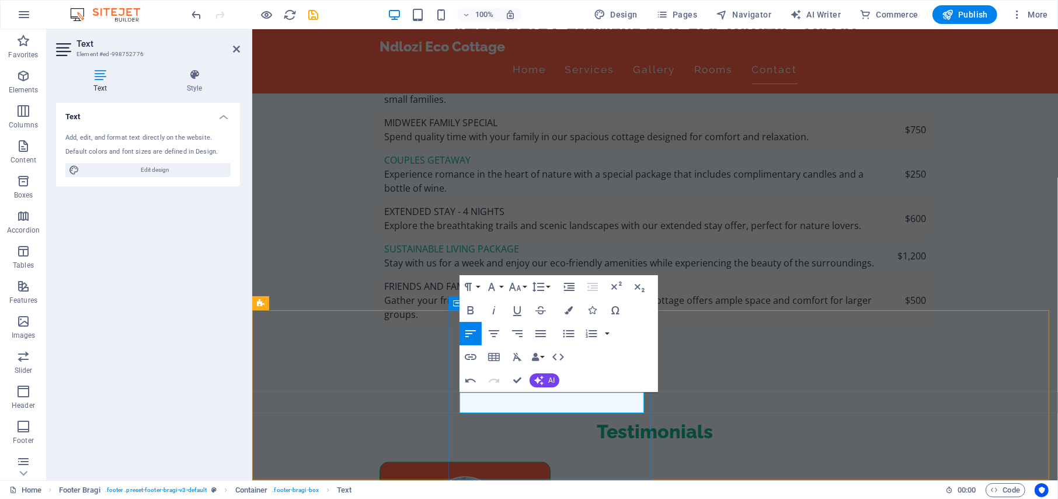
scroll to position [2581, 0]
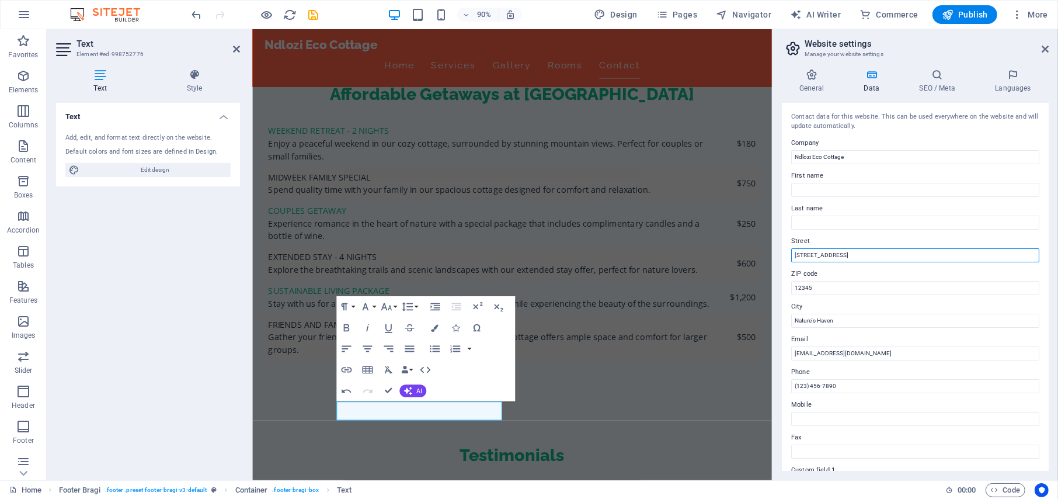
drag, startPoint x: 842, startPoint y: 254, endPoint x: 774, endPoint y: 270, distance: 69.6
click at [774, 270] on aside "Website settings Manage your website settings General Data SEO / Meta Languages…" at bounding box center [915, 254] width 286 height 451
type input "D11"
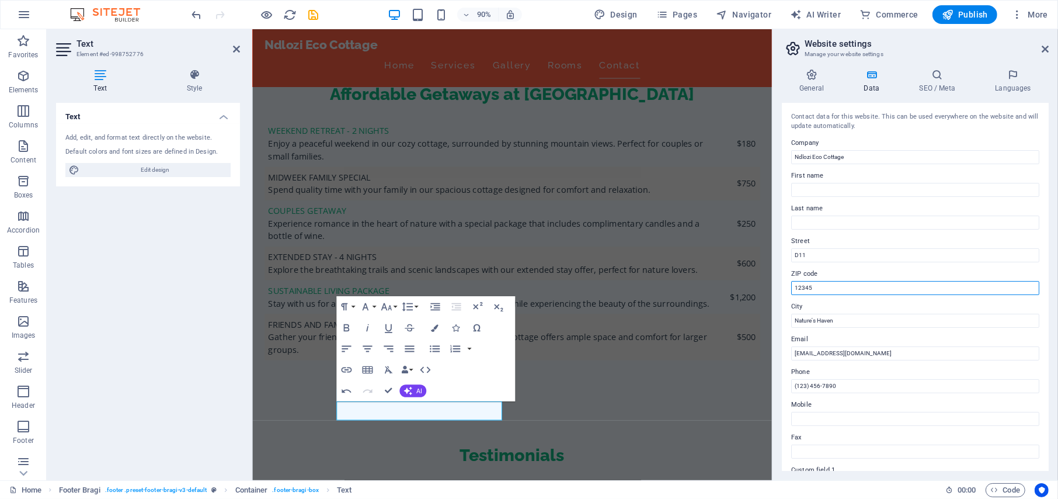
drag, startPoint x: 818, startPoint y: 287, endPoint x: 778, endPoint y: 290, distance: 40.4
click at [778, 290] on div "General Data SEO / Meta Languages Website name ndlozi.webroy.co.za Logo Drag fi…" at bounding box center [916, 270] width 286 height 421
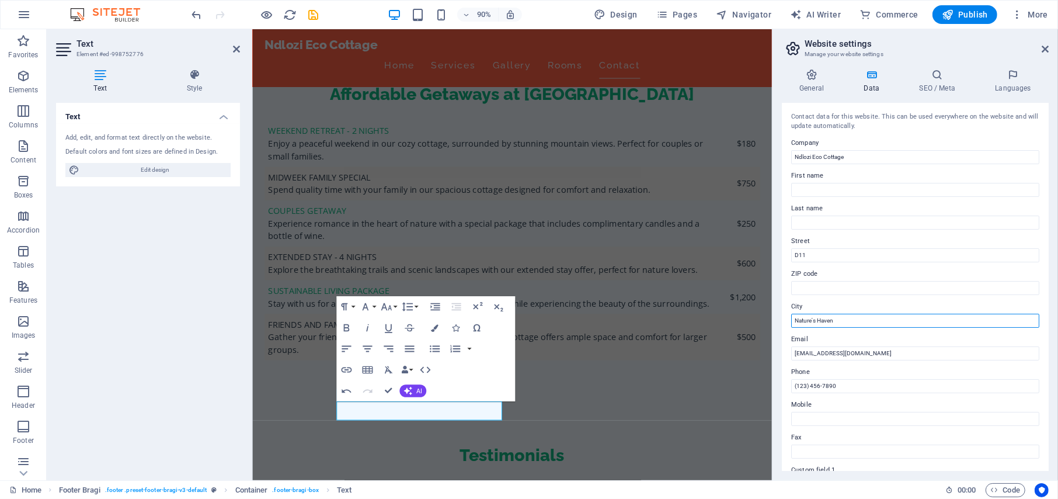
drag, startPoint x: 839, startPoint y: 320, endPoint x: 780, endPoint y: 322, distance: 58.5
click at [780, 322] on div "General Data SEO / Meta Languages Website name ndlozi.webroy.co.za Logo Drag fi…" at bounding box center [916, 270] width 286 height 421
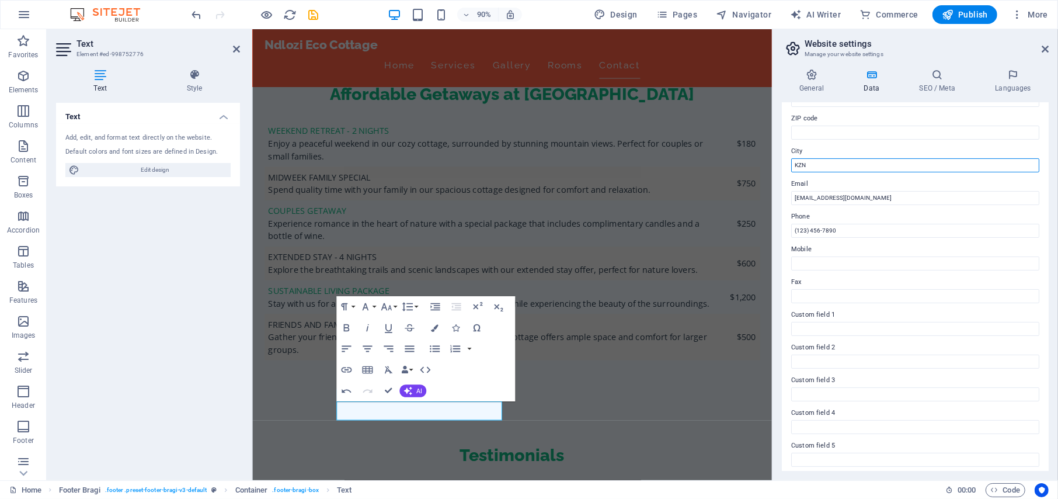
scroll to position [193, 0]
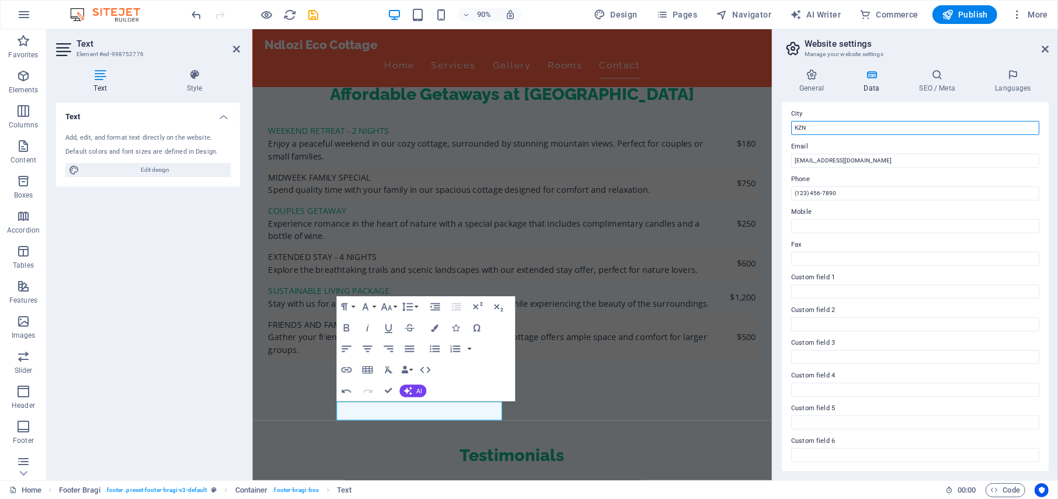
type input "KZN"
click at [876, 80] on icon at bounding box center [871, 75] width 51 height 12
click at [810, 72] on icon at bounding box center [812, 75] width 60 height 12
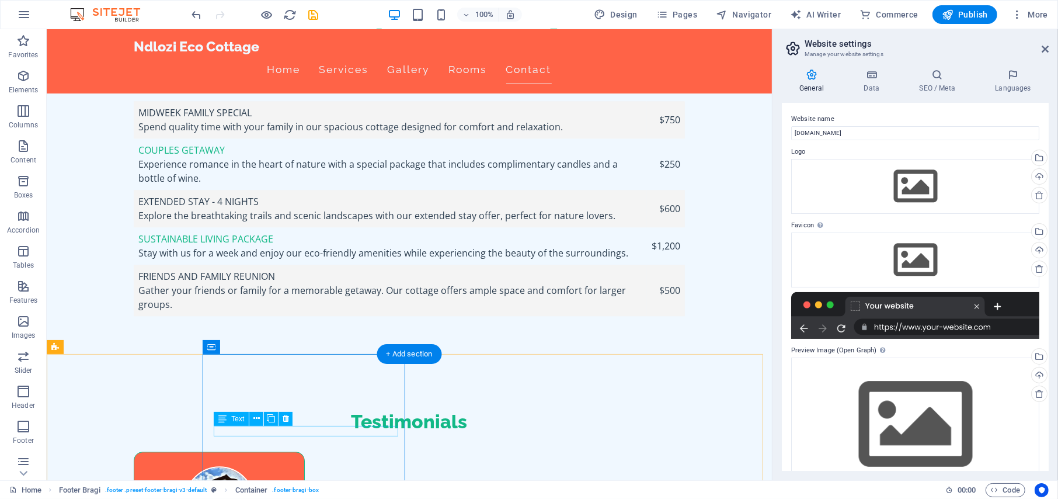
scroll to position [2636, 0]
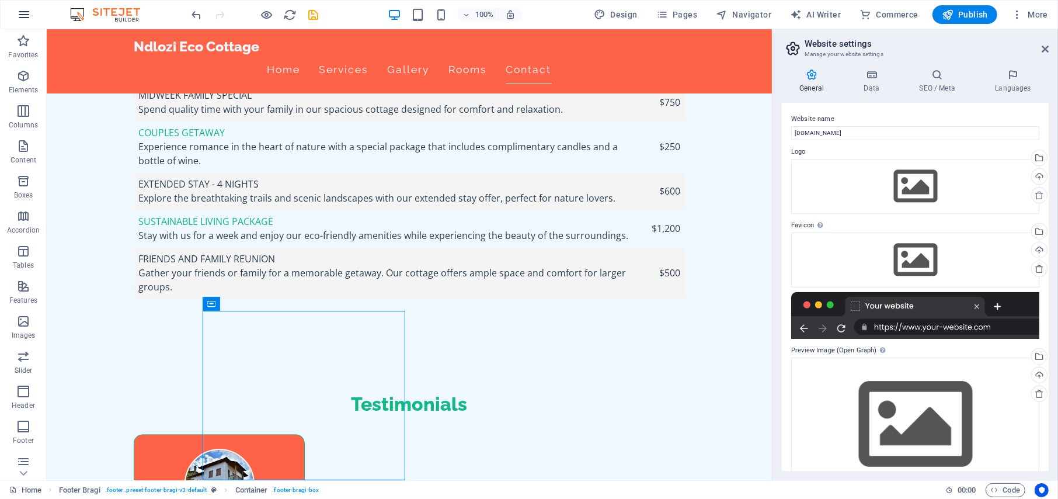
click at [20, 10] on icon "button" at bounding box center [24, 15] width 14 height 14
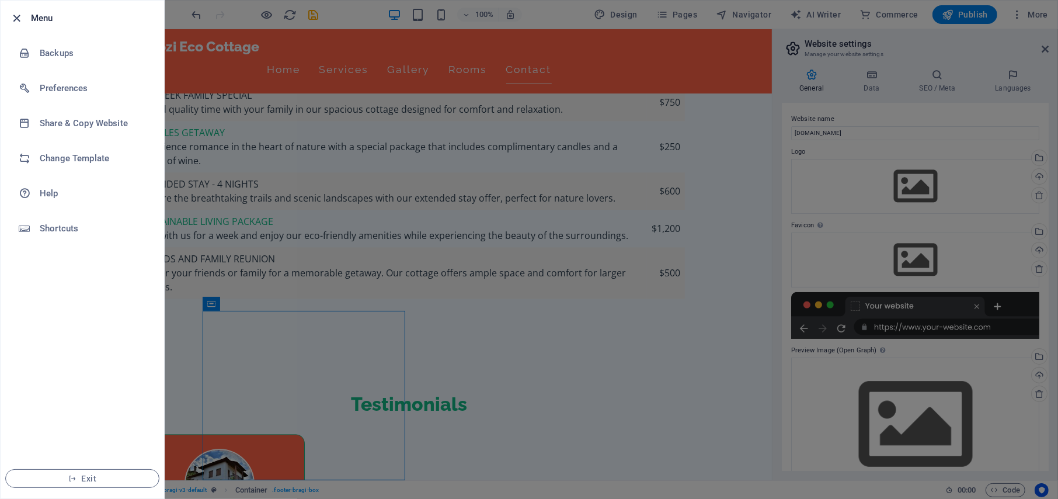
click at [13, 17] on icon "button" at bounding box center [17, 18] width 13 height 13
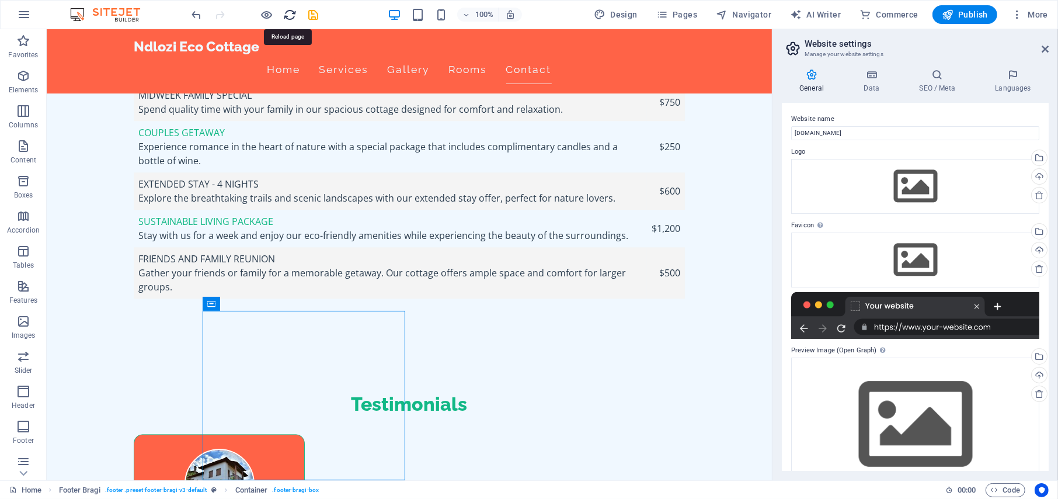
click at [285, 10] on icon "reload" at bounding box center [290, 14] width 13 height 13
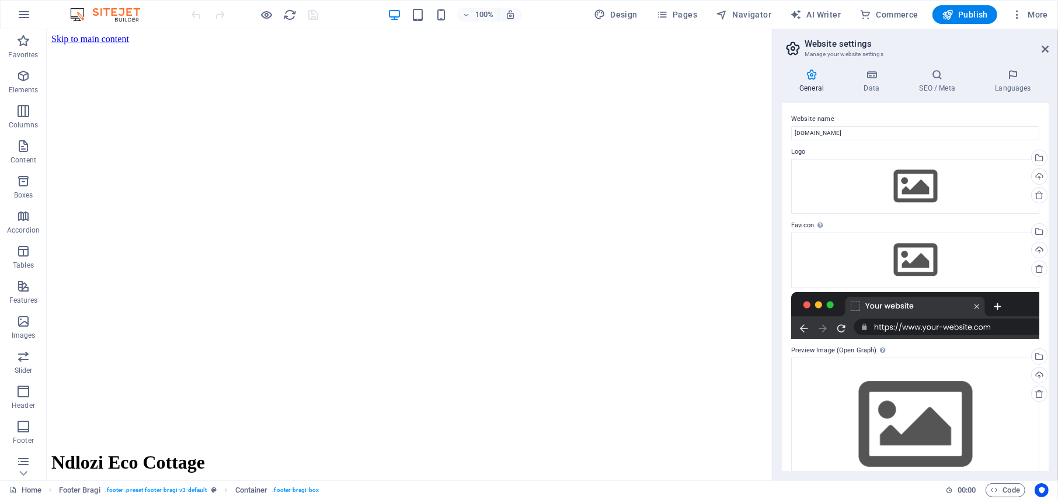
scroll to position [0, 0]
click at [261, 15] on icon "button" at bounding box center [267, 14] width 13 height 13
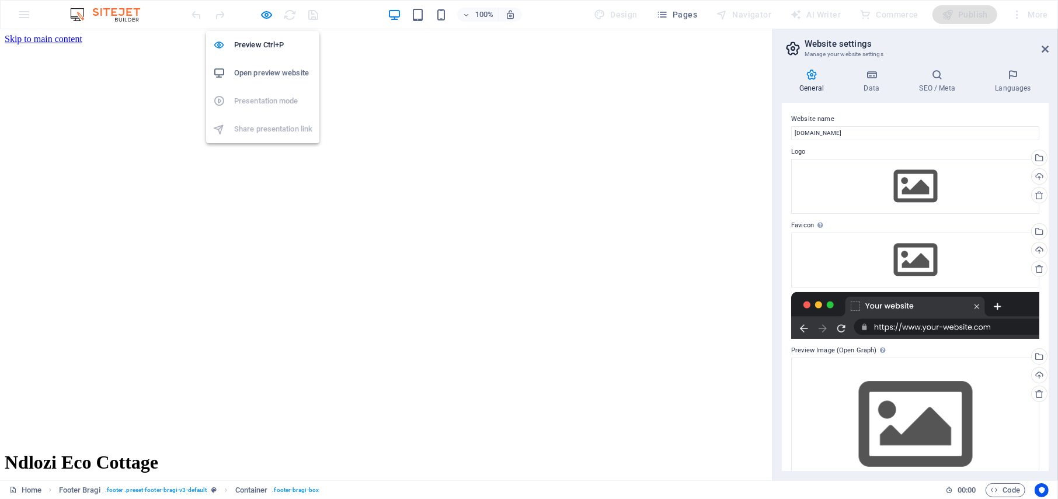
click at [281, 75] on h6 "Open preview website" at bounding box center [273, 73] width 78 height 14
click at [312, 15] on div at bounding box center [255, 14] width 131 height 19
click at [265, 15] on icon "button" at bounding box center [267, 14] width 13 height 13
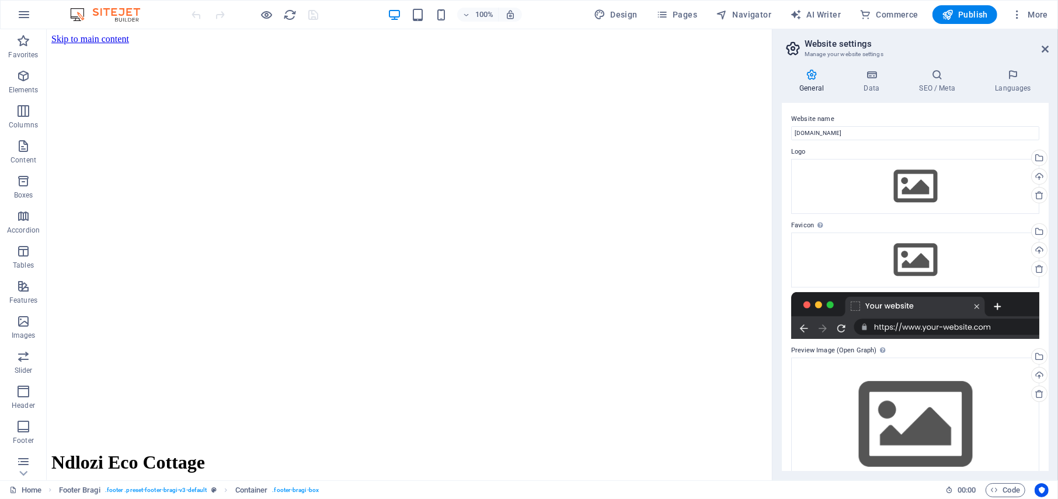
click at [308, 15] on div at bounding box center [255, 14] width 131 height 19
click at [307, 13] on div at bounding box center [255, 14] width 131 height 19
click at [285, 15] on icon "reload" at bounding box center [290, 14] width 13 height 13
click at [309, 17] on div at bounding box center [255, 14] width 131 height 19
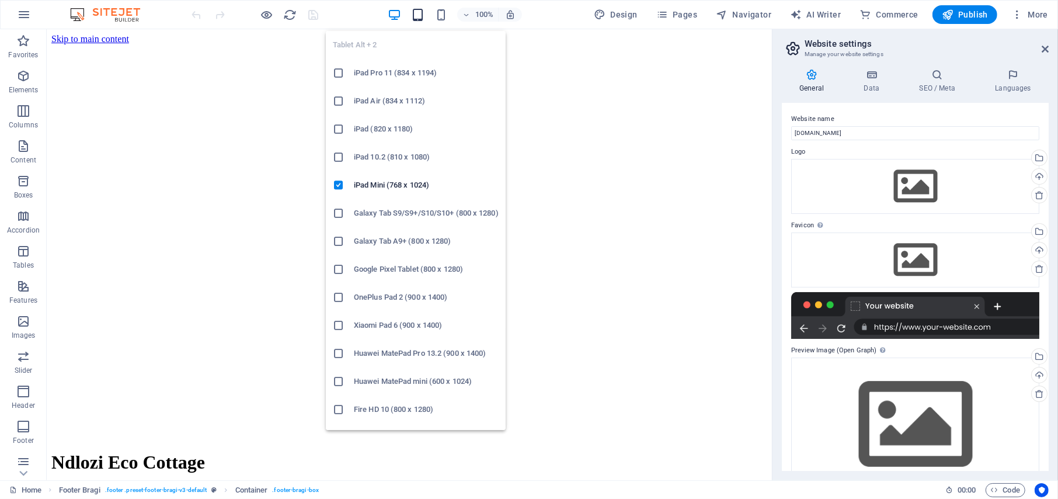
click at [418, 15] on icon "button" at bounding box center [417, 14] width 13 height 13
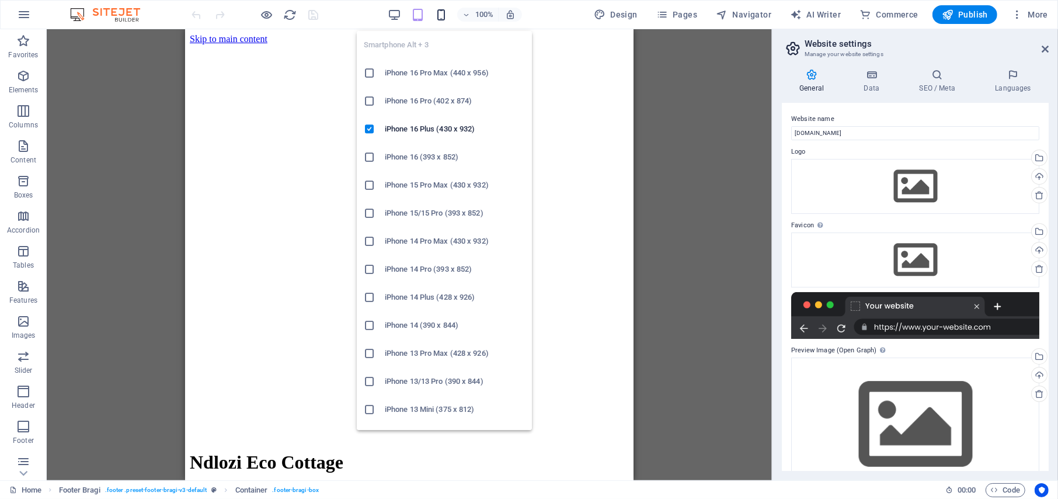
click at [441, 12] on icon "button" at bounding box center [441, 14] width 13 height 13
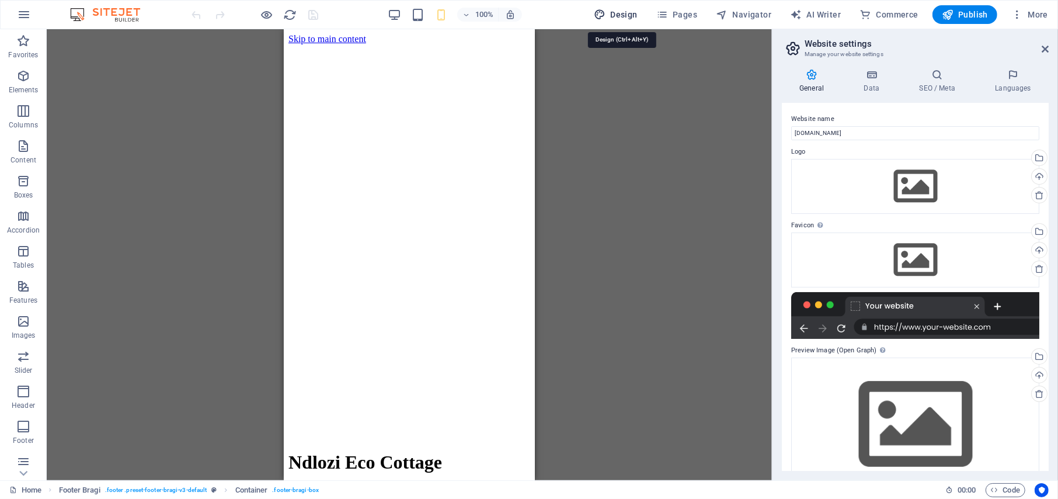
click at [616, 16] on span "Design" at bounding box center [616, 15] width 44 height 12
select select "rem"
select select "200"
select select "px"
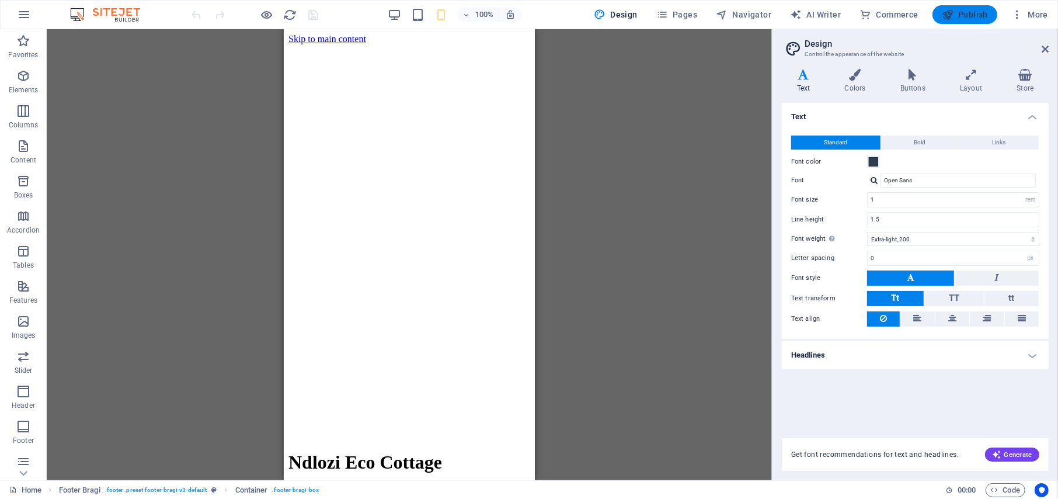
click at [968, 10] on span "Publish" at bounding box center [965, 15] width 46 height 12
